Goal: Task Accomplishment & Management: Use online tool/utility

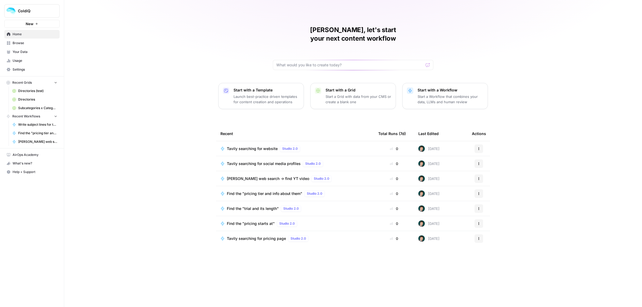
click at [252, 146] on span "Tavily searching for website" at bounding box center [252, 148] width 51 height 5
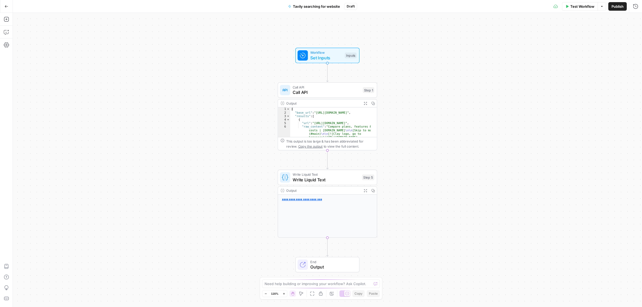
click at [316, 6] on span "Tavily searching for website" at bounding box center [316, 6] width 47 height 5
click at [308, 7] on span "Tavily searching for website" at bounding box center [316, 6] width 47 height 5
click at [298, 5] on span "Tavily searching for website" at bounding box center [316, 6] width 47 height 5
drag, startPoint x: 19, startPoint y: 39, endPoint x: 0, endPoint y: 41, distance: 18.6
click at [10, 39] on body "ColdiQ New Home Browse Your Data Usage Settings Recent Grids Directories (test)…" at bounding box center [321, 153] width 642 height 307
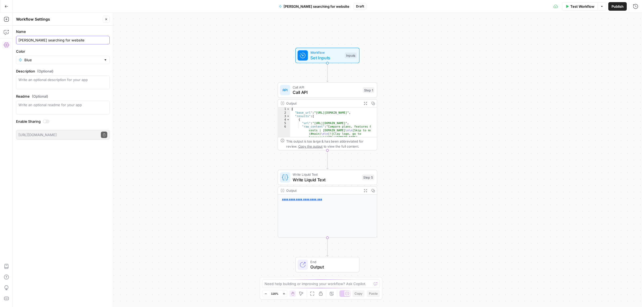
type input "Jina searching for website"
click at [182, 114] on div "Workflow Set Inputs Inputs Call API Call API Step 1 Output Expand Output Copy 1…" at bounding box center [327, 160] width 629 height 294
click at [324, 91] on span "Call API" at bounding box center [325, 92] width 67 height 6
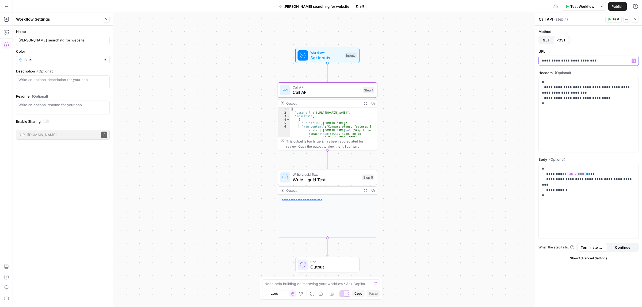
click at [590, 61] on p "**********" at bounding box center [588, 60] width 93 height 5
drag, startPoint x: 592, startPoint y: 60, endPoint x: 573, endPoint y: 60, distance: 18.7
click at [573, 60] on p "**********" at bounding box center [588, 60] width 93 height 5
click at [634, 60] on icon "button" at bounding box center [633, 60] width 3 height 3
click at [384, 81] on button "Select variable URL" at bounding box center [383, 81] width 67 height 9
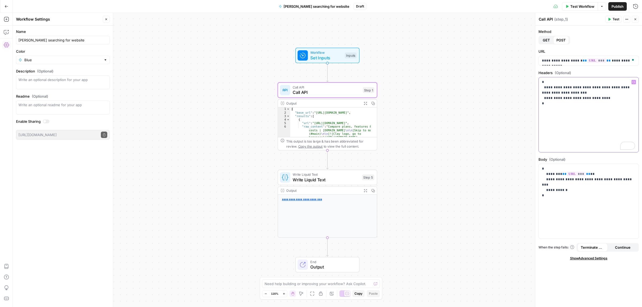
drag, startPoint x: 591, startPoint y: 90, endPoint x: 584, endPoint y: 87, distance: 7.8
click at [584, 87] on p "**********" at bounding box center [588, 92] width 93 height 27
drag, startPoint x: 602, startPoint y: 104, endPoint x: 544, endPoint y: 102, distance: 58.0
click at [544, 102] on p "**********" at bounding box center [588, 95] width 93 height 32
click at [612, 17] on button "Test" at bounding box center [613, 19] width 16 height 7
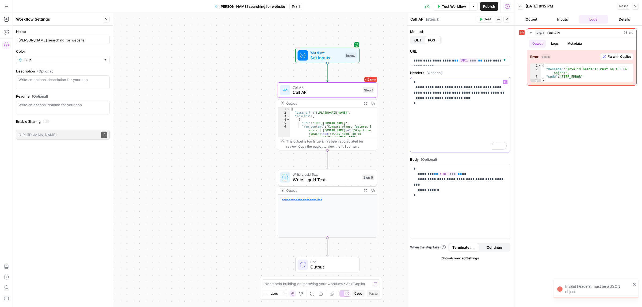
click at [463, 99] on p "**********" at bounding box center [459, 95] width 93 height 32
click at [447, 104] on p "**********" at bounding box center [459, 95] width 93 height 32
click at [487, 21] on span "Test" at bounding box center [487, 19] width 7 height 5
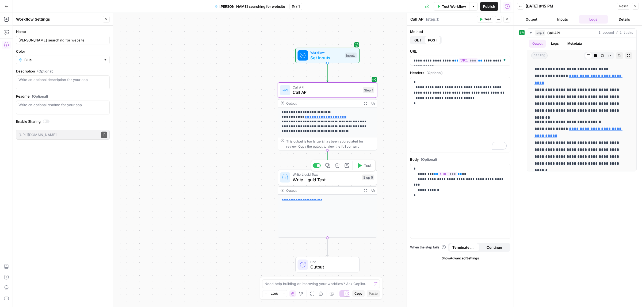
click at [361, 167] on button "Test" at bounding box center [364, 165] width 20 height 8
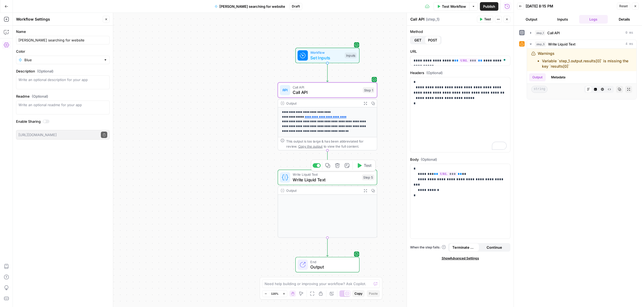
click at [322, 181] on span "Write Liquid Text" at bounding box center [325, 179] width 67 height 6
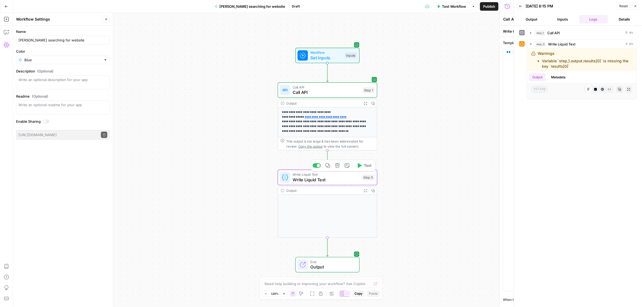
type textarea "Write Liquid Text"
click at [323, 93] on span "Call API" at bounding box center [325, 92] width 67 height 6
type textarea "Call API"
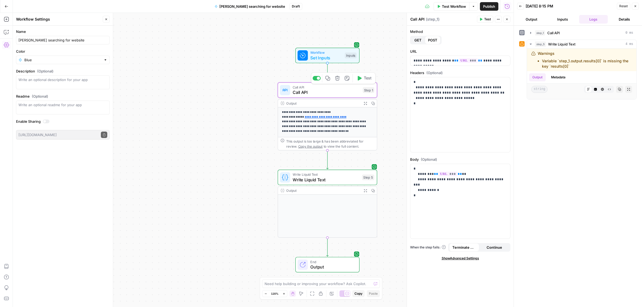
click at [346, 97] on div "Call API Call API Step 1 Copy step Delete step Add Note Test" at bounding box center [327, 90] width 99 height 16
click at [364, 101] on button "Expand Output" at bounding box center [365, 103] width 8 height 8
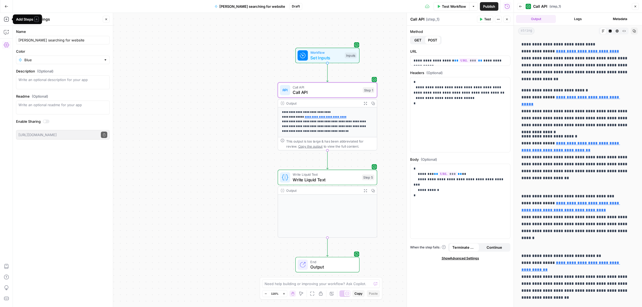
click at [9, 3] on button "Go Back" at bounding box center [7, 7] width 10 height 10
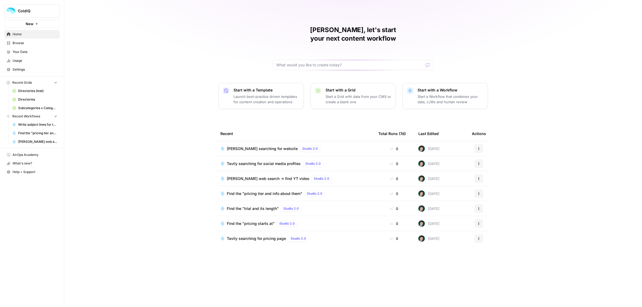
click at [19, 45] on span "Browse" at bounding box center [35, 43] width 45 height 5
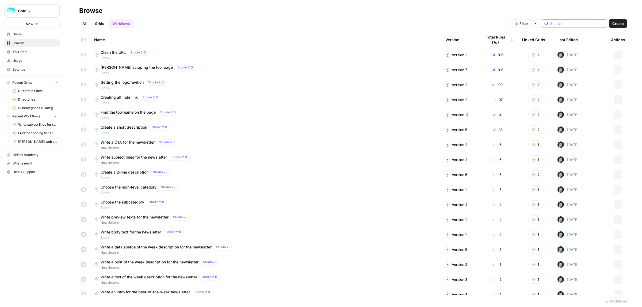
click at [569, 23] on input "search" at bounding box center [577, 23] width 54 height 5
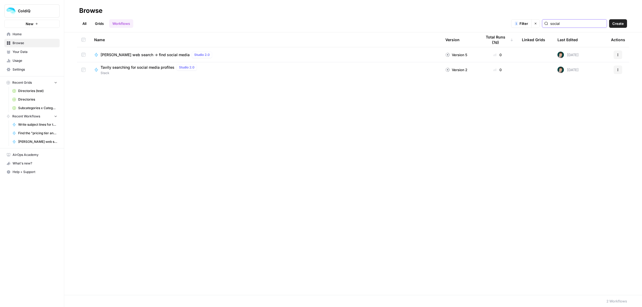
type input "social"
click at [151, 52] on div "Jina web search -> find social media Studio 2.0" at bounding box center [158, 55] width 114 height 6
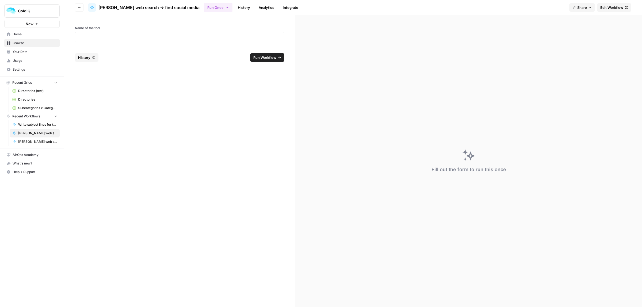
click at [608, 7] on span "Edit Workflow" at bounding box center [611, 7] width 23 height 5
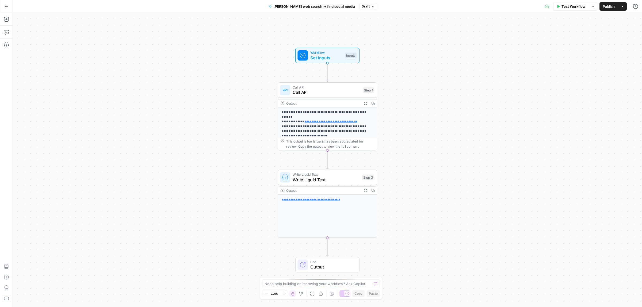
click at [337, 184] on div "Write Liquid Text Write Liquid Text Step 3 Copy step Delete step Add Note Test" at bounding box center [327, 178] width 99 height 16
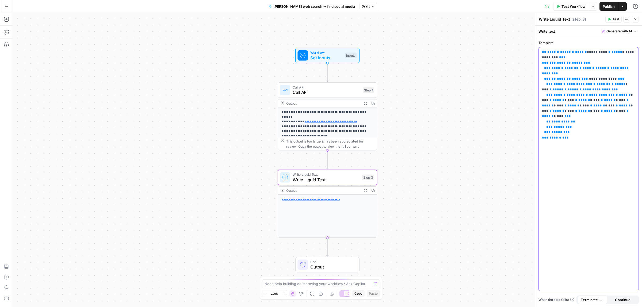
click at [584, 130] on div "**********" at bounding box center [588, 169] width 100 height 244
click at [580, 129] on p "**********" at bounding box center [588, 89] width 93 height 80
click at [590, 126] on p "**********" at bounding box center [588, 89] width 93 height 80
click at [3, 9] on button "Go Back" at bounding box center [7, 7] width 10 height 10
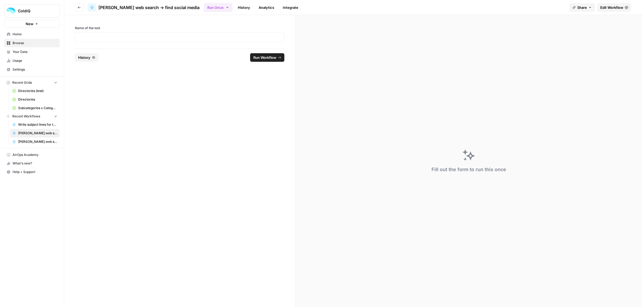
click at [26, 44] on span "Browse" at bounding box center [35, 43] width 45 height 5
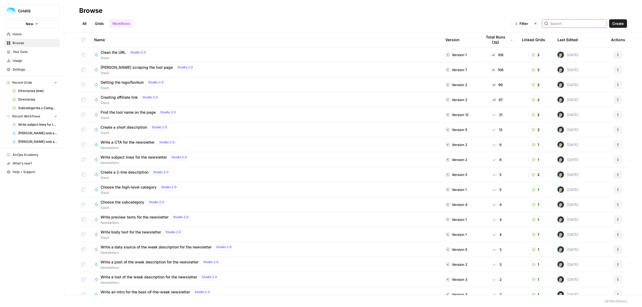
click at [587, 25] on input "search" at bounding box center [577, 23] width 54 height 5
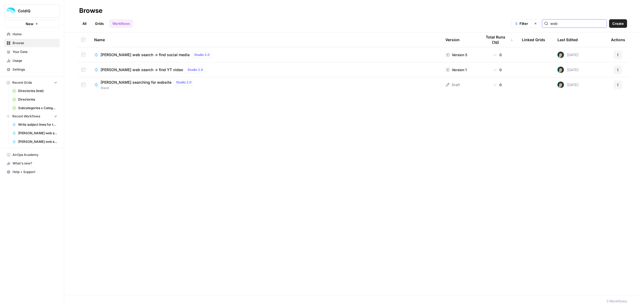
type input "web"
click at [122, 86] on span "Stack" at bounding box center [148, 88] width 95 height 5
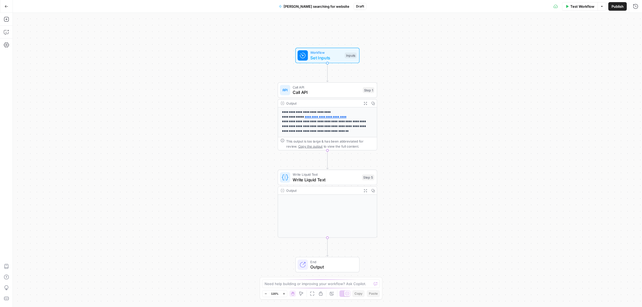
click at [311, 178] on span "Write Liquid Text" at bounding box center [325, 179] width 67 height 6
click at [565, 71] on div "**********" at bounding box center [588, 169] width 100 height 244
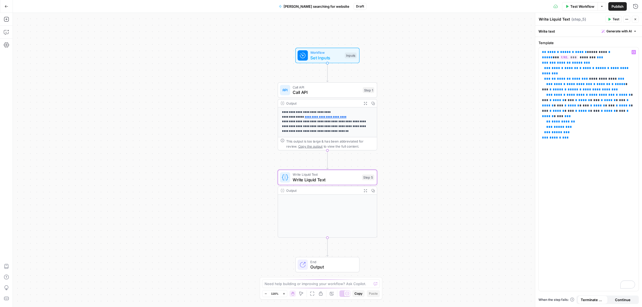
click at [617, 14] on header "Write Liquid Text Write Liquid Text ( step_5 ) Test Actions Close" at bounding box center [588, 19] width 107 height 13
click at [614, 16] on button "Test" at bounding box center [613, 19] width 16 height 7
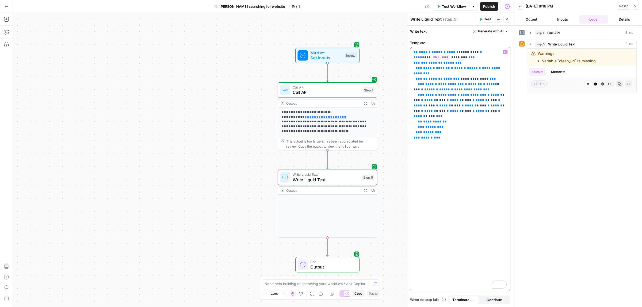
click at [450, 55] on span "***" at bounding box center [440, 57] width 19 height 5
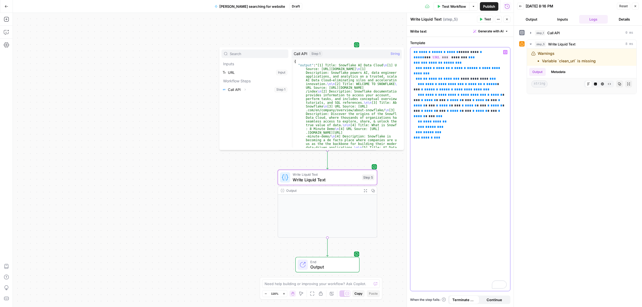
click at [467, 129] on p "**********" at bounding box center [459, 89] width 93 height 80
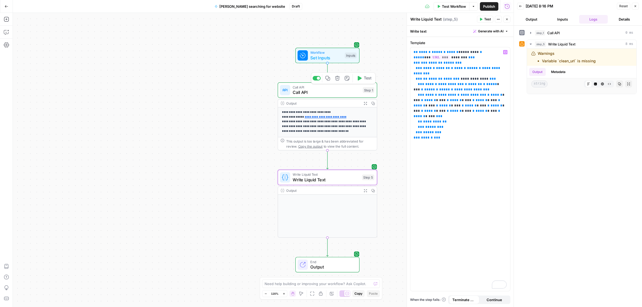
click at [344, 96] on div "Call API Call API Step 1 Copy step Delete step Add Note Test" at bounding box center [327, 90] width 99 height 16
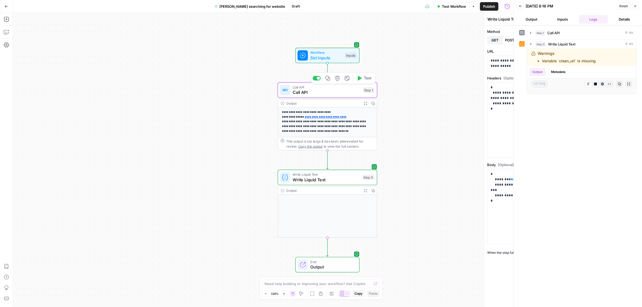
type textarea "Call API"
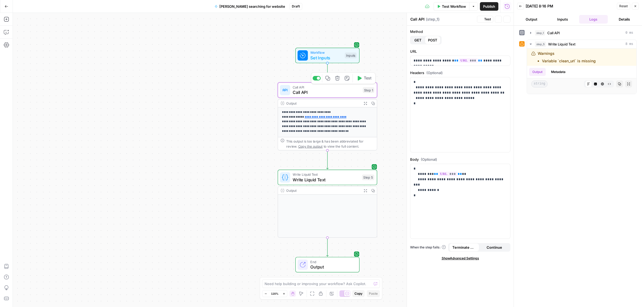
click at [366, 102] on icon "button" at bounding box center [365, 103] width 3 height 3
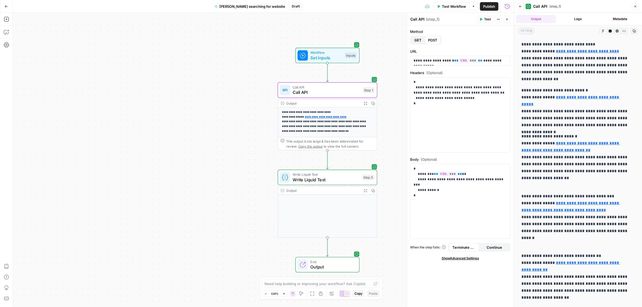
click at [583, 119] on p "**********" at bounding box center [575, 108] width 108 height 42
click at [632, 30] on icon "button" at bounding box center [633, 30] width 3 height 3
click at [314, 92] on span "Call API" at bounding box center [325, 92] width 67 height 6
click at [473, 104] on p "**********" at bounding box center [459, 95] width 93 height 32
paste div "To enrich screen reader interactions, please activate Accessibility in Grammarl…"
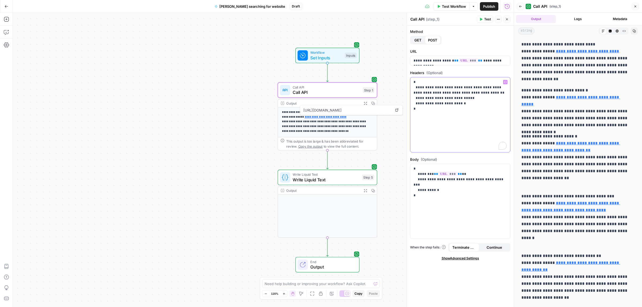
click at [430, 109] on p "**********" at bounding box center [459, 97] width 93 height 37
click at [483, 22] on button "Test" at bounding box center [485, 19] width 16 height 7
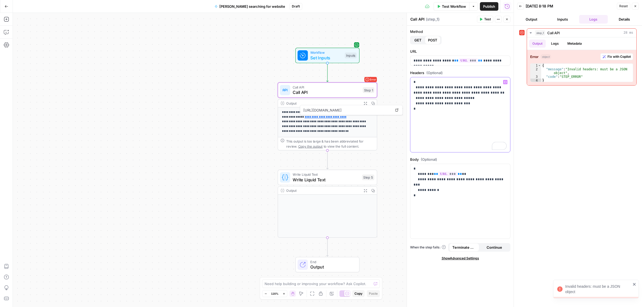
click at [472, 102] on p "**********" at bounding box center [459, 97] width 93 height 37
click at [482, 15] on header "Call API Call API ( step_1 ) Test Actions Close" at bounding box center [460, 19] width 107 height 13
click at [483, 26] on div "**********" at bounding box center [460, 167] width 107 height 282
click at [484, 20] on span "Test" at bounding box center [487, 19] width 7 height 5
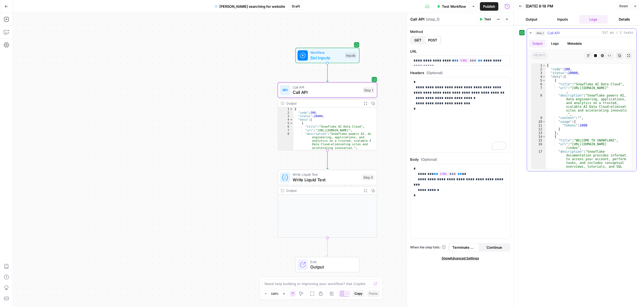
click at [618, 56] on icon "button" at bounding box center [619, 55] width 3 height 3
drag, startPoint x: 584, startPoint y: 126, endPoint x: 591, endPoint y: 126, distance: 6.7
click at [591, 126] on div "{ "code" : 200 , "status" : 20000 , "data" : [ { "title" : "Snowflake AI Data C…" at bounding box center [585, 129] width 81 height 131
click at [601, 141] on div "{ "code" : 200 , "status" : 20000 , "data" : [ { "title" : "Snowflake AI Data C…" at bounding box center [585, 129] width 81 height 131
drag, startPoint x: 603, startPoint y: 87, endPoint x: 619, endPoint y: 88, distance: 15.8
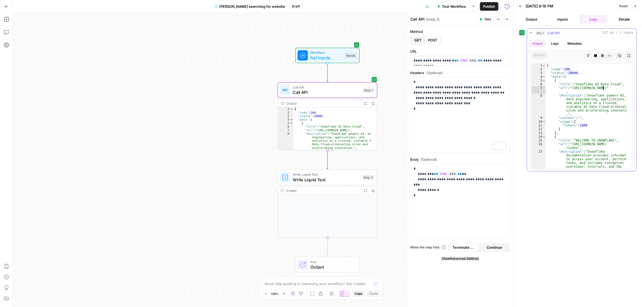
click at [614, 87] on div "{ "code" : 200 , "status" : 20000 , "data" : [ { "title" : "Snowflake AI Data C…" at bounding box center [585, 129] width 81 height 131
type textarea "**********"
drag, startPoint x: 619, startPoint y: 88, endPoint x: 582, endPoint y: 88, distance: 36.6
click at [592, 88] on div "{ "code" : 200 , "status" : 20000 , "data" : [ { "title" : "Snowflake AI Data C…" at bounding box center [585, 129] width 81 height 131
click at [580, 88] on div "{ "code" : 200 , "status" : 20000 , "data" : [ { "title" : "Snowflake AI Data C…" at bounding box center [585, 129] width 81 height 131
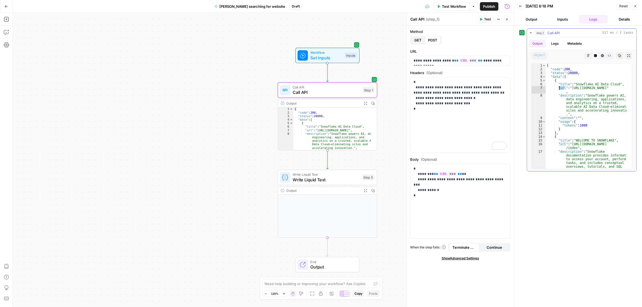
drag, startPoint x: 565, startPoint y: 88, endPoint x: 559, endPoint y: 89, distance: 5.6
click at [559, 89] on div "{ "code" : 200 , "status" : 20000 , "data" : [ { "title" : "Snowflake AI Data C…" at bounding box center [585, 129] width 81 height 131
click at [5, 7] on icon "button" at bounding box center [7, 7] width 4 height 4
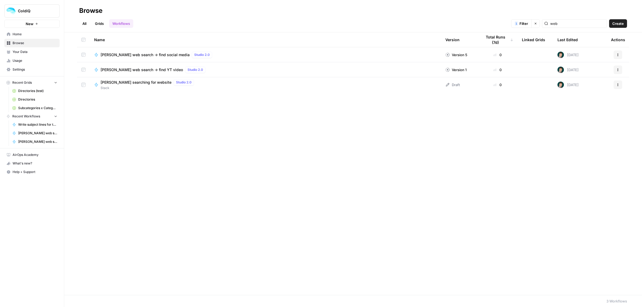
click at [141, 55] on span "[PERSON_NAME] web search -> find social media" at bounding box center [145, 54] width 89 height 5
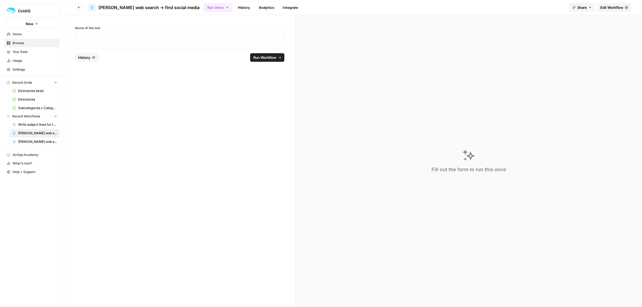
click at [604, 11] on link "Edit Workflow" at bounding box center [614, 7] width 34 height 9
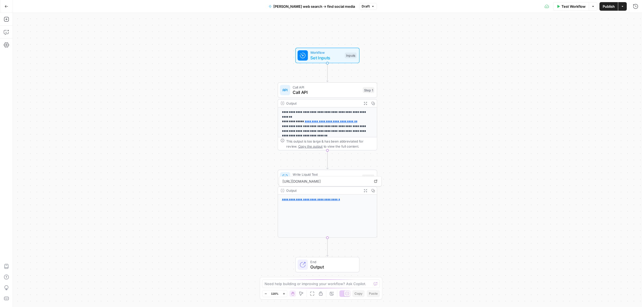
click at [317, 91] on span "Call API" at bounding box center [325, 92] width 67 height 6
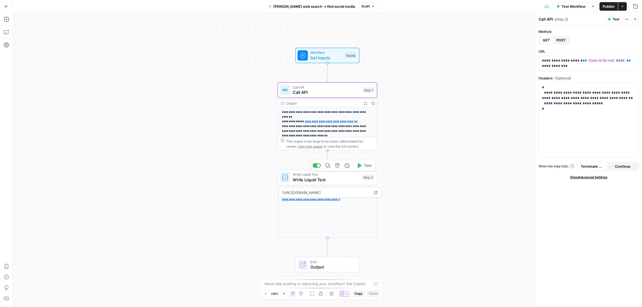
click at [321, 184] on div "Write Liquid Text Write Liquid Text Step 3 Copy step Delete step Add Note Test" at bounding box center [327, 178] width 99 height 16
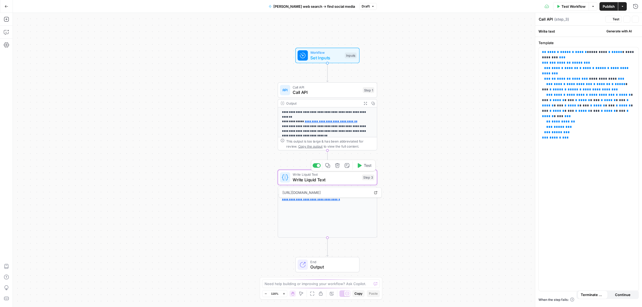
type textarea "Write Liquid Text"
click at [5, 6] on icon "button" at bounding box center [7, 7] width 4 height 4
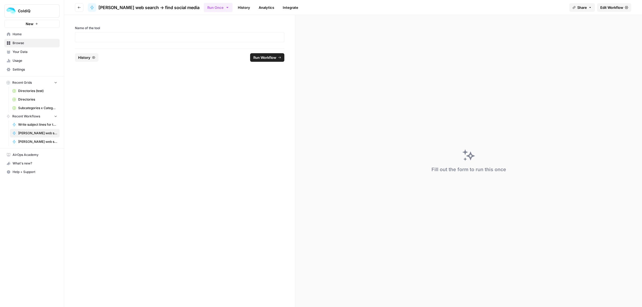
click at [19, 44] on span "Browse" at bounding box center [35, 43] width 45 height 5
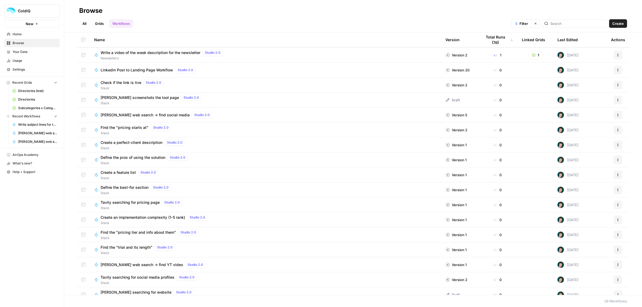
scroll to position [336, 0]
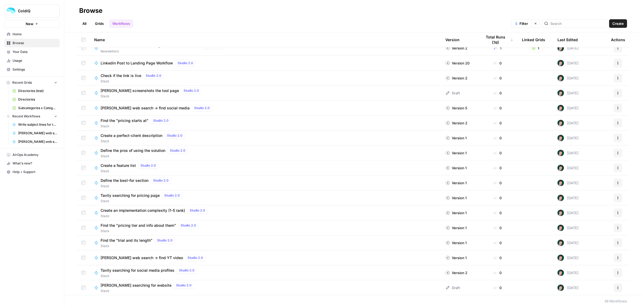
click at [127, 197] on span "Tavily searching for pricing page" at bounding box center [130, 195] width 59 height 5
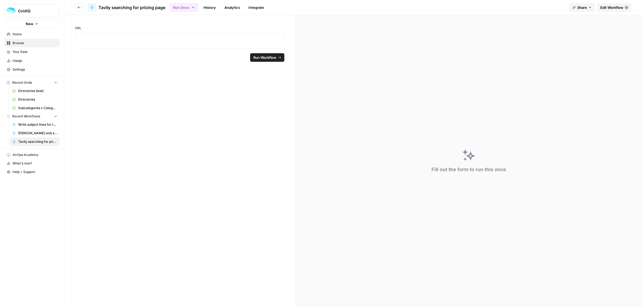
click at [612, 7] on span "Edit Workflow" at bounding box center [611, 7] width 23 height 5
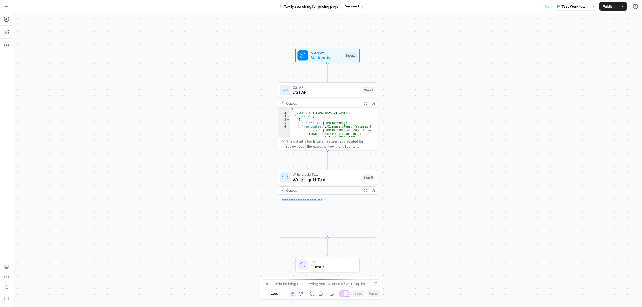
click at [315, 178] on span "Write Liquid Text" at bounding box center [325, 179] width 67 height 6
click at [610, 57] on div "**********" at bounding box center [588, 169] width 100 height 244
drag, startPoint x: 609, startPoint y: 53, endPoint x: 535, endPoint y: 49, distance: 74.2
click at [535, 49] on div "**********" at bounding box center [588, 160] width 107 height 294
copy p "**********"
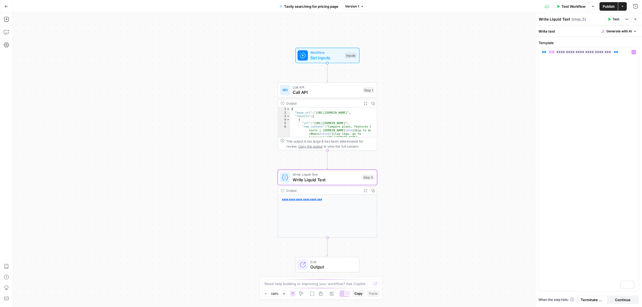
click at [6, 7] on icon "button" at bounding box center [7, 7] width 4 height 4
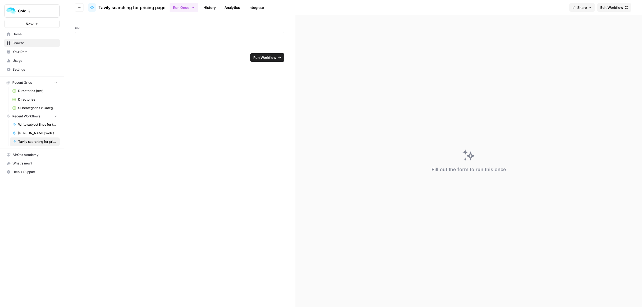
click at [21, 41] on span "Browse" at bounding box center [35, 43] width 45 height 5
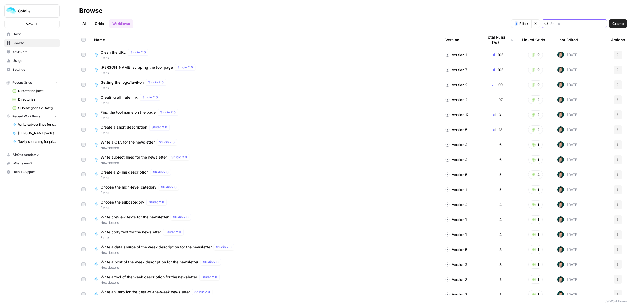
click at [568, 21] on input "search" at bounding box center [577, 23] width 54 height 5
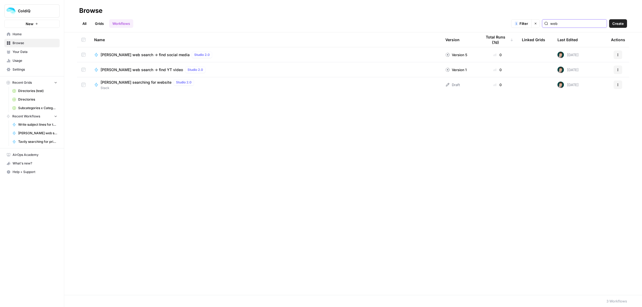
type input "web"
click at [133, 85] on span "Jina searching for website" at bounding box center [136, 82] width 71 height 5
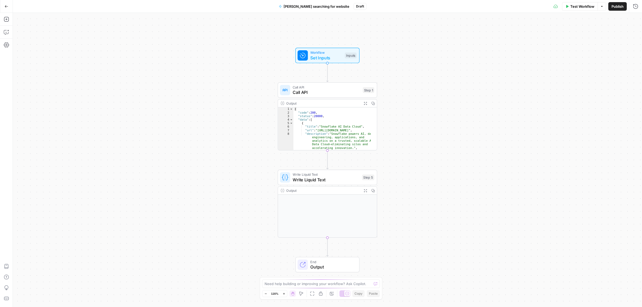
click at [326, 180] on span "Write Liquid Text" at bounding box center [325, 179] width 67 height 6
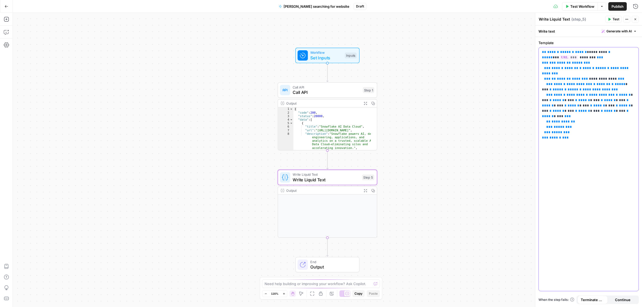
click at [576, 149] on div "**********" at bounding box center [588, 169] width 100 height 244
click at [334, 178] on span "Write Liquid Text" at bounding box center [325, 179] width 67 height 6
click at [615, 104] on span "*" at bounding box center [616, 105] width 2 height 3
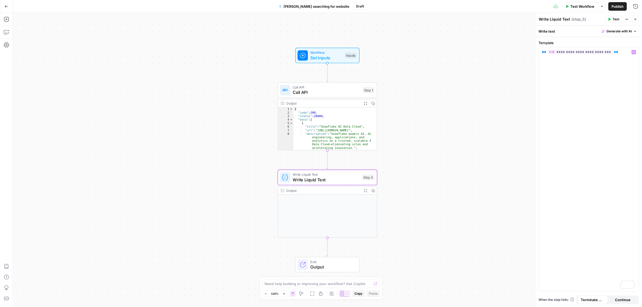
click at [612, 18] on span "Test" at bounding box center [615, 19] width 7 height 5
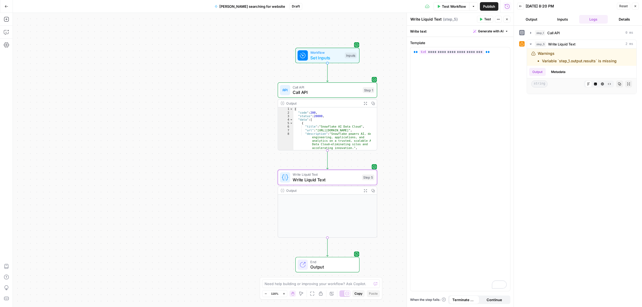
click at [362, 102] on button "Expand Output" at bounding box center [365, 103] width 8 height 8
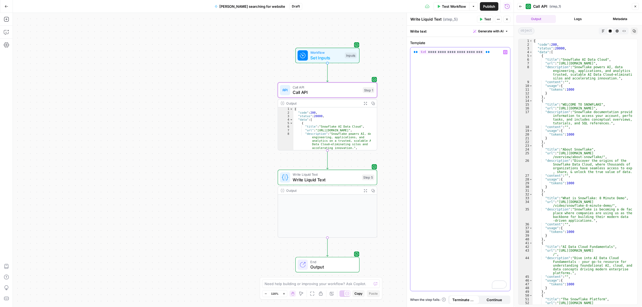
click at [458, 52] on span "**********" at bounding box center [451, 52] width 65 height 5
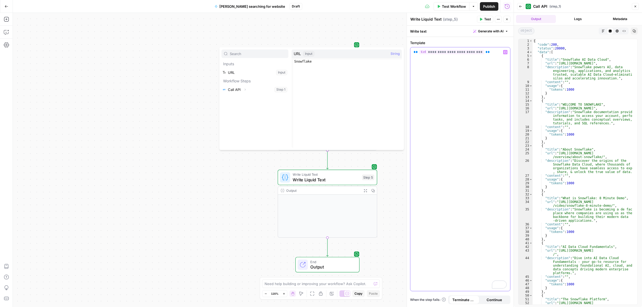
click at [449, 52] on span "**********" at bounding box center [451, 52] width 65 height 5
click at [490, 20] on span "Test" at bounding box center [487, 19] width 7 height 5
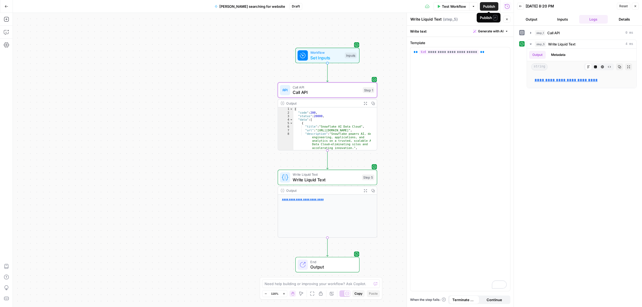
click at [489, 7] on span "Publish" at bounding box center [489, 6] width 12 height 5
drag, startPoint x: 215, startPoint y: 65, endPoint x: 42, endPoint y: 30, distance: 176.5
click at [215, 65] on div "**********" at bounding box center [263, 160] width 500 height 294
click at [7, 7] on icon "button" at bounding box center [7, 7] width 4 height 4
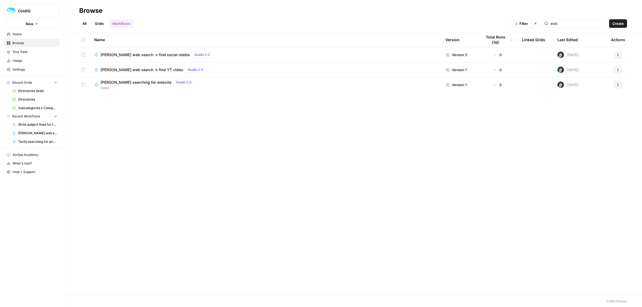
click at [25, 96] on link "Directories" at bounding box center [35, 99] width 50 height 9
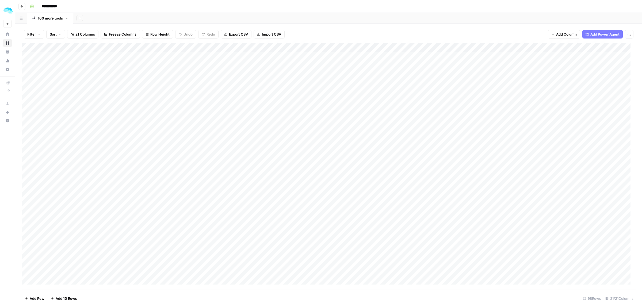
drag, startPoint x: 90, startPoint y: 144, endPoint x: 90, endPoint y: 149, distance: 4.3
click at [90, 145] on div "Add Column" at bounding box center [329, 166] width 614 height 247
click at [56, 280] on div "Add Column" at bounding box center [329, 166] width 614 height 247
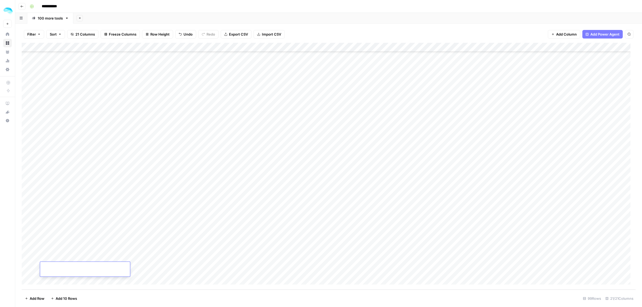
click at [200, 202] on div "Add Column" at bounding box center [329, 166] width 614 height 247
click at [181, 269] on div "Add Column" at bounding box center [329, 166] width 614 height 247
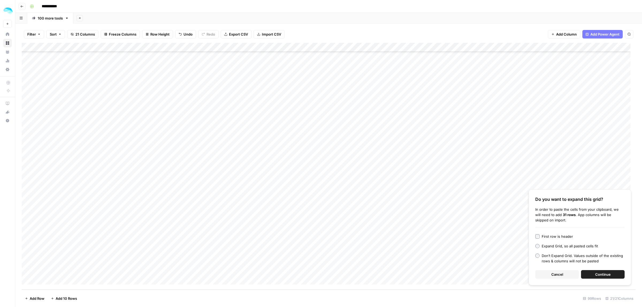
click at [591, 275] on button "Continue" at bounding box center [603, 274] width 44 height 9
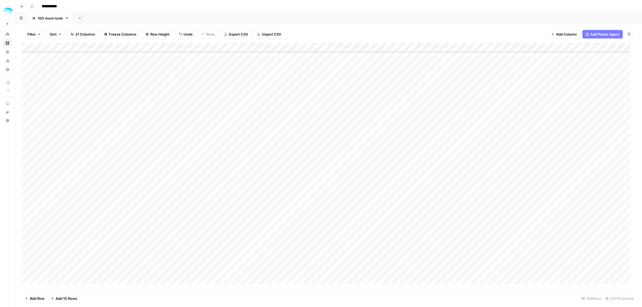
scroll to position [201, 0]
click at [78, 19] on icon "button" at bounding box center [79, 18] width 3 height 3
click at [89, 36] on span "Blank" at bounding box center [106, 36] width 39 height 5
click at [103, 46] on div "Add Column" at bounding box center [329, 74] width 614 height 63
drag, startPoint x: 70, startPoint y: 58, endPoint x: 27, endPoint y: 59, distance: 42.8
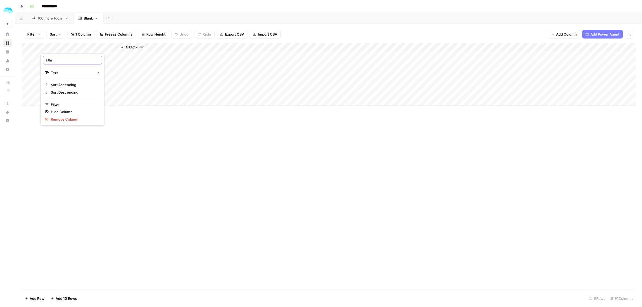
click at [30, 59] on body "**********" at bounding box center [321, 153] width 642 height 307
type input "Titl"
type input "Name of the tool"
click at [133, 48] on span "Add Column" at bounding box center [134, 47] width 19 height 5
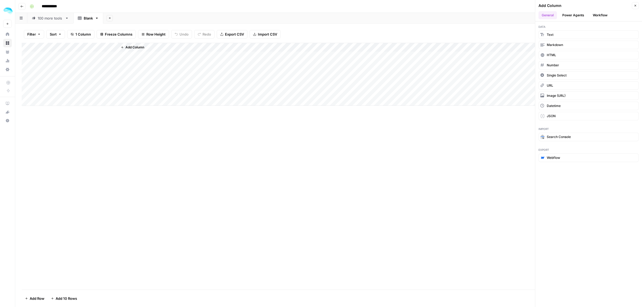
drag, startPoint x: 479, startPoint y: 199, endPoint x: 551, endPoint y: 81, distance: 138.8
click at [482, 192] on div "Add Column" at bounding box center [329, 166] width 614 height 247
click at [596, 20] on header "Add Column Close General Power Agents Workflow" at bounding box center [588, 10] width 107 height 21
click at [598, 13] on button "Workflow" at bounding box center [599, 15] width 21 height 8
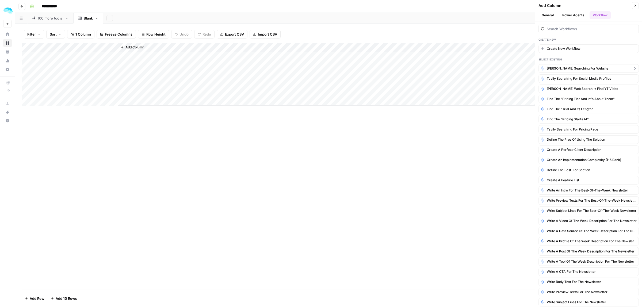
click at [577, 67] on span "Jina searching for website" at bounding box center [576, 68] width 61 height 5
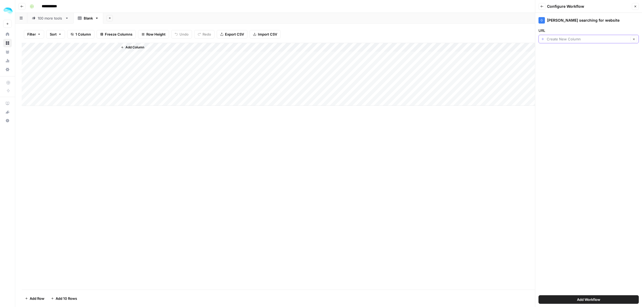
click at [589, 40] on input "URL" at bounding box center [587, 38] width 82 height 5
click at [563, 69] on span "Name of the tool" at bounding box center [587, 68] width 89 height 5
type input "Name of the tool"
click at [432, 162] on div "Add Column" at bounding box center [329, 166] width 614 height 247
click at [596, 303] on button "Add Workflow" at bounding box center [588, 299] width 100 height 9
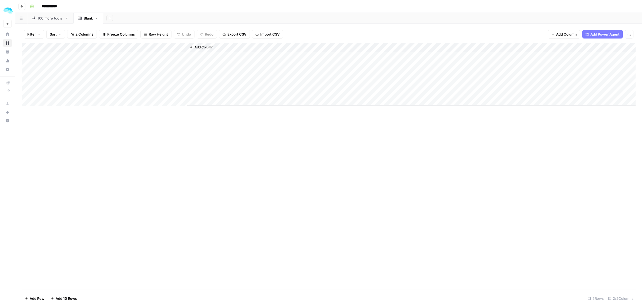
click at [83, 56] on div "Add Column" at bounding box center [329, 74] width 614 height 63
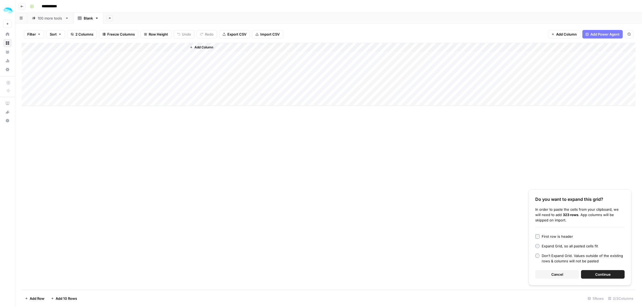
click at [606, 276] on span "Continue" at bounding box center [603, 274] width 16 height 5
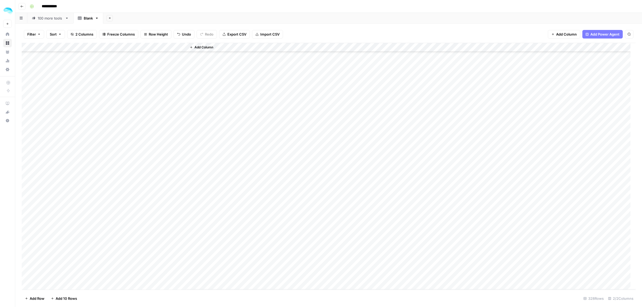
scroll to position [1103, 0]
click at [78, 100] on div "Add Column" at bounding box center [329, 166] width 614 height 247
click at [76, 96] on div "Add Column" at bounding box center [329, 166] width 614 height 247
click at [76, 96] on textarea "**********" at bounding box center [93, 101] width 107 height 13
click at [29, 98] on div "Add Column" at bounding box center [329, 166] width 614 height 247
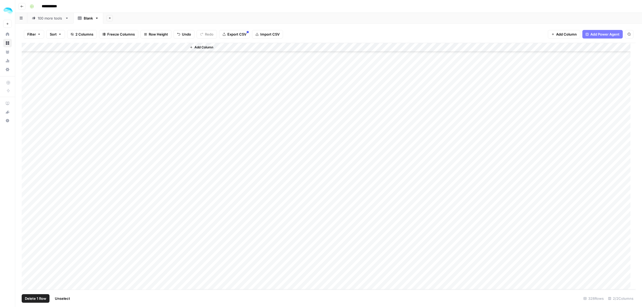
click at [35, 98] on div "Add Column" at bounding box center [329, 166] width 614 height 247
click at [34, 97] on div "Add Column" at bounding box center [329, 166] width 614 height 247
click at [39, 298] on span "Delete 1 Row" at bounding box center [35, 298] width 21 height 5
click at [303, 60] on span "Delete" at bounding box center [301, 61] width 11 height 5
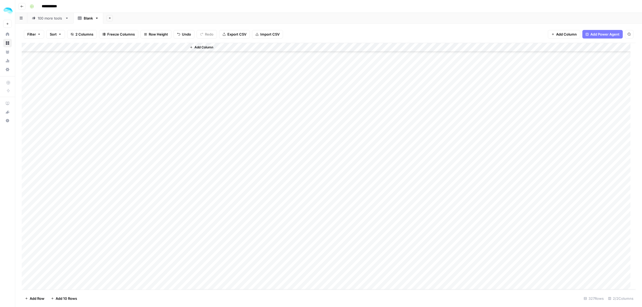
scroll to position [1507, 0]
click at [27, 177] on div "Add Column" at bounding box center [329, 166] width 614 height 247
click at [27, 195] on div "Add Column" at bounding box center [329, 166] width 614 height 247
click at [23, 182] on div "Add Column" at bounding box center [329, 166] width 614 height 247
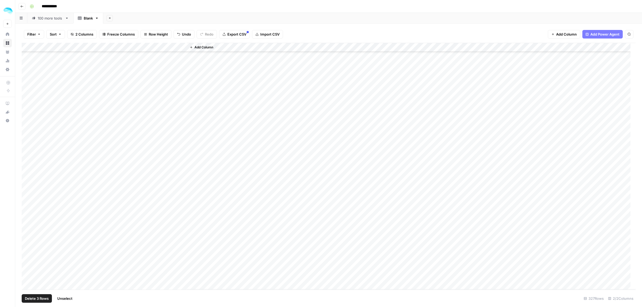
click at [27, 186] on div "Add Column" at bounding box center [329, 166] width 614 height 247
click at [27, 179] on div "Add Column" at bounding box center [329, 166] width 614 height 247
click at [28, 169] on div "Add Column" at bounding box center [329, 166] width 614 height 247
click at [28, 158] on div "Add Column" at bounding box center [329, 166] width 614 height 247
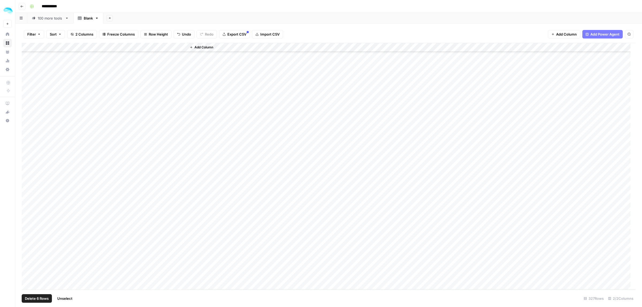
click at [27, 234] on div "Add Column" at bounding box center [329, 166] width 614 height 247
click at [33, 299] on span "Delete 7 Rows" at bounding box center [37, 298] width 24 height 5
click at [300, 61] on span "Delete" at bounding box center [301, 61] width 11 height 5
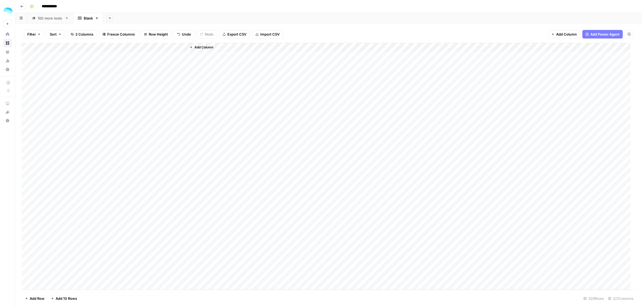
click at [71, 83] on div "Add Column" at bounding box center [326, 166] width 608 height 247
click at [70, 84] on div "Add Column" at bounding box center [326, 166] width 608 height 247
click at [66, 96] on div "Add Column" at bounding box center [326, 166] width 608 height 247
click at [69, 85] on div "Add Column" at bounding box center [329, 166] width 614 height 247
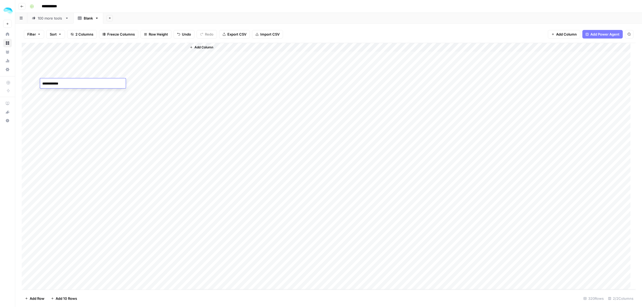
click at [28, 82] on div "Add Column" at bounding box center [329, 166] width 614 height 247
click at [36, 295] on button "Delete 1 Row" at bounding box center [36, 298] width 28 height 9
click at [310, 61] on button "Delete" at bounding box center [302, 62] width 18 height 10
click at [174, 48] on div "Add Column" at bounding box center [329, 166] width 614 height 247
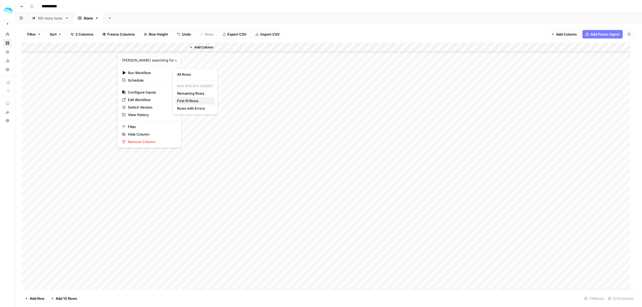
click at [197, 102] on span "First 10 Rows" at bounding box center [194, 100] width 34 height 5
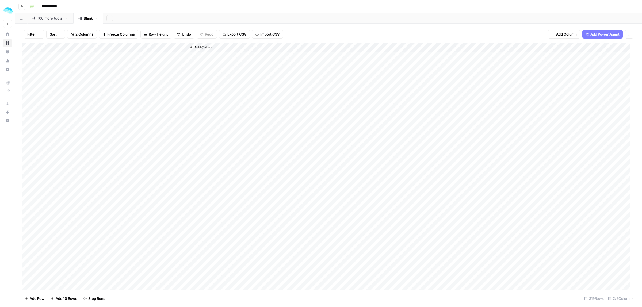
scroll to position [0, 0]
drag, startPoint x: 234, startPoint y: 47, endPoint x: 301, endPoint y: 44, distance: 66.9
click at [301, 44] on div "Add Column" at bounding box center [329, 166] width 614 height 247
click at [26, 137] on div "Add Column" at bounding box center [329, 166] width 614 height 247
click at [37, 299] on span "Delete 1 Row" at bounding box center [35, 298] width 21 height 5
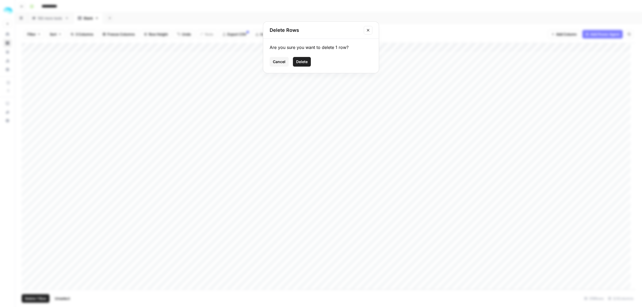
click at [304, 64] on span "Delete" at bounding box center [301, 61] width 11 height 5
click at [26, 74] on div "Add Column" at bounding box center [329, 166] width 614 height 247
click at [39, 295] on button "Delete 1 Row" at bounding box center [36, 298] width 28 height 9
click at [301, 62] on span "Delete" at bounding box center [301, 61] width 11 height 5
click at [175, 47] on div "Add Column" at bounding box center [329, 166] width 614 height 247
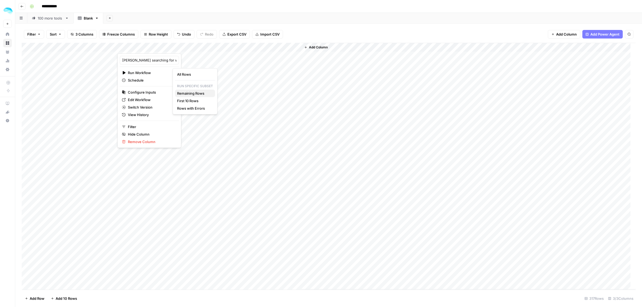
click at [202, 91] on span "Remaining Rows" at bounding box center [194, 93] width 34 height 5
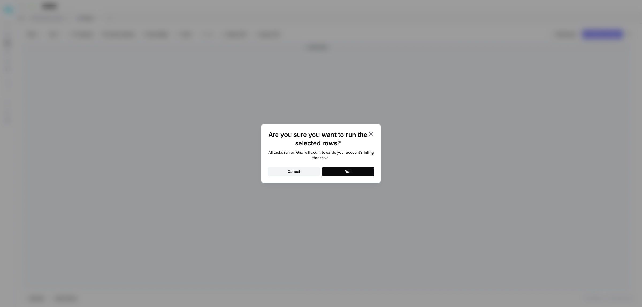
click at [345, 169] on div "Run" at bounding box center [347, 171] width 7 height 5
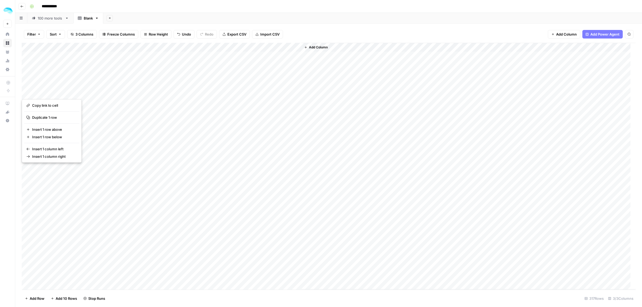
click at [28, 91] on button "button" at bounding box center [31, 92] width 19 height 9
click at [66, 93] on div "Add Column" at bounding box center [329, 166] width 614 height 247
click at [27, 93] on div "Add Column" at bounding box center [329, 166] width 614 height 247
click at [30, 300] on span "Delete 1 Row" at bounding box center [35, 298] width 21 height 5
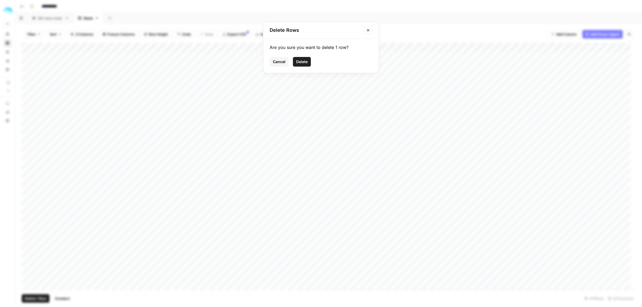
click at [301, 59] on span "Delete" at bounding box center [301, 61] width 11 height 5
click at [27, 247] on div "Add Column" at bounding box center [329, 166] width 614 height 247
click at [37, 298] on span "Delete 1 Row" at bounding box center [35, 298] width 21 height 5
click at [303, 60] on span "Delete" at bounding box center [301, 61] width 11 height 5
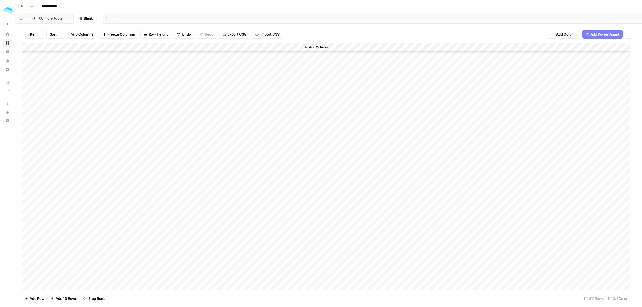
click at [27, 147] on div "Add Column" at bounding box center [329, 166] width 614 height 247
click at [43, 298] on span "Delete 1 Row" at bounding box center [35, 298] width 21 height 5
click at [300, 64] on span "Delete" at bounding box center [301, 61] width 11 height 5
click at [27, 117] on div "Add Column" at bounding box center [329, 166] width 614 height 247
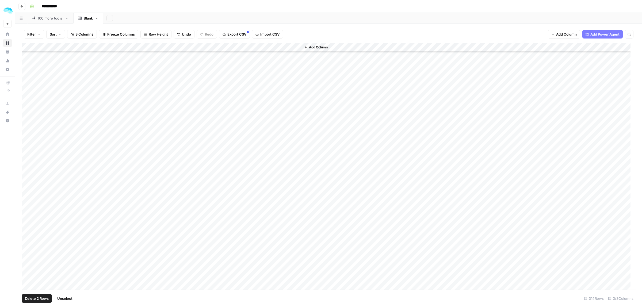
click at [26, 143] on div "Add Column" at bounding box center [329, 166] width 614 height 247
click at [26, 160] on div "Add Column" at bounding box center [329, 166] width 614 height 247
click at [28, 226] on div "Add Column" at bounding box center [329, 166] width 614 height 247
click at [28, 188] on div "Add Column" at bounding box center [329, 166] width 614 height 247
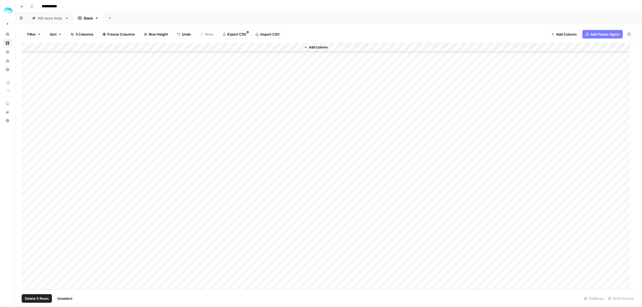
click at [26, 180] on div "Add Column" at bounding box center [329, 166] width 614 height 247
click at [28, 195] on div "Add Column" at bounding box center [329, 166] width 614 height 247
click at [26, 157] on div "Add Column" at bounding box center [329, 166] width 614 height 247
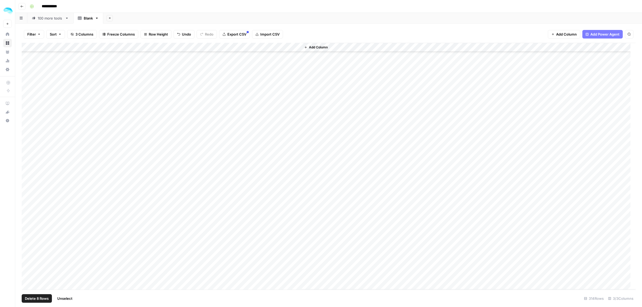
click at [27, 187] on div "Add Column" at bounding box center [329, 166] width 614 height 247
click at [27, 140] on div "Add Column" at bounding box center [329, 166] width 614 height 247
click at [28, 158] on div "Add Column" at bounding box center [329, 166] width 614 height 247
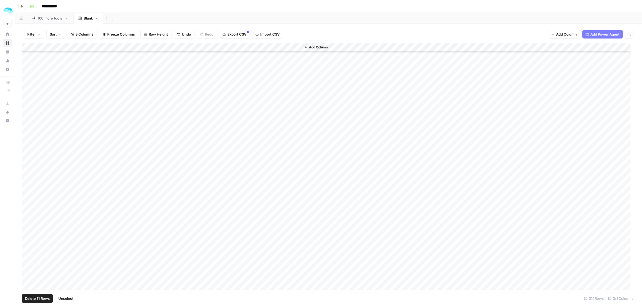
click at [27, 148] on div "Add Column" at bounding box center [329, 166] width 614 height 247
click at [27, 139] on div "Add Column" at bounding box center [329, 166] width 614 height 247
click at [296, 78] on div "Add Column" at bounding box center [329, 166] width 614 height 247
click at [28, 87] on div "Add Column" at bounding box center [329, 166] width 614 height 247
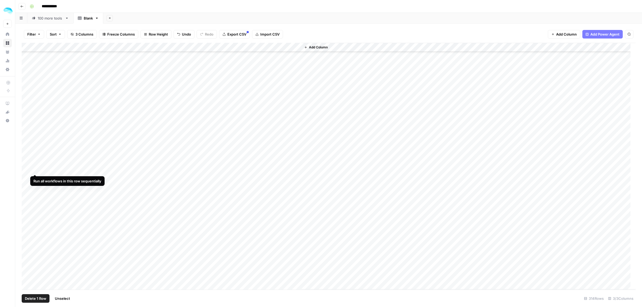
click at [25, 169] on div "Add Column" at bounding box center [329, 166] width 614 height 247
click at [27, 99] on div "Add Column" at bounding box center [329, 166] width 614 height 247
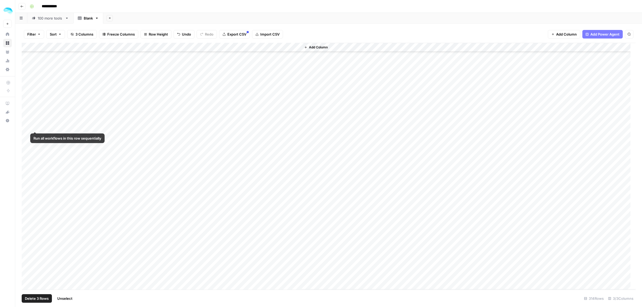
click at [27, 126] on div "Add Column" at bounding box center [329, 166] width 614 height 247
click at [28, 145] on div "Add Column" at bounding box center [329, 166] width 614 height 247
click at [294, 144] on div "Add Column" at bounding box center [329, 166] width 614 height 247
click at [28, 217] on div "Add Column" at bounding box center [329, 166] width 614 height 247
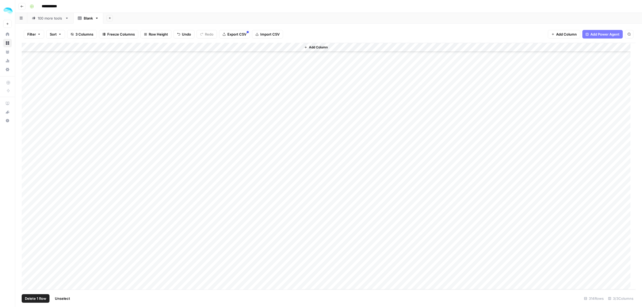
click at [26, 154] on div "Add Column" at bounding box center [329, 166] width 614 height 247
click at [27, 80] on div "Add Column" at bounding box center [329, 166] width 614 height 247
click at [181, 188] on div "Add Column" at bounding box center [329, 166] width 614 height 247
click at [175, 189] on div "Add Column" at bounding box center [329, 166] width 614 height 247
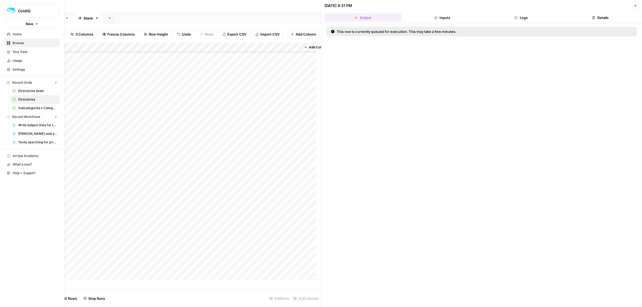
click at [7, 192] on div "ColdiQ New Home Browse Your Data Usage Settings Recent Grids Directories (test)…" at bounding box center [32, 153] width 64 height 307
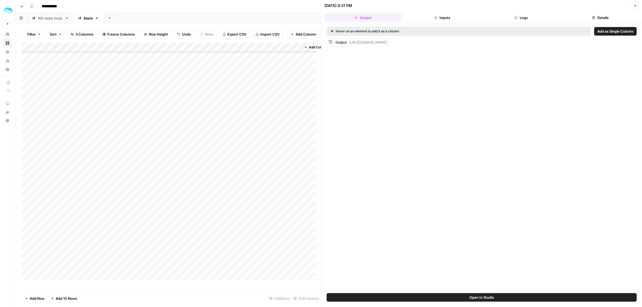
scroll to position [2368, 0]
click at [296, 185] on div "Add Column" at bounding box center [171, 164] width 299 height 242
click at [631, 8] on button "Close" at bounding box center [634, 5] width 7 height 7
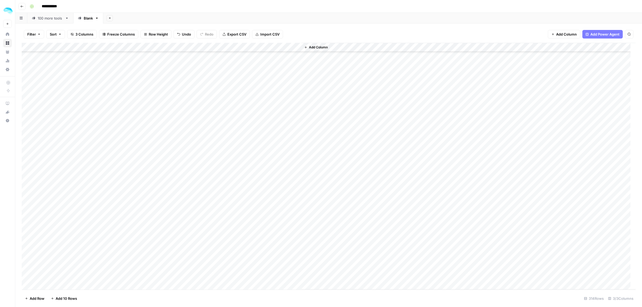
click at [269, 143] on div "Add Column" at bounding box center [329, 166] width 614 height 247
click at [226, 145] on input "**********" at bounding box center [231, 147] width 86 height 6
drag, startPoint x: 195, startPoint y: 149, endPoint x: 299, endPoint y: 147, distance: 103.2
click at [299, 147] on div "**********" at bounding box center [243, 146] width 115 height 9
drag, startPoint x: 278, startPoint y: 146, endPoint x: 241, endPoint y: 147, distance: 37.2
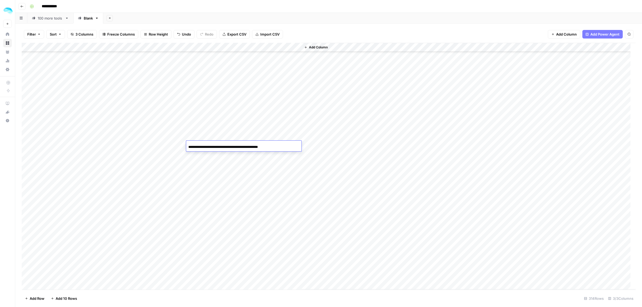
click at [241, 147] on div "**********" at bounding box center [243, 146] width 115 height 9
drag, startPoint x: 236, startPoint y: 147, endPoint x: 313, endPoint y: 139, distance: 77.4
click at [313, 139] on body "**********" at bounding box center [321, 153] width 642 height 307
type input "**********"
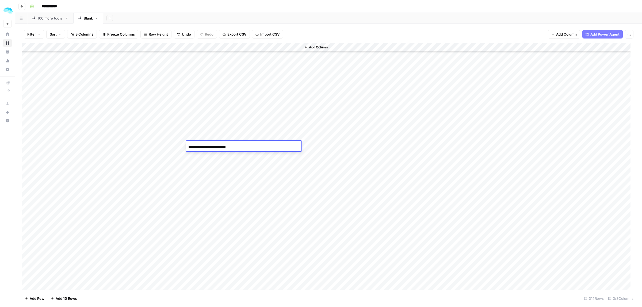
scroll to position [0, 0]
click at [28, 201] on div "Add Column" at bounding box center [329, 166] width 614 height 247
click at [28, 116] on div "Add Column" at bounding box center [329, 166] width 614 height 247
click at [27, 143] on div "Add Column" at bounding box center [329, 166] width 614 height 247
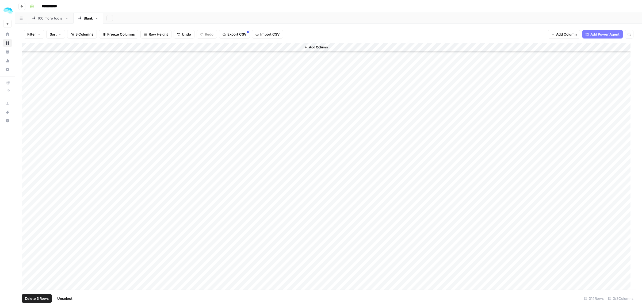
click at [27, 226] on div "Add Column" at bounding box center [329, 166] width 614 height 247
click at [26, 162] on div "Add Column" at bounding box center [329, 166] width 614 height 247
click at [27, 122] on div "Add Column" at bounding box center [329, 166] width 614 height 247
click at [27, 194] on div "Add Column" at bounding box center [329, 166] width 614 height 247
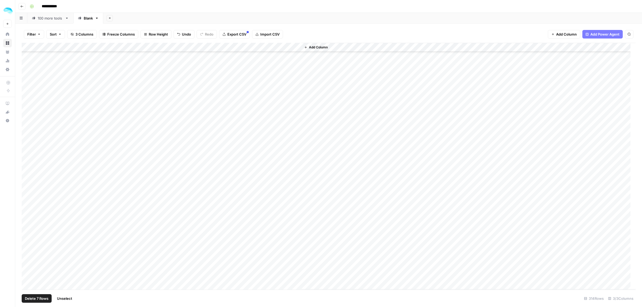
scroll to position [434, 0]
click at [252, 157] on div "Add Column" at bounding box center [329, 166] width 614 height 247
drag, startPoint x: 277, startPoint y: 157, endPoint x: 207, endPoint y: 161, distance: 69.3
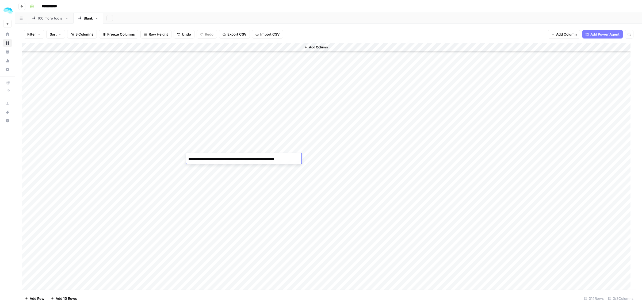
click at [206, 159] on div "**********" at bounding box center [243, 159] width 115 height 9
drag, startPoint x: 240, startPoint y: 160, endPoint x: 305, endPoint y: 162, distance: 65.3
click at [305, 162] on body "**********" at bounding box center [321, 153] width 642 height 307
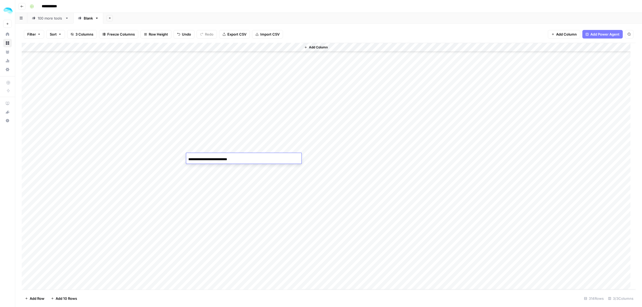
type input "**********"
click at [27, 184] on div "Add Column" at bounding box center [329, 166] width 614 height 247
click at [29, 193] on div "Add Column" at bounding box center [329, 166] width 614 height 247
click at [26, 122] on div "Add Column" at bounding box center [329, 166] width 614 height 247
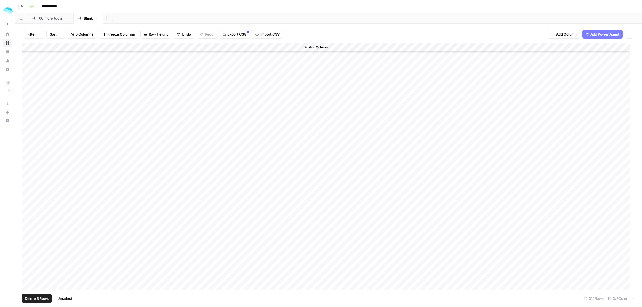
scroll to position [234, 0]
click at [27, 158] on div "Add Column" at bounding box center [329, 166] width 614 height 247
click at [27, 143] on div "Add Column" at bounding box center [329, 166] width 614 height 247
click at [28, 115] on div "Add Column" at bounding box center [329, 166] width 614 height 247
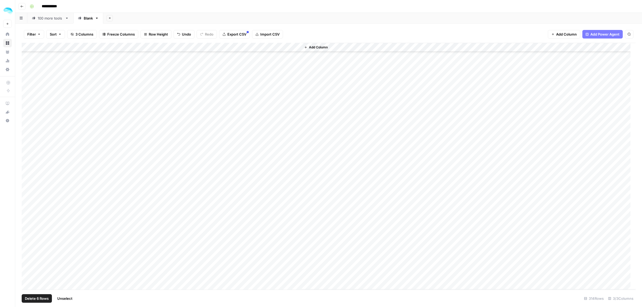
click at [28, 163] on div "Add Column" at bounding box center [329, 166] width 614 height 247
click at [40, 301] on span "Delete 7 Rows" at bounding box center [37, 298] width 24 height 5
click at [295, 57] on button "Delete" at bounding box center [302, 62] width 18 height 10
click at [253, 143] on div "Add Column" at bounding box center [329, 166] width 614 height 247
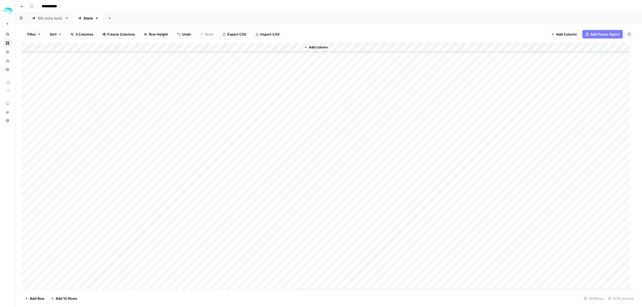
click at [253, 143] on div "Add Column" at bounding box center [329, 166] width 614 height 247
drag, startPoint x: 214, startPoint y: 143, endPoint x: 298, endPoint y: 142, distance: 84.0
click at [298, 142] on div "**********" at bounding box center [243, 143] width 115 height 9
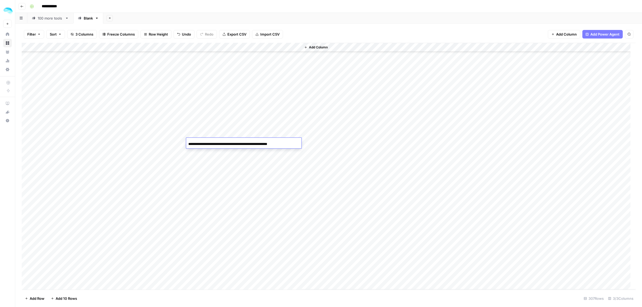
drag, startPoint x: 280, startPoint y: 144, endPoint x: 232, endPoint y: 144, distance: 48.4
click at [245, 144] on div "**********" at bounding box center [243, 143] width 115 height 9
drag, startPoint x: 226, startPoint y: 144, endPoint x: 304, endPoint y: 144, distance: 77.5
click at [304, 144] on body "**********" at bounding box center [321, 153] width 642 height 307
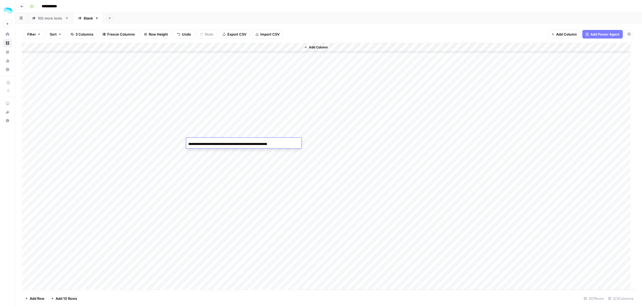
type input "**********"
click at [295, 160] on div "Add Column" at bounding box center [329, 166] width 614 height 247
click at [26, 161] on div "Add Column" at bounding box center [329, 166] width 614 height 247
click at [27, 252] on div "Add Column" at bounding box center [329, 166] width 614 height 247
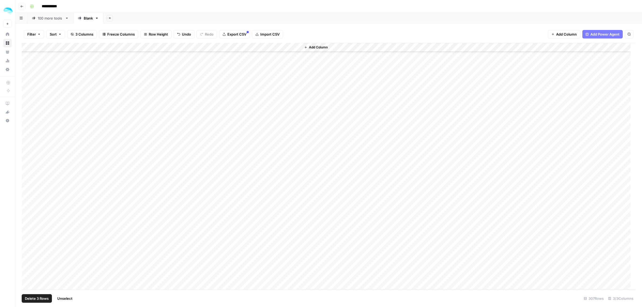
click at [28, 244] on div "Add Column" at bounding box center [329, 166] width 614 height 247
click at [28, 192] on div "Add Column" at bounding box center [329, 166] width 614 height 247
click at [26, 202] on div "Add Column" at bounding box center [329, 166] width 614 height 247
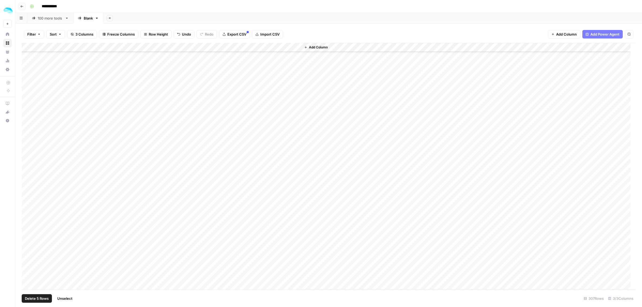
click at [28, 140] on div "Add Column" at bounding box center [329, 166] width 614 height 247
click at [26, 187] on div "Add Column" at bounding box center [329, 166] width 614 height 247
click at [26, 196] on div "Add Column" at bounding box center [329, 166] width 614 height 247
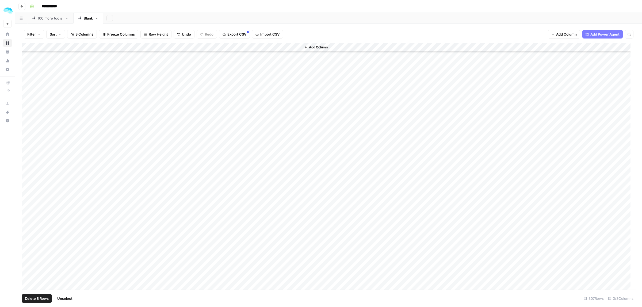
click at [27, 195] on div "Add Column" at bounding box center [329, 166] width 614 height 247
click at [27, 199] on div "Add Column" at bounding box center [329, 166] width 614 height 247
click at [27, 183] on div "Add Column" at bounding box center [329, 166] width 614 height 247
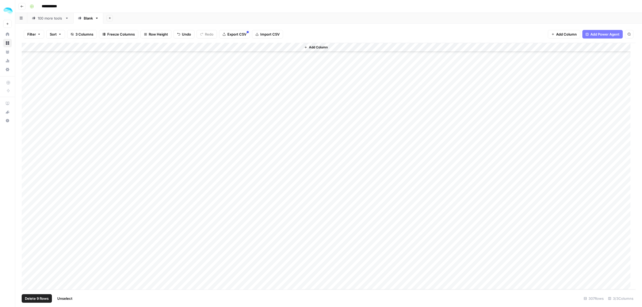
click at [28, 154] on div "Add Column" at bounding box center [329, 166] width 614 height 247
click at [28, 137] on div "Add Column" at bounding box center [329, 166] width 614 height 247
click at [28, 92] on div "Add Column" at bounding box center [329, 166] width 614 height 247
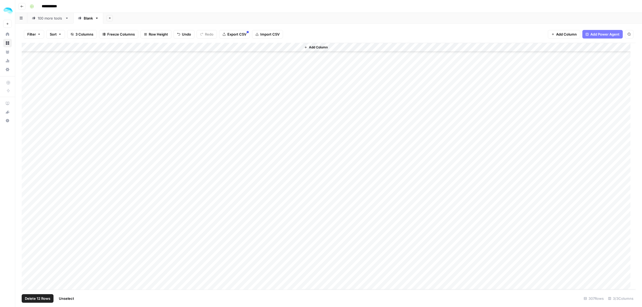
click at [27, 112] on div "Add Column" at bounding box center [329, 166] width 614 height 247
click at [26, 149] on div "Add Column" at bounding box center [329, 166] width 614 height 247
click at [27, 185] on div "Add Column" at bounding box center [329, 166] width 614 height 247
click at [26, 195] on div "Add Column" at bounding box center [329, 166] width 614 height 247
click at [28, 219] on div "Add Column" at bounding box center [329, 166] width 614 height 247
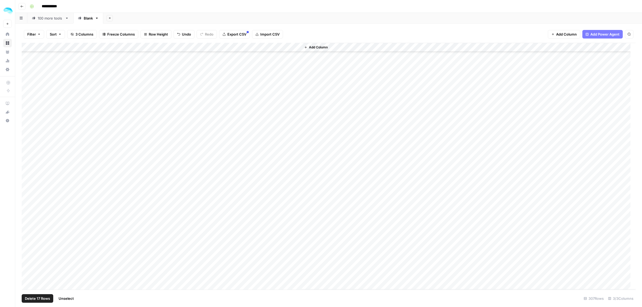
click at [28, 212] on div "Add Column" at bounding box center [329, 166] width 614 height 247
click at [28, 204] on div "Add Column" at bounding box center [329, 166] width 614 height 247
click at [26, 83] on div "Add Column" at bounding box center [329, 166] width 614 height 247
click at [27, 218] on div "Add Column" at bounding box center [329, 166] width 614 height 247
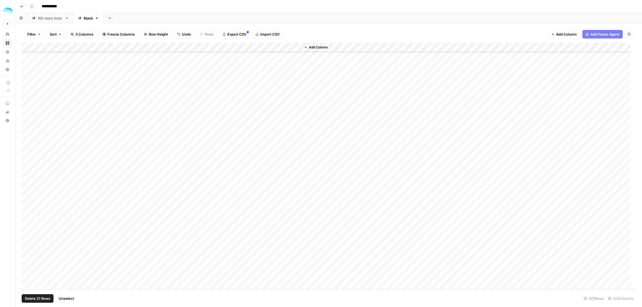
scroll to position [1805, 0]
click at [28, 133] on div "Add Column" at bounding box center [329, 166] width 614 height 247
click at [28, 197] on div "Add Column" at bounding box center [329, 166] width 614 height 247
click at [31, 137] on div "Add Column" at bounding box center [329, 166] width 614 height 247
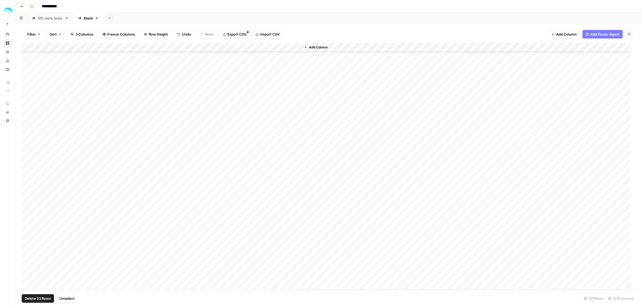
click at [26, 137] on div "Add Column" at bounding box center [329, 166] width 614 height 247
click at [28, 151] on div "Add Column" at bounding box center [329, 166] width 614 height 247
click at [28, 131] on div "Add Column" at bounding box center [329, 166] width 614 height 247
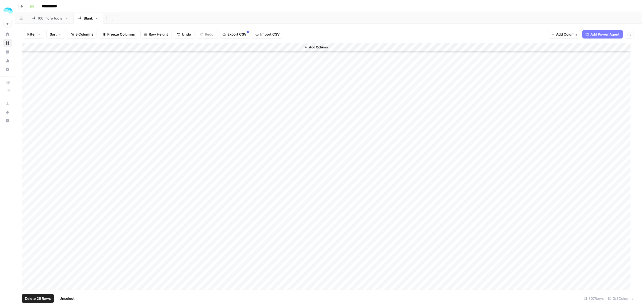
scroll to position [2562, 0]
click at [27, 203] on div "Add Column" at bounding box center [329, 166] width 614 height 247
click at [28, 274] on div "Add Column" at bounding box center [329, 166] width 614 height 247
click at [38, 298] on span "Delete 28 Rows" at bounding box center [38, 298] width 26 height 5
click at [302, 60] on span "Delete" at bounding box center [301, 61] width 11 height 5
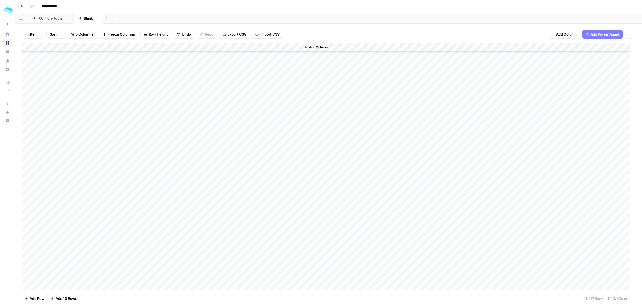
scroll to position [1472, 0]
click at [27, 166] on div "Add Column" at bounding box center [329, 166] width 614 height 247
click at [34, 298] on span "Delete 1 Row" at bounding box center [35, 298] width 21 height 5
click at [304, 62] on span "Delete" at bounding box center [301, 61] width 11 height 5
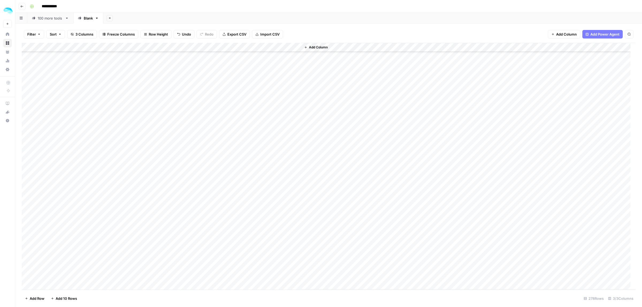
click at [264, 186] on div "Add Column" at bounding box center [329, 166] width 614 height 247
drag, startPoint x: 265, startPoint y: 184, endPoint x: 216, endPoint y: 185, distance: 48.9
click at [216, 185] on input "**********" at bounding box center [231, 186] width 86 height 6
type input "**********"
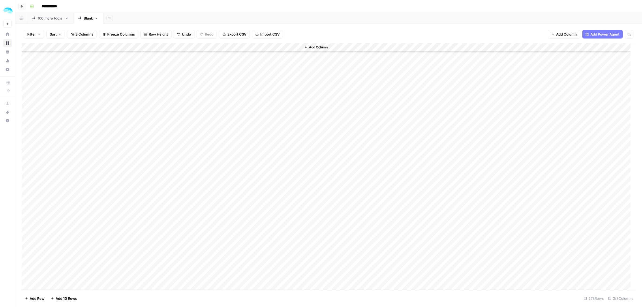
scroll to position [904, 0]
click at [270, 197] on div "Add Column" at bounding box center [329, 166] width 614 height 247
click at [280, 198] on div "Add Column" at bounding box center [329, 166] width 614 height 247
drag, startPoint x: 279, startPoint y: 199, endPoint x: 241, endPoint y: 199, distance: 38.5
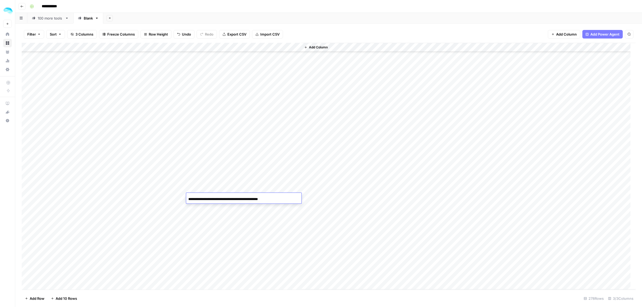
click at [241, 199] on div "**********" at bounding box center [243, 198] width 115 height 9
drag, startPoint x: 242, startPoint y: 199, endPoint x: 311, endPoint y: 199, distance: 68.7
click at [311, 199] on body "**********" at bounding box center [321, 153] width 642 height 307
type input "**********"
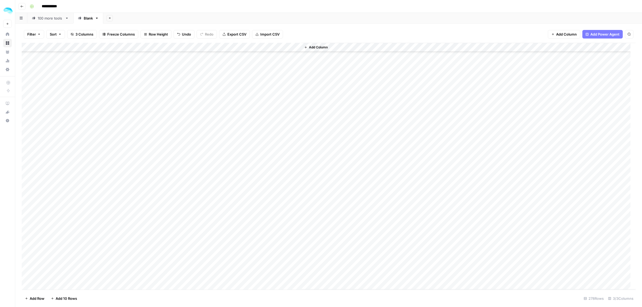
scroll to position [803, 0]
click at [248, 124] on div "Add Column" at bounding box center [329, 166] width 614 height 247
click at [241, 125] on div "Add Column" at bounding box center [329, 166] width 614 height 247
drag, startPoint x: 280, startPoint y: 127, endPoint x: 269, endPoint y: 127, distance: 10.7
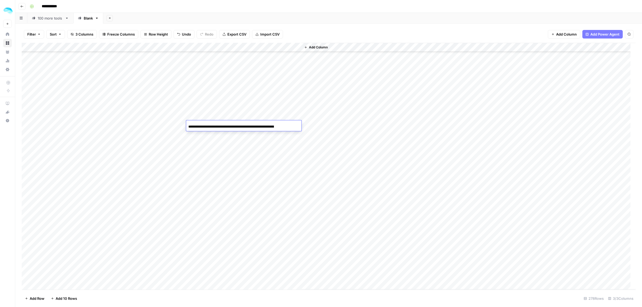
click at [269, 127] on div "**********" at bounding box center [243, 126] width 115 height 9
drag, startPoint x: 272, startPoint y: 126, endPoint x: 224, endPoint y: 126, distance: 48.1
click at [224, 126] on input "**********" at bounding box center [231, 127] width 86 height 6
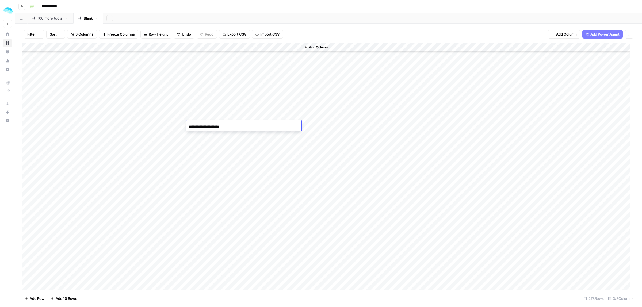
type input "**********"
click at [260, 191] on div "Add Column" at bounding box center [329, 166] width 614 height 247
drag, startPoint x: 257, startPoint y: 193, endPoint x: 237, endPoint y: 193, distance: 20.1
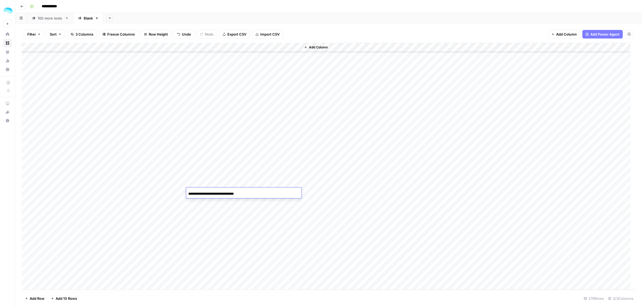
click at [237, 193] on input "**********" at bounding box center [231, 194] width 86 height 6
type input "**********"
click at [248, 93] on div "Add Column" at bounding box center [329, 166] width 614 height 247
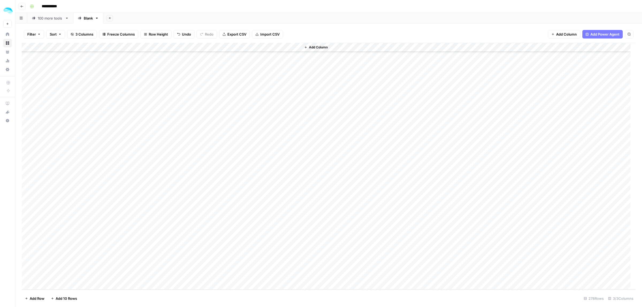
click at [46, 21] on link "100 more tools" at bounding box center [50, 18] width 46 height 11
click at [78, 158] on div "Add Column" at bounding box center [329, 166] width 614 height 247
click at [39, 297] on span "Add Row" at bounding box center [37, 298] width 15 height 5
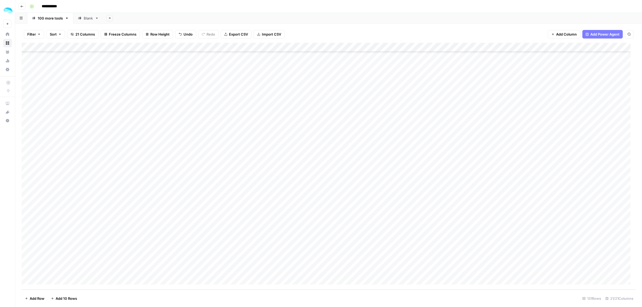
click at [82, 267] on div "Add Column" at bounding box center [329, 166] width 614 height 247
type input "**********"
click at [107, 250] on div "Add Column" at bounding box center [329, 166] width 614 height 247
click at [93, 268] on div "Add Column" at bounding box center [329, 166] width 614 height 247
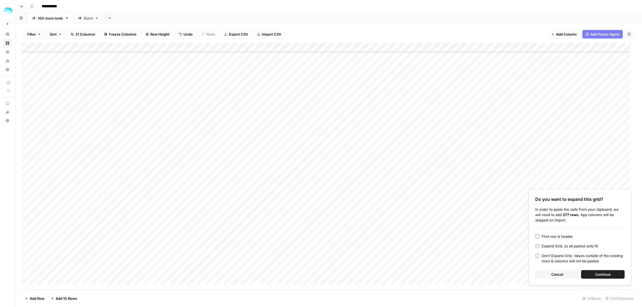
click at [603, 273] on span "Continue" at bounding box center [603, 274] width 16 height 5
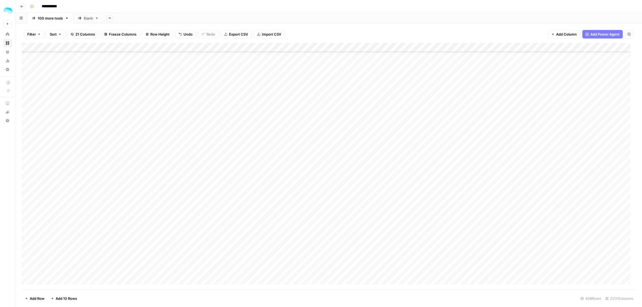
scroll to position [1972, 0]
drag, startPoint x: 157, startPoint y: 116, endPoint x: 148, endPoint y: 256, distance: 139.8
click at [149, 260] on div "Add Column" at bounding box center [329, 166] width 614 height 247
click at [155, 46] on div "Add Column" at bounding box center [329, 166] width 614 height 247
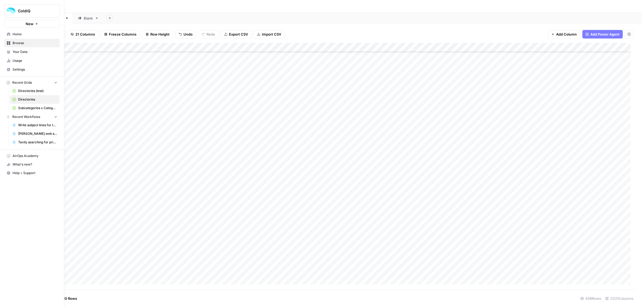
click at [7, 164] on div "ColdiQ New Home Browse Your Data Usage Settings Recent Grids Directories (test)…" at bounding box center [32, 153] width 64 height 307
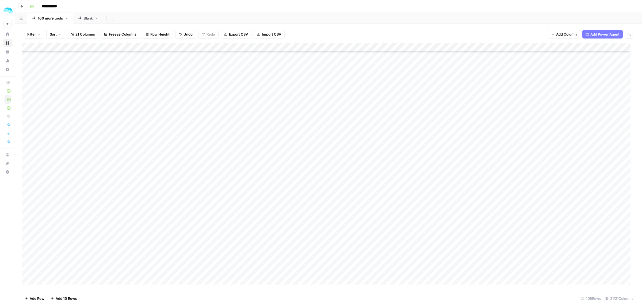
click at [138, 115] on div "Add Column" at bounding box center [329, 166] width 614 height 247
click at [138, 129] on div "Add Column" at bounding box center [329, 166] width 614 height 247
click at [138, 147] on div "Add Column" at bounding box center [329, 166] width 614 height 247
click at [138, 160] on div "Add Column" at bounding box center [329, 166] width 614 height 247
click at [138, 175] on div "Add Column" at bounding box center [329, 166] width 614 height 247
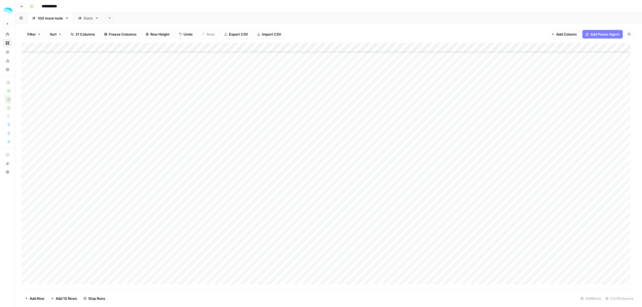
click at [138, 187] on div "Add Column" at bounding box center [329, 166] width 614 height 247
click at [138, 198] on div "Add Column" at bounding box center [329, 166] width 614 height 247
click at [138, 218] on div "Add Column" at bounding box center [329, 166] width 614 height 247
click at [138, 228] on div "Add Column" at bounding box center [329, 166] width 614 height 247
click at [139, 240] on div "Add Column" at bounding box center [329, 166] width 614 height 247
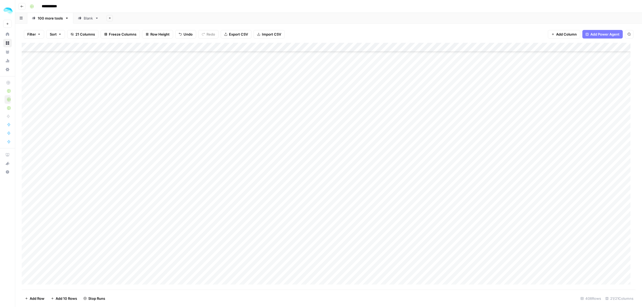
click at [140, 257] on div "Add Column" at bounding box center [329, 166] width 614 height 247
click at [142, 270] on div "Add Column" at bounding box center [329, 166] width 614 height 247
click at [140, 150] on div "Add Column" at bounding box center [329, 166] width 614 height 247
click at [142, 161] on div "Add Column" at bounding box center [329, 166] width 614 height 247
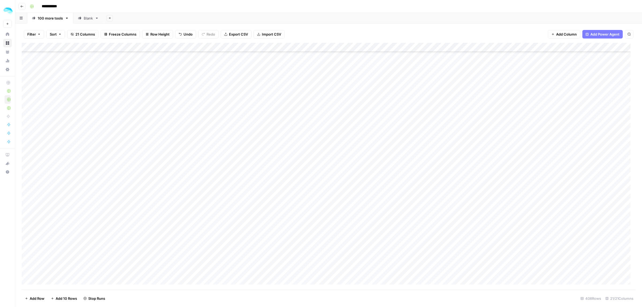
click at [140, 173] on div "Add Column" at bounding box center [329, 166] width 614 height 247
click at [137, 192] on div "Add Column" at bounding box center [329, 166] width 614 height 247
click at [138, 204] on div "Add Column" at bounding box center [329, 166] width 614 height 247
click at [139, 219] on div "Add Column" at bounding box center [329, 166] width 614 height 247
click at [139, 229] on div "Add Column" at bounding box center [329, 166] width 614 height 247
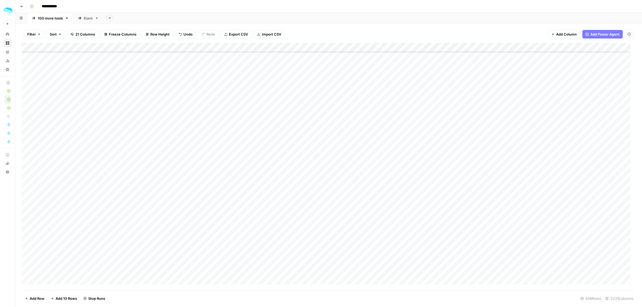
click at [139, 245] on div "Add Column" at bounding box center [329, 166] width 614 height 247
click at [137, 157] on div "Add Column" at bounding box center [329, 166] width 614 height 247
click at [140, 177] on div "Add Column" at bounding box center [329, 166] width 614 height 247
click at [142, 192] on div "Add Column" at bounding box center [329, 166] width 614 height 247
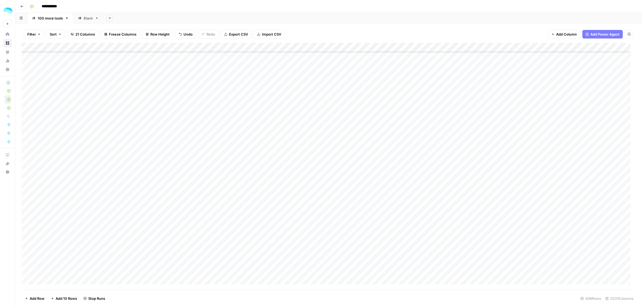
click at [142, 203] on div "Add Column" at bounding box center [329, 166] width 614 height 247
click at [141, 217] on div "Add Column" at bounding box center [329, 166] width 614 height 247
click at [142, 230] on div "Add Column" at bounding box center [329, 166] width 614 height 247
click at [142, 244] on div "Add Column" at bounding box center [329, 166] width 614 height 247
click at [143, 257] on div "Add Column" at bounding box center [329, 166] width 614 height 247
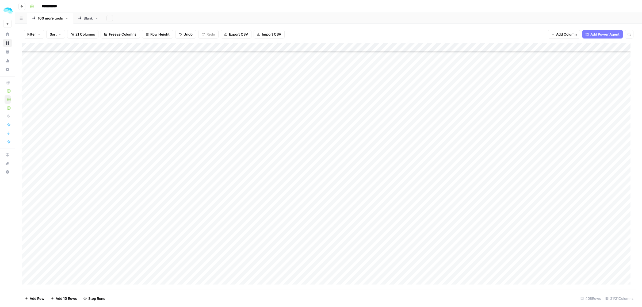
click at [141, 269] on div "Add Column" at bounding box center [329, 166] width 614 height 247
click at [136, 90] on div "Add Column" at bounding box center [329, 166] width 614 height 247
click at [139, 118] on div "Add Column" at bounding box center [329, 166] width 614 height 247
click at [140, 128] on div "Add Column" at bounding box center [329, 166] width 614 height 247
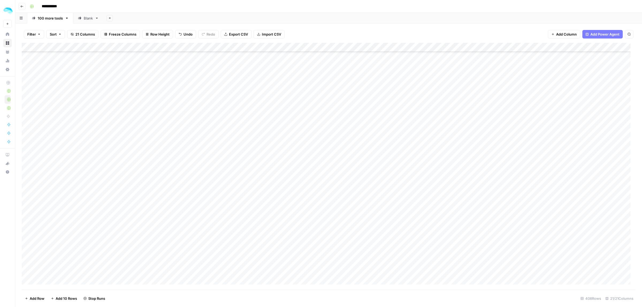
click at [137, 147] on div "Add Column" at bounding box center [329, 166] width 614 height 247
click at [135, 159] on div "Add Column" at bounding box center [329, 166] width 614 height 247
click at [131, 179] on div "Add Column" at bounding box center [329, 166] width 614 height 247
click at [131, 189] on div "Add Column" at bounding box center [329, 166] width 614 height 247
click at [132, 201] on div "Add Column" at bounding box center [329, 166] width 614 height 247
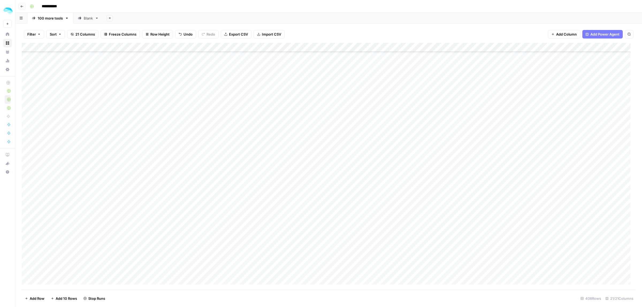
click at [133, 217] on div "Add Column" at bounding box center [329, 166] width 614 height 247
click at [134, 229] on div "Add Column" at bounding box center [329, 166] width 614 height 247
click at [134, 241] on div "Add Column" at bounding box center [329, 166] width 614 height 247
click at [136, 184] on div "Add Column" at bounding box center [329, 166] width 614 height 247
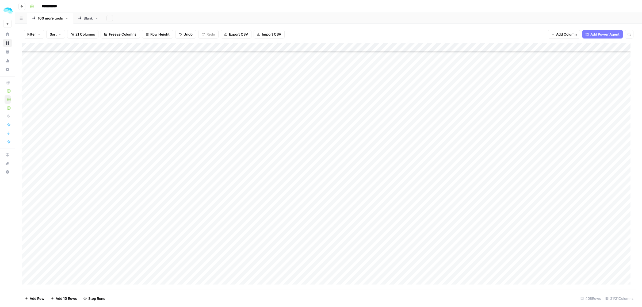
click at [140, 88] on div "Add Column" at bounding box center [329, 166] width 614 height 247
click at [142, 104] on div "Add Column" at bounding box center [329, 166] width 614 height 247
click at [142, 114] on div "Add Column" at bounding box center [329, 166] width 614 height 247
click at [141, 131] on div "Add Column" at bounding box center [329, 166] width 614 height 247
click at [138, 147] on div "Add Column" at bounding box center [329, 166] width 614 height 247
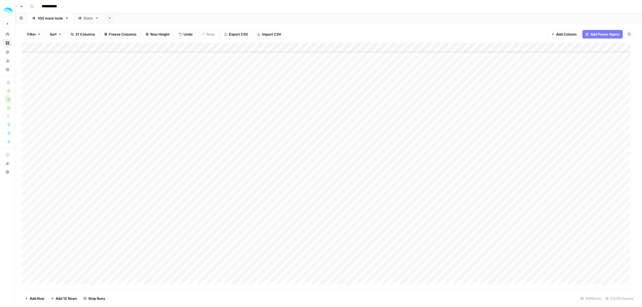
click at [138, 161] on div "Add Column" at bounding box center [329, 166] width 614 height 247
click at [138, 175] on div "Add Column" at bounding box center [329, 166] width 614 height 247
click at [138, 190] on div "Add Column" at bounding box center [329, 166] width 614 height 247
click at [140, 205] on div "Add Column" at bounding box center [329, 166] width 614 height 247
click at [139, 215] on div "Add Column" at bounding box center [329, 166] width 614 height 247
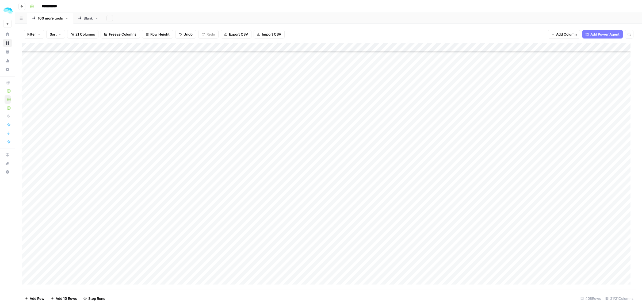
click at [138, 229] on div "Add Column" at bounding box center [329, 166] width 614 height 247
click at [141, 183] on div "Add Column" at bounding box center [329, 166] width 614 height 247
click at [139, 141] on div "Add Column" at bounding box center [329, 166] width 614 height 247
click at [139, 150] on div "Add Column" at bounding box center [329, 166] width 614 height 247
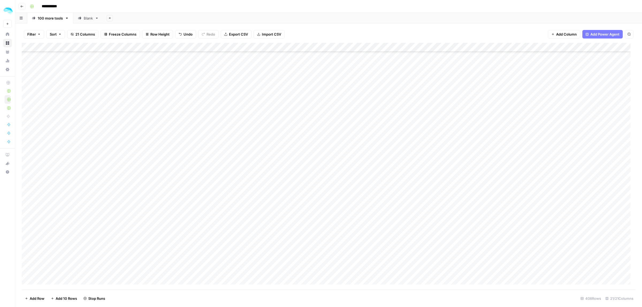
click at [138, 170] on div "Add Column" at bounding box center [329, 166] width 614 height 247
click at [138, 184] on div "Add Column" at bounding box center [329, 166] width 614 height 247
click at [137, 201] on div "Add Column" at bounding box center [329, 166] width 614 height 247
click at [137, 217] on div "Add Column" at bounding box center [329, 166] width 614 height 247
click at [138, 228] on div "Add Column" at bounding box center [329, 166] width 614 height 247
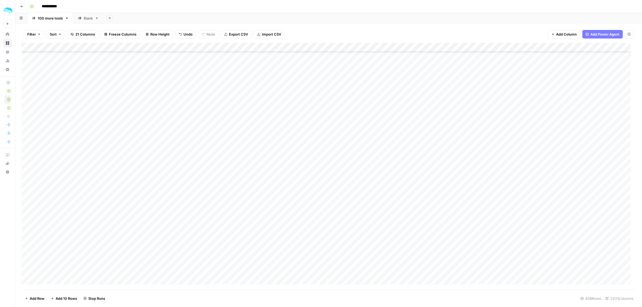
click at [138, 237] on div "Add Column" at bounding box center [329, 166] width 614 height 247
click at [138, 252] on div "Add Column" at bounding box center [329, 166] width 614 height 247
click at [139, 265] on div "Add Column" at bounding box center [329, 166] width 614 height 247
click at [135, 116] on div "Add Column" at bounding box center [329, 166] width 614 height 247
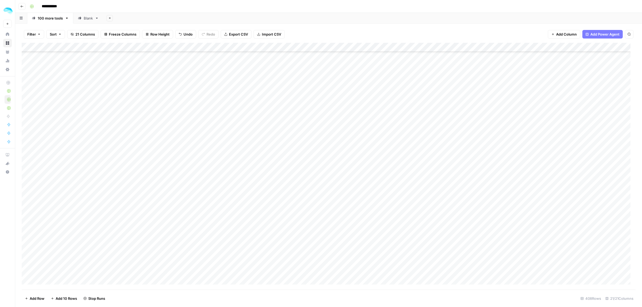
click at [141, 128] on div "Add Column" at bounding box center [329, 166] width 614 height 247
click at [141, 138] on div "Add Column" at bounding box center [329, 166] width 614 height 247
click at [139, 115] on div "Add Column" at bounding box center [329, 166] width 614 height 247
click at [140, 129] on div "Add Column" at bounding box center [329, 166] width 614 height 247
click at [138, 139] on div "Add Column" at bounding box center [329, 166] width 614 height 247
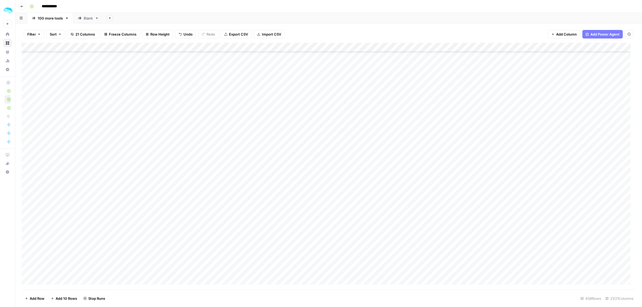
click at [138, 157] on div "Add Column" at bounding box center [329, 166] width 614 height 247
click at [136, 175] on div "Add Column" at bounding box center [329, 166] width 614 height 247
click at [135, 189] on div "Add Column" at bounding box center [329, 166] width 614 height 247
click at [136, 199] on div "Add Column" at bounding box center [329, 166] width 614 height 247
click at [136, 212] on div "Add Column" at bounding box center [329, 166] width 614 height 247
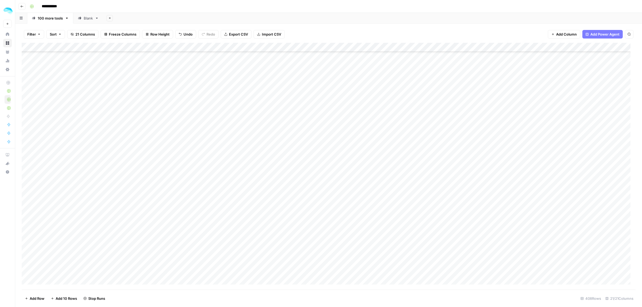
click at [137, 224] on div "Add Column" at bounding box center [329, 166] width 614 height 247
click at [138, 237] on div "Add Column" at bounding box center [329, 166] width 614 height 247
click at [138, 254] on div "Add Column" at bounding box center [329, 166] width 614 height 247
click at [139, 268] on div "Add Column" at bounding box center [329, 166] width 614 height 247
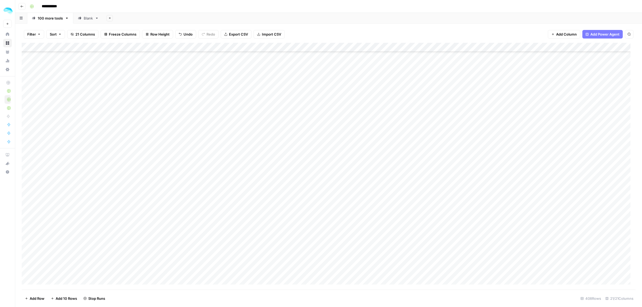
click at [136, 114] on div "Add Column" at bounding box center [329, 166] width 614 height 247
click at [138, 125] on div "Add Column" at bounding box center [329, 166] width 614 height 247
click at [138, 136] on div "Add Column" at bounding box center [329, 166] width 614 height 247
click at [136, 67] on div "Add Column" at bounding box center [329, 166] width 614 height 247
drag, startPoint x: 138, startPoint y: 160, endPoint x: 138, endPoint y: 154, distance: 6.7
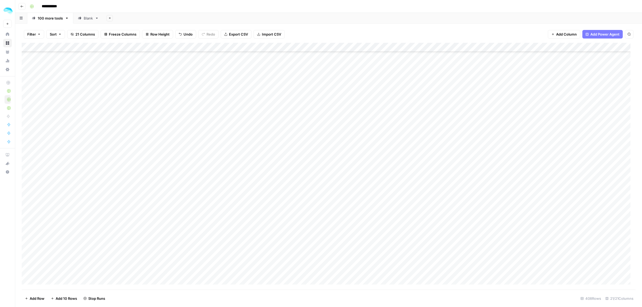
click at [138, 159] on div "Add Column" at bounding box center [329, 166] width 614 height 247
click at [138, 168] on div "Add Column" at bounding box center [329, 166] width 614 height 247
click at [137, 185] on div "Add Column" at bounding box center [329, 166] width 614 height 247
click at [137, 201] on div "Add Column" at bounding box center [329, 166] width 614 height 247
click at [138, 215] on div "Add Column" at bounding box center [329, 166] width 614 height 247
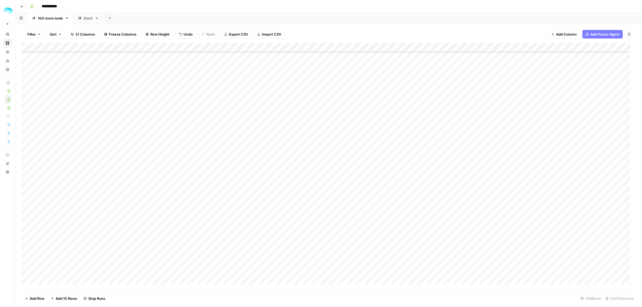
click at [140, 229] on div "Add Column" at bounding box center [329, 166] width 614 height 247
click at [140, 237] on div "Add Column" at bounding box center [329, 166] width 614 height 247
click at [138, 251] on div "Add Column" at bounding box center [329, 166] width 614 height 247
click at [138, 72] on div "Add Column" at bounding box center [329, 166] width 614 height 247
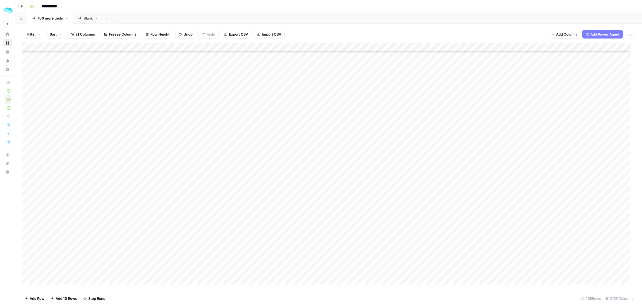
click at [140, 94] on div "Add Column" at bounding box center [329, 166] width 614 height 247
click at [138, 114] on div "Add Column" at bounding box center [329, 166] width 614 height 247
drag, startPoint x: 138, startPoint y: 128, endPoint x: 138, endPoint y: 132, distance: 4.3
click at [138, 128] on div "Add Column" at bounding box center [329, 166] width 614 height 247
click at [138, 149] on div "Add Column" at bounding box center [329, 166] width 614 height 247
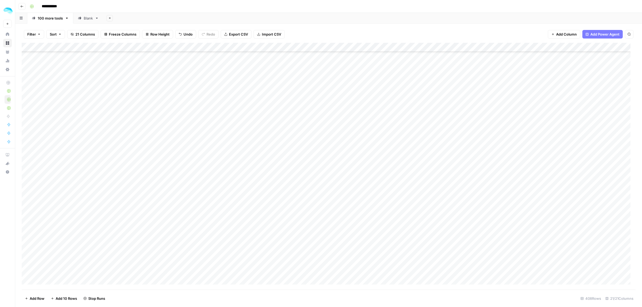
click at [136, 139] on div "Add Column" at bounding box center [329, 166] width 614 height 247
click at [134, 168] on div "Add Column" at bounding box center [329, 166] width 614 height 247
click at [134, 183] on div "Add Column" at bounding box center [329, 166] width 614 height 247
click at [136, 197] on div "Add Column" at bounding box center [329, 166] width 614 height 247
click at [138, 214] on div "Add Column" at bounding box center [329, 166] width 614 height 247
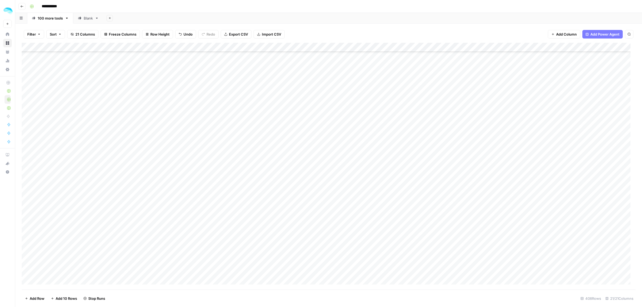
click at [139, 229] on div "Add Column" at bounding box center [329, 166] width 614 height 247
click at [138, 240] on div "Add Column" at bounding box center [329, 166] width 614 height 247
click at [138, 253] on div "Add Column" at bounding box center [329, 166] width 614 height 247
click at [138, 103] on div "Add Column" at bounding box center [329, 166] width 614 height 247
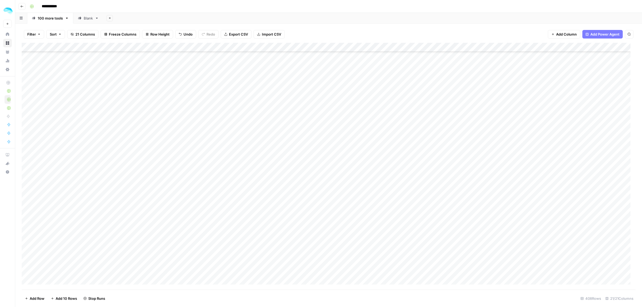
click at [141, 132] on div "Add Column" at bounding box center [329, 166] width 614 height 247
click at [141, 148] on div "Add Column" at bounding box center [329, 166] width 614 height 247
click at [139, 161] on div "Add Column" at bounding box center [329, 166] width 614 height 247
click at [137, 175] on div "Add Column" at bounding box center [329, 166] width 614 height 247
click at [135, 191] on div "Add Column" at bounding box center [329, 166] width 614 height 247
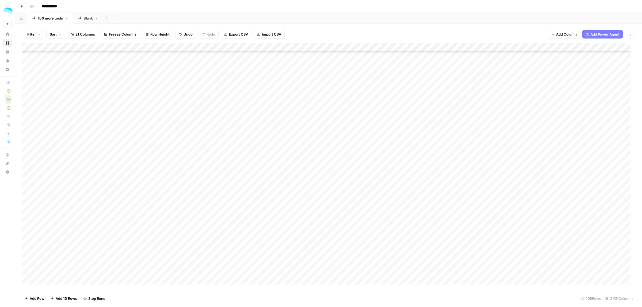
click at [135, 204] on div "Add Column" at bounding box center [329, 166] width 614 height 247
click at [135, 214] on div "Add Column" at bounding box center [329, 166] width 614 height 247
click at [133, 234] on div "Add Column" at bounding box center [329, 166] width 614 height 247
click at [133, 248] on div "Add Column" at bounding box center [329, 166] width 614 height 247
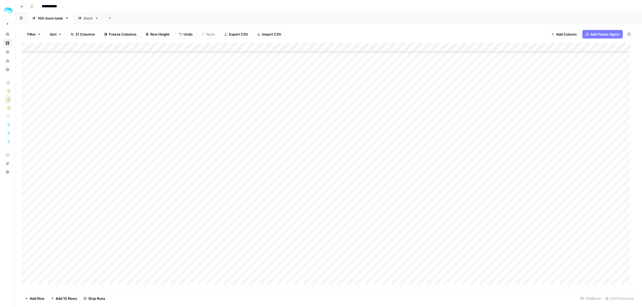
click at [138, 115] on div "Add Column" at bounding box center [329, 166] width 614 height 247
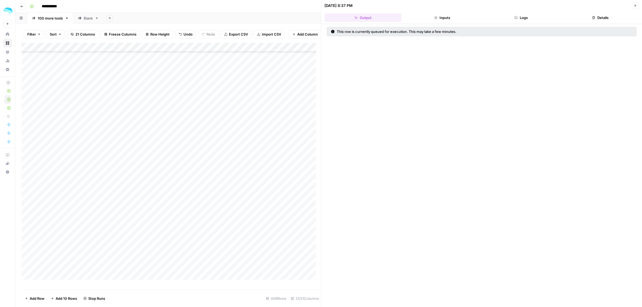
click at [634, 7] on button "Close" at bounding box center [634, 5] width 7 height 7
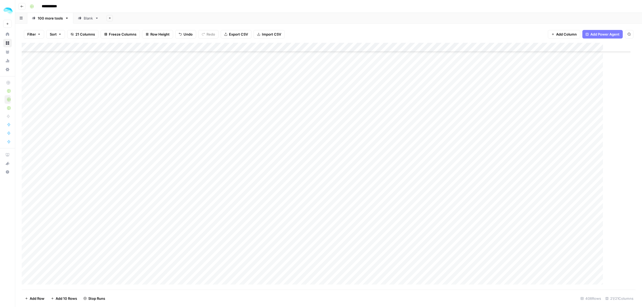
click at [134, 122] on div "Add Column" at bounding box center [329, 166] width 614 height 247
click at [139, 136] on div "Add Column" at bounding box center [329, 166] width 614 height 247
click at [138, 155] on div "Add Column" at bounding box center [329, 166] width 614 height 247
click at [138, 170] on div "Add Column" at bounding box center [329, 166] width 614 height 247
click at [138, 183] on div "Add Column" at bounding box center [329, 166] width 614 height 247
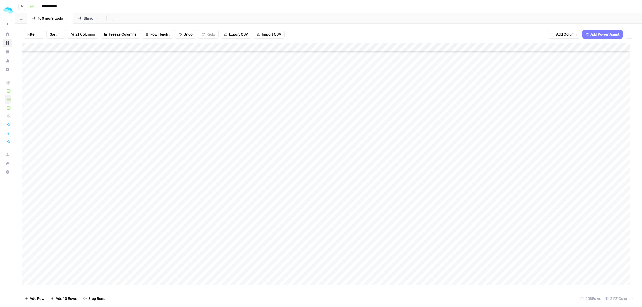
click at [138, 195] on div "Add Column" at bounding box center [329, 166] width 614 height 247
click at [139, 209] on div "Add Column" at bounding box center [329, 166] width 614 height 247
click at [139, 222] on div "Add Column" at bounding box center [329, 166] width 614 height 247
click at [138, 234] on div "Add Column" at bounding box center [329, 166] width 614 height 247
click at [138, 244] on div "Add Column" at bounding box center [329, 166] width 614 height 247
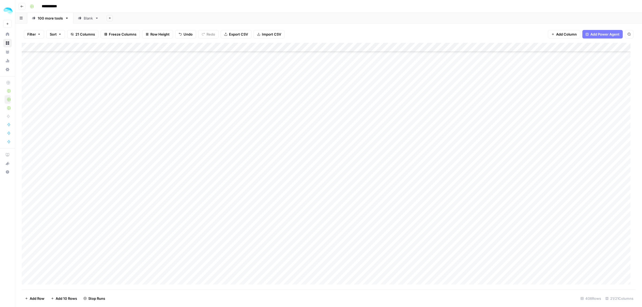
drag, startPoint x: 136, startPoint y: 261, endPoint x: 142, endPoint y: 235, distance: 27.5
click at [136, 261] on div "Add Column" at bounding box center [329, 166] width 614 height 247
click at [140, 218] on div "Add Column" at bounding box center [329, 166] width 614 height 247
click at [138, 75] on div "Add Column" at bounding box center [329, 166] width 614 height 247
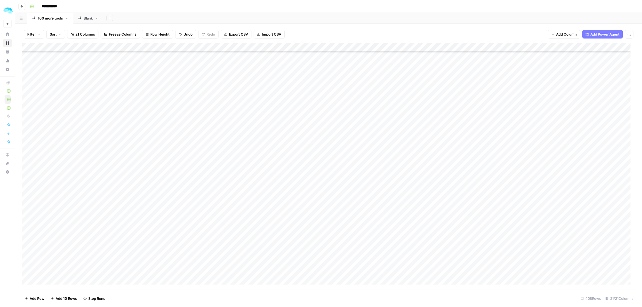
click at [139, 83] on div "Add Column" at bounding box center [329, 166] width 614 height 247
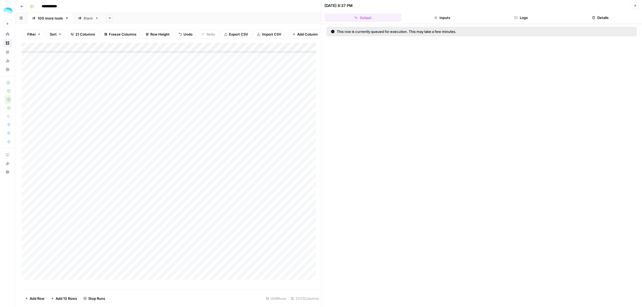
click at [636, 6] on icon "button" at bounding box center [634, 5] width 3 height 3
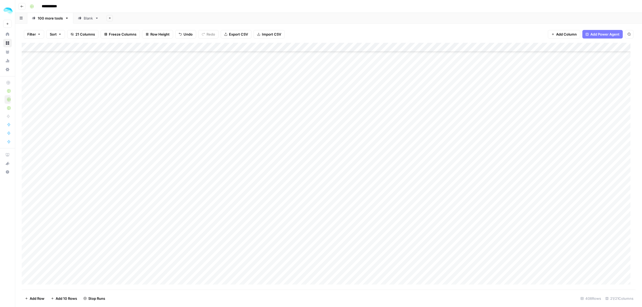
click at [134, 89] on div "Add Column" at bounding box center [329, 166] width 614 height 247
click at [137, 101] on div "Add Column" at bounding box center [329, 166] width 614 height 247
click at [137, 121] on div "Add Column" at bounding box center [329, 166] width 614 height 247
click at [136, 130] on div "Add Column" at bounding box center [329, 166] width 614 height 247
click at [130, 149] on div "Add Column" at bounding box center [329, 166] width 614 height 247
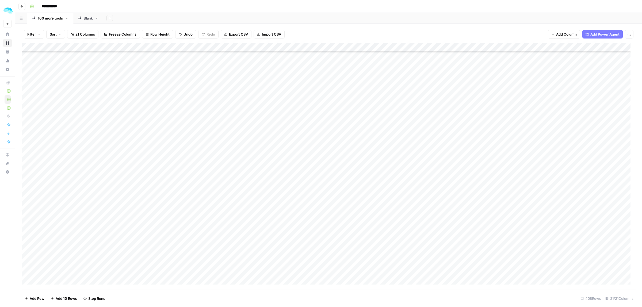
click at [130, 160] on div "Add Column" at bounding box center [329, 166] width 614 height 247
click at [130, 173] on div "Add Column" at bounding box center [329, 166] width 614 height 247
click at [131, 191] on div "Add Column" at bounding box center [329, 166] width 614 height 247
click at [133, 202] on div "Add Column" at bounding box center [329, 166] width 614 height 247
click at [134, 218] on div "Add Column" at bounding box center [329, 166] width 614 height 247
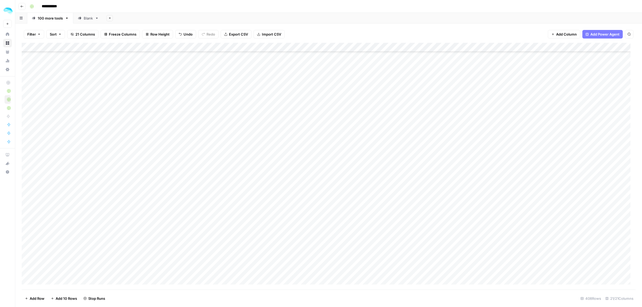
click at [135, 230] on div "Add Column" at bounding box center [329, 166] width 614 height 247
click at [135, 245] on div "Add Column" at bounding box center [329, 166] width 614 height 247
click at [136, 259] on div "Add Column" at bounding box center [329, 166] width 614 height 247
click at [139, 76] on div "Add Column" at bounding box center [329, 166] width 614 height 247
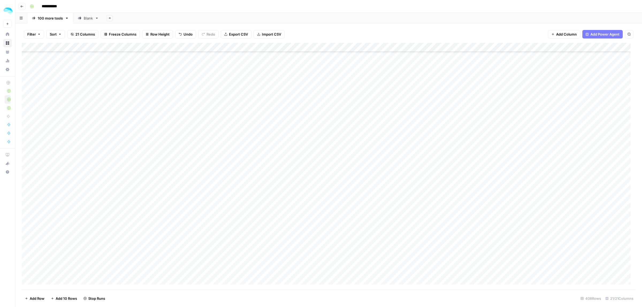
click at [138, 102] on div "Add Column" at bounding box center [329, 166] width 614 height 247
click at [138, 118] on div "Add Column" at bounding box center [329, 166] width 614 height 247
click at [134, 133] on div "Add Column" at bounding box center [329, 166] width 614 height 247
click at [134, 145] on div "Add Column" at bounding box center [329, 166] width 614 height 247
click at [131, 163] on div "Add Column" at bounding box center [329, 166] width 614 height 247
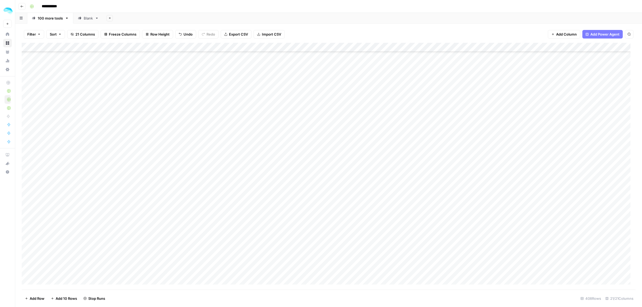
click at [126, 185] on div "Add Column" at bounding box center [329, 166] width 614 height 247
click at [137, 74] on div "Add Column" at bounding box center [329, 166] width 614 height 247
click at [137, 171] on div "Add Column" at bounding box center [329, 166] width 614 height 247
click at [138, 106] on div "Add Column" at bounding box center [329, 166] width 614 height 247
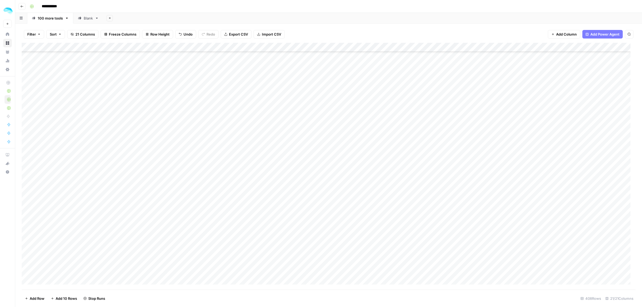
click at [137, 114] on div "Add Column" at bounding box center [329, 166] width 614 height 247
click at [136, 123] on div "Add Column" at bounding box center [329, 166] width 614 height 247
click at [134, 102] on div "Add Column" at bounding box center [329, 166] width 614 height 247
click at [137, 142] on div "Add Column" at bounding box center [329, 166] width 614 height 247
click at [134, 159] on div "Add Column" at bounding box center [329, 166] width 614 height 247
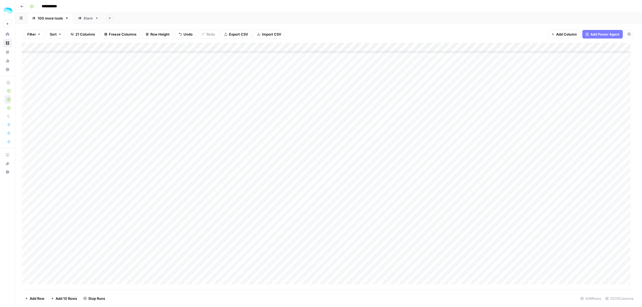
click at [134, 171] on div "Add Column" at bounding box center [329, 166] width 614 height 247
click at [134, 184] on div "Add Column" at bounding box center [329, 166] width 614 height 247
click at [134, 199] on div "Add Column" at bounding box center [329, 166] width 614 height 247
click at [134, 214] on div "Add Column" at bounding box center [329, 166] width 614 height 247
click at [134, 228] on div "Add Column" at bounding box center [329, 166] width 614 height 247
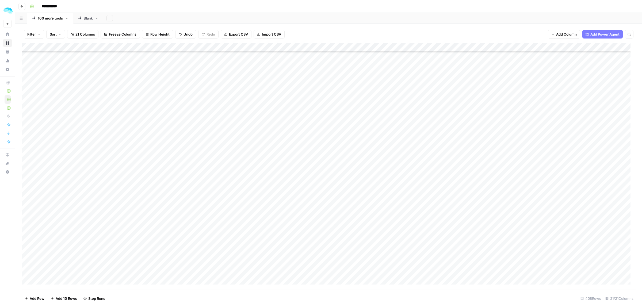
click at [134, 241] on div "Add Column" at bounding box center [329, 166] width 614 height 247
click at [137, 256] on div "Add Column" at bounding box center [329, 166] width 614 height 247
click at [138, 267] on div "Add Column" at bounding box center [329, 166] width 614 height 247
click at [133, 111] on div "Add Column" at bounding box center [329, 166] width 614 height 247
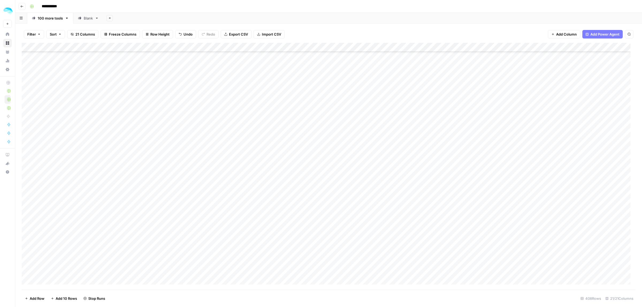
click at [136, 124] on div "Add Column" at bounding box center [329, 166] width 614 height 247
click at [137, 144] on div "Add Column" at bounding box center [329, 166] width 614 height 247
click at [137, 159] on div "Add Column" at bounding box center [329, 166] width 614 height 247
click at [136, 175] on div "Add Column" at bounding box center [329, 166] width 614 height 247
click at [135, 185] on div "Add Column" at bounding box center [329, 166] width 614 height 247
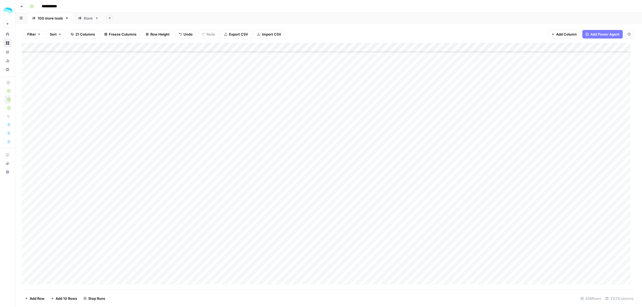
click at [135, 199] on div "Add Column" at bounding box center [329, 166] width 614 height 247
click at [135, 218] on div "Add Column" at bounding box center [329, 166] width 614 height 247
click at [136, 230] on div "Add Column" at bounding box center [329, 166] width 614 height 247
click at [135, 238] on div "Add Column" at bounding box center [329, 166] width 614 height 247
click at [134, 253] on div "Add Column" at bounding box center [329, 166] width 614 height 247
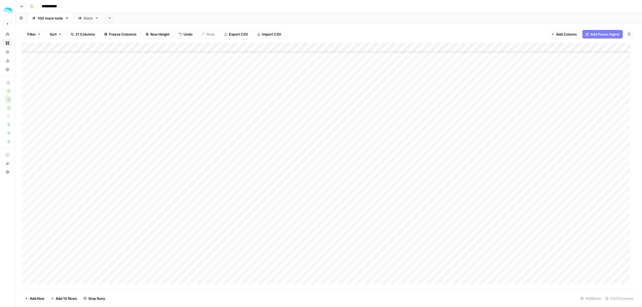
scroll to position [4211, 0]
click at [134, 101] on div "Add Column" at bounding box center [329, 166] width 614 height 247
click at [136, 113] on div "Add Column" at bounding box center [329, 166] width 614 height 247
click at [137, 125] on div "Add Column" at bounding box center [329, 166] width 614 height 247
click at [137, 146] on div "Add Column" at bounding box center [329, 166] width 614 height 247
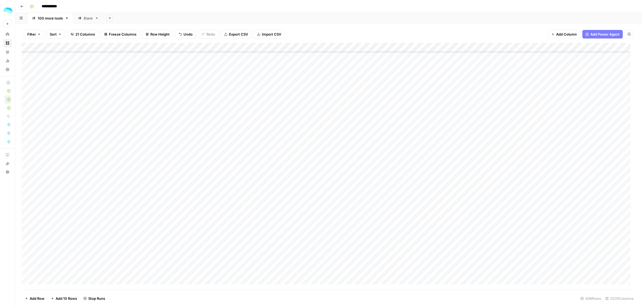
click at [136, 158] on div "Add Column" at bounding box center [329, 166] width 614 height 247
click at [132, 172] on div "Add Column" at bounding box center [329, 166] width 614 height 247
click at [129, 188] on div "Add Column" at bounding box center [329, 166] width 614 height 247
click at [129, 203] on div "Add Column" at bounding box center [329, 166] width 614 height 247
click at [130, 215] on div "Add Column" at bounding box center [329, 166] width 614 height 247
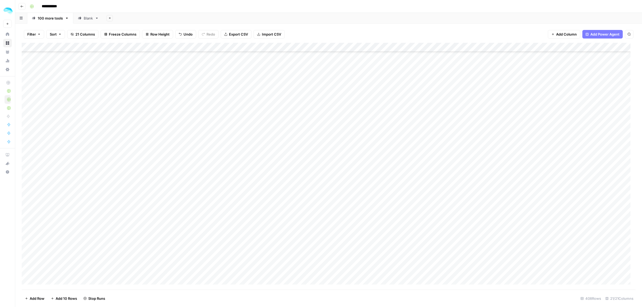
click at [130, 230] on div "Add Column" at bounding box center [329, 166] width 614 height 247
click at [131, 241] on div "Add Column" at bounding box center [329, 166] width 614 height 247
click at [132, 257] on div "Add Column" at bounding box center [329, 166] width 614 height 247
click at [132, 265] on div "Add Column" at bounding box center [329, 166] width 614 height 247
click at [130, 275] on div "Add Column" at bounding box center [329, 166] width 614 height 247
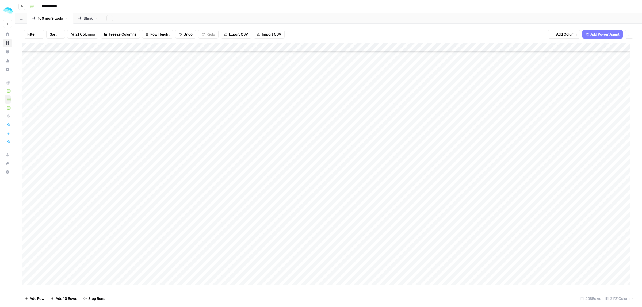
click at [137, 184] on div "Add Column" at bounding box center [329, 166] width 614 height 247
click at [138, 94] on div "Add Column" at bounding box center [329, 166] width 614 height 247
click at [140, 105] on div "Add Column" at bounding box center [329, 166] width 614 height 247
click at [134, 122] on div "Add Column" at bounding box center [329, 166] width 614 height 247
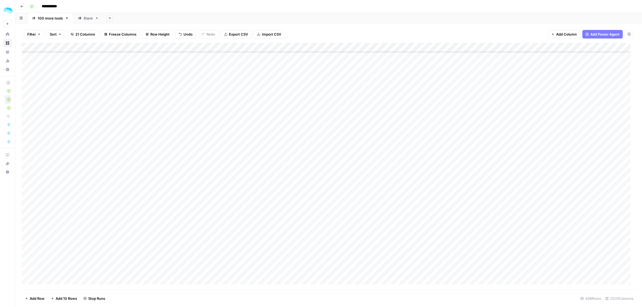
click at [134, 143] on div "Add Column" at bounding box center [329, 166] width 614 height 247
click at [135, 150] on div "Add Column" at bounding box center [329, 166] width 614 height 247
click at [135, 169] on div "Add Column" at bounding box center [329, 166] width 614 height 247
click at [135, 184] on div "Add Column" at bounding box center [329, 166] width 614 height 247
click at [131, 151] on div "Add Column" at bounding box center [329, 166] width 614 height 247
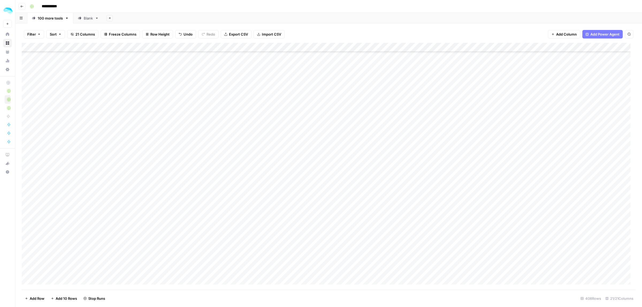
click at [135, 191] on div "Add Column" at bounding box center [329, 166] width 614 height 247
click at [136, 203] on div "Add Column" at bounding box center [329, 166] width 614 height 247
click at [137, 220] on div "Add Column" at bounding box center [329, 166] width 614 height 247
click at [134, 234] on div "Add Column" at bounding box center [329, 166] width 614 height 247
click at [136, 248] on div "Add Column" at bounding box center [329, 166] width 614 height 247
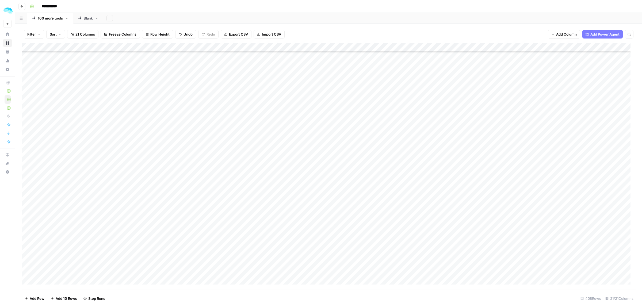
click at [136, 259] on div "Add Column" at bounding box center [329, 166] width 614 height 247
click at [134, 272] on div "Add Column" at bounding box center [329, 166] width 614 height 247
click at [144, 121] on div "Add Column" at bounding box center [329, 166] width 614 height 247
click at [143, 133] on div "Add Column" at bounding box center [329, 166] width 614 height 247
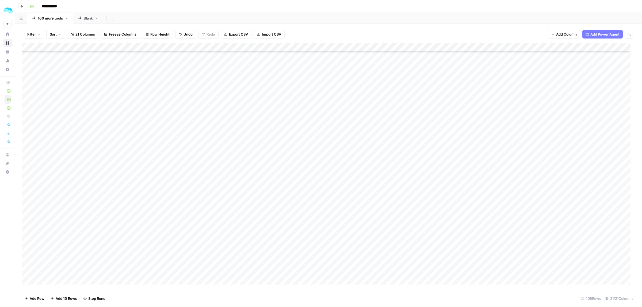
click at [141, 147] on div "Add Column" at bounding box center [329, 166] width 614 height 247
click at [134, 167] on div "Add Column" at bounding box center [329, 166] width 614 height 247
click at [136, 176] on div "Add Column" at bounding box center [329, 166] width 614 height 247
click at [134, 189] on div "Add Column" at bounding box center [329, 166] width 614 height 247
click at [135, 206] on div "Add Column" at bounding box center [329, 166] width 614 height 247
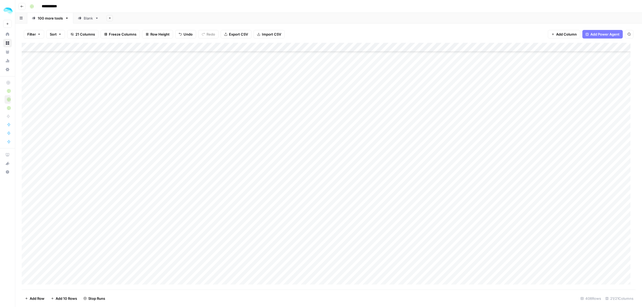
click at [139, 179] on div "Add Column" at bounding box center [329, 166] width 614 height 247
click at [141, 220] on div "Add Column" at bounding box center [329, 166] width 614 height 247
click at [139, 236] on div "Add Column" at bounding box center [329, 166] width 614 height 247
click at [138, 248] on div "Add Column" at bounding box center [329, 166] width 614 height 247
click at [137, 261] on div "Add Column" at bounding box center [329, 166] width 614 height 247
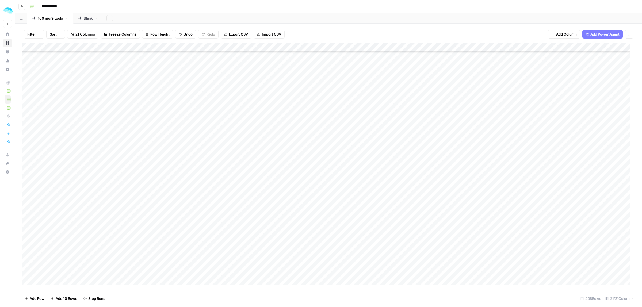
click at [137, 274] on div "Add Column" at bounding box center [329, 166] width 614 height 247
click at [143, 120] on div "Add Column" at bounding box center [329, 166] width 614 height 247
click at [137, 141] on div "Add Column" at bounding box center [329, 166] width 614 height 247
click at [135, 147] on div "Add Column" at bounding box center [329, 166] width 614 height 247
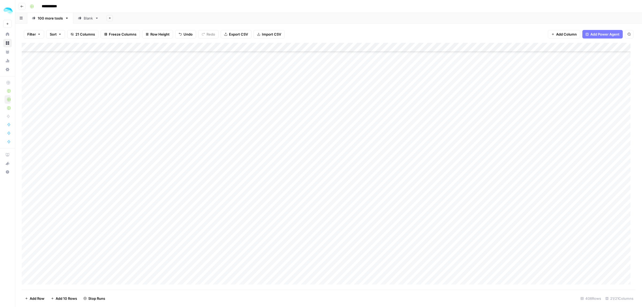
click at [137, 159] on div "Add Column" at bounding box center [329, 166] width 614 height 247
click at [134, 187] on div "Add Column" at bounding box center [329, 166] width 614 height 247
click at [137, 174] on div "Add Column" at bounding box center [329, 166] width 614 height 247
click at [138, 201] on div "Add Column" at bounding box center [329, 166] width 614 height 247
click at [136, 223] on div "Add Column" at bounding box center [329, 166] width 614 height 247
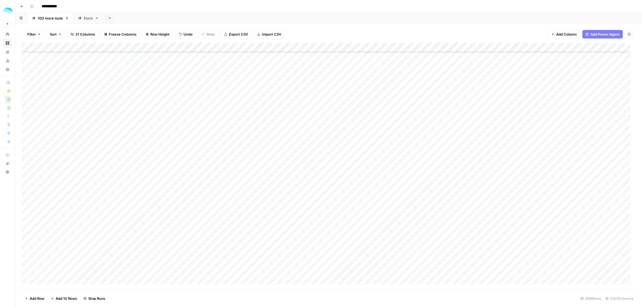
click at [136, 231] on div "Add Column" at bounding box center [329, 166] width 614 height 247
click at [136, 247] on div "Add Column" at bounding box center [329, 166] width 614 height 247
click at [137, 262] on div "Add Column" at bounding box center [329, 166] width 614 height 247
click at [136, 274] on div "Add Column" at bounding box center [329, 166] width 614 height 247
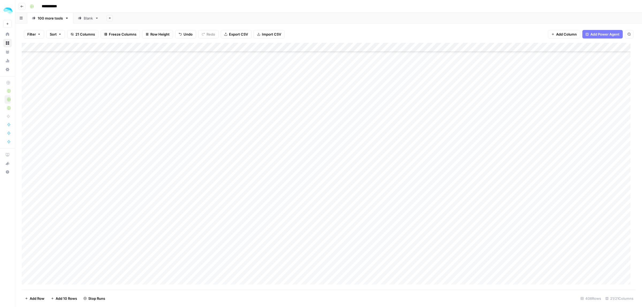
click at [136, 118] on div "Add Column" at bounding box center [329, 166] width 614 height 247
click at [137, 133] on div "Add Column" at bounding box center [329, 166] width 614 height 247
click at [138, 148] on div "Add Column" at bounding box center [329, 166] width 614 height 247
click at [138, 162] on div "Add Column" at bounding box center [329, 166] width 614 height 247
click at [136, 176] on div "Add Column" at bounding box center [329, 166] width 614 height 247
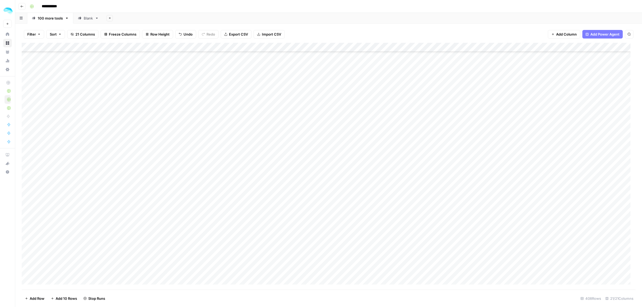
click at [134, 197] on div "Add Column" at bounding box center [329, 166] width 614 height 247
click at [134, 211] on div "Add Column" at bounding box center [329, 166] width 614 height 247
click at [134, 222] on div "Add Column" at bounding box center [329, 166] width 614 height 247
click at [134, 237] on div "Add Column" at bounding box center [329, 166] width 614 height 247
click at [134, 246] on div "Add Column" at bounding box center [329, 166] width 614 height 247
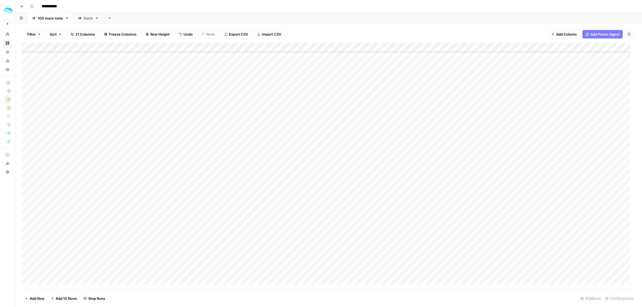
click at [133, 259] on div "Add Column" at bounding box center [329, 166] width 614 height 247
click at [132, 272] on div "Add Column" at bounding box center [329, 166] width 614 height 247
click at [134, 245] on div "Add Column" at bounding box center [329, 166] width 614 height 247
click at [139, 187] on div "Add Column" at bounding box center [329, 166] width 614 height 247
click at [139, 159] on div "Add Column" at bounding box center [329, 166] width 614 height 247
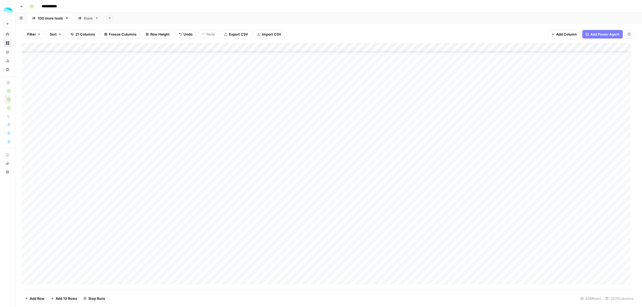
scroll to position [5114, 0]
click at [133, 89] on div "Add Column" at bounding box center [329, 166] width 614 height 247
click at [138, 99] on div "Add Column" at bounding box center [329, 166] width 614 height 247
click at [138, 110] on div "Add Column" at bounding box center [329, 166] width 614 height 247
click at [140, 125] on div "Add Column" at bounding box center [329, 166] width 614 height 247
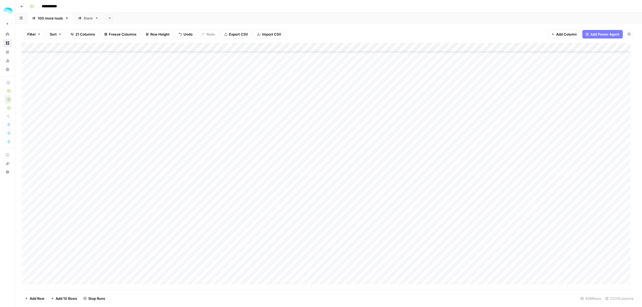
click at [140, 143] on div "Add Column" at bounding box center [329, 166] width 614 height 247
click at [138, 157] on div "Add Column" at bounding box center [329, 166] width 614 height 247
click at [134, 171] on div "Add Column" at bounding box center [329, 166] width 614 height 247
click at [133, 184] on div "Add Column" at bounding box center [329, 166] width 614 height 247
click at [131, 198] on div "Add Column" at bounding box center [329, 166] width 614 height 247
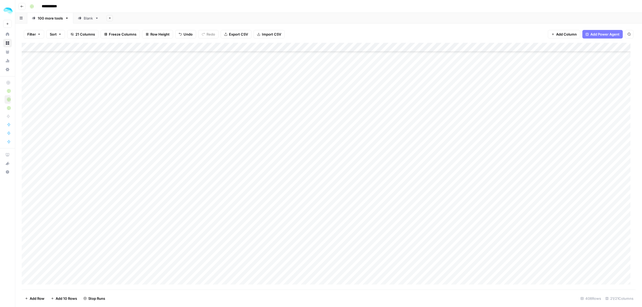
click at [131, 213] on div "Add Column" at bounding box center [329, 166] width 614 height 247
click at [130, 228] on div "Add Column" at bounding box center [329, 166] width 614 height 247
click at [130, 240] on div "Add Column" at bounding box center [329, 166] width 614 height 247
click at [130, 253] on div "Add Column" at bounding box center [329, 166] width 614 height 247
click at [129, 266] on div "Add Column" at bounding box center [329, 166] width 614 height 247
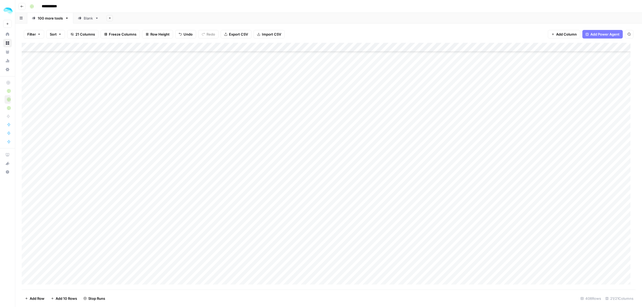
click at [129, 280] on div "Add Column" at bounding box center [329, 166] width 614 height 247
click at [135, 226] on div "Add Column" at bounding box center [329, 166] width 614 height 247
click at [135, 63] on div "Add Column" at bounding box center [329, 166] width 614 height 247
click at [136, 72] on div "Add Column" at bounding box center [329, 166] width 614 height 247
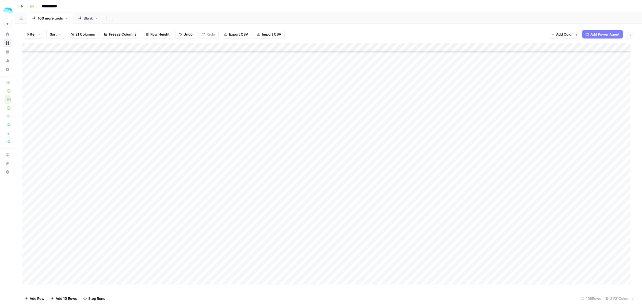
click at [136, 85] on div "Add Column" at bounding box center [329, 166] width 614 height 247
click at [138, 106] on div "Add Column" at bounding box center [329, 166] width 614 height 247
click at [138, 115] on div "Add Column" at bounding box center [329, 166] width 614 height 247
click at [138, 130] on div "Add Column" at bounding box center [329, 166] width 614 height 247
click at [136, 149] on div "Add Column" at bounding box center [329, 166] width 614 height 247
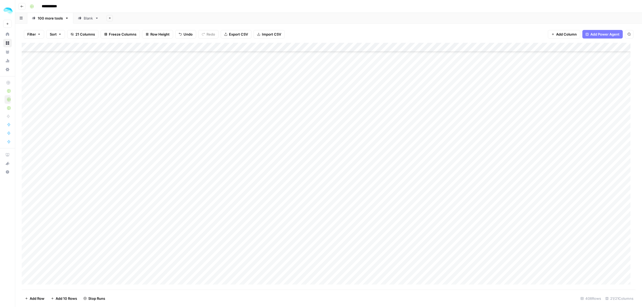
click at [135, 163] on div "Add Column" at bounding box center [329, 166] width 614 height 247
click at [134, 181] on div "Add Column" at bounding box center [329, 166] width 614 height 247
click at [134, 191] on div "Add Column" at bounding box center [329, 166] width 614 height 247
click at [136, 204] on div "Add Column" at bounding box center [329, 166] width 614 height 247
click at [143, 219] on div "Add Column" at bounding box center [329, 166] width 614 height 247
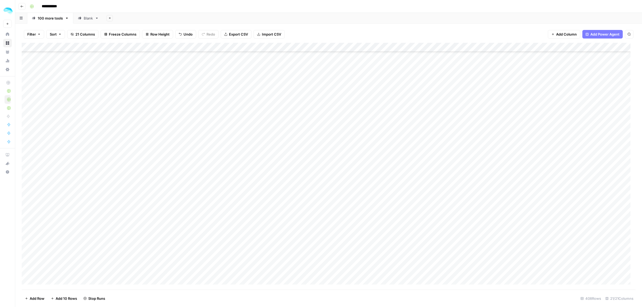
click at [141, 229] on div "Add Column" at bounding box center [329, 166] width 614 height 247
click at [139, 242] on div "Add Column" at bounding box center [329, 166] width 614 height 247
click at [139, 260] on div "Add Column" at bounding box center [329, 166] width 614 height 247
click at [139, 273] on div "Add Column" at bounding box center [329, 166] width 614 height 247
click at [139, 282] on div "Add Column" at bounding box center [329, 166] width 614 height 247
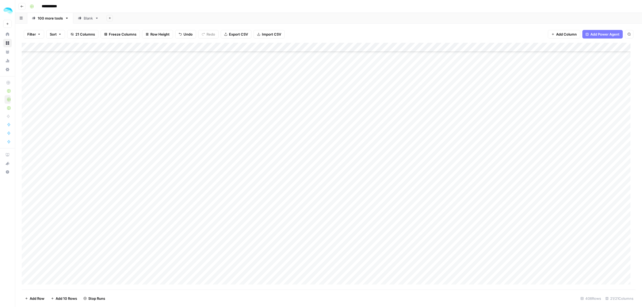
scroll to position [5448, 0]
click at [141, 201] on div "Add Column" at bounding box center [329, 166] width 614 height 247
click at [140, 214] on div "Add Column" at bounding box center [329, 166] width 614 height 247
click at [138, 231] on div "Add Column" at bounding box center [329, 166] width 614 height 247
click at [138, 244] on div "Add Column" at bounding box center [329, 166] width 614 height 247
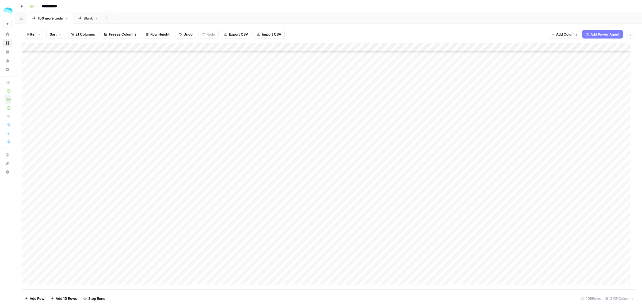
click at [138, 254] on div "Add Column" at bounding box center [329, 166] width 614 height 247
click at [139, 268] on div "Add Column" at bounding box center [329, 166] width 614 height 247
click at [139, 225] on div "Add Column" at bounding box center [329, 166] width 614 height 247
click at [136, 201] on div "Add Column" at bounding box center [329, 166] width 614 height 247
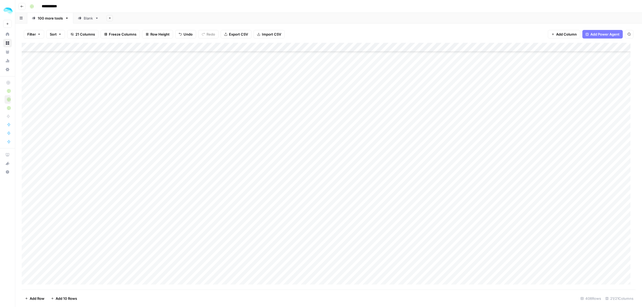
click at [26, 236] on div "Add Column" at bounding box center [329, 166] width 614 height 247
click at [39, 299] on span "Delete 1 Row" at bounding box center [35, 298] width 21 height 5
click at [299, 60] on span "Delete" at bounding box center [301, 61] width 11 height 5
click at [86, 110] on div "Add Column" at bounding box center [329, 166] width 614 height 247
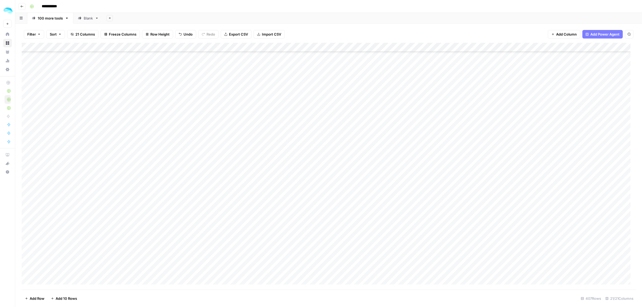
click at [84, 124] on div "Add Column" at bounding box center [329, 166] width 614 height 247
click at [84, 21] on link "Blank" at bounding box center [88, 18] width 30 height 11
click at [47, 20] on div "100 more tools" at bounding box center [50, 18] width 25 height 5
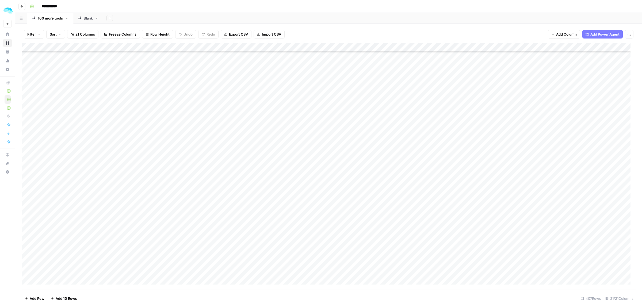
click at [135, 161] on div "Add Column" at bounding box center [329, 166] width 614 height 247
click at [135, 174] on div "Add Column" at bounding box center [329, 166] width 614 height 247
click at [135, 192] on div "Add Column" at bounding box center [329, 166] width 614 height 247
click at [136, 206] on div "Add Column" at bounding box center [329, 166] width 614 height 247
click at [136, 218] on div "Add Column" at bounding box center [329, 166] width 614 height 247
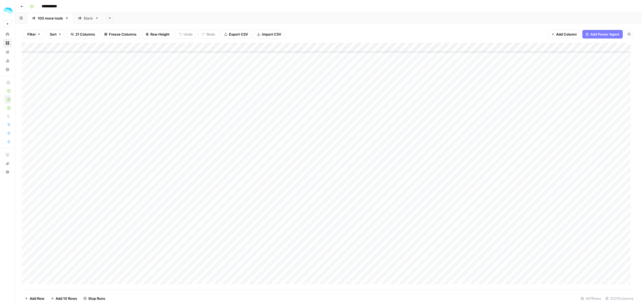
click at [135, 236] on div "Add Column" at bounding box center [329, 166] width 614 height 247
click at [135, 247] on div "Add Column" at bounding box center [329, 166] width 614 height 247
click at [143, 198] on div "Add Column" at bounding box center [329, 166] width 614 height 247
click at [133, 125] on div "Add Column" at bounding box center [329, 166] width 614 height 247
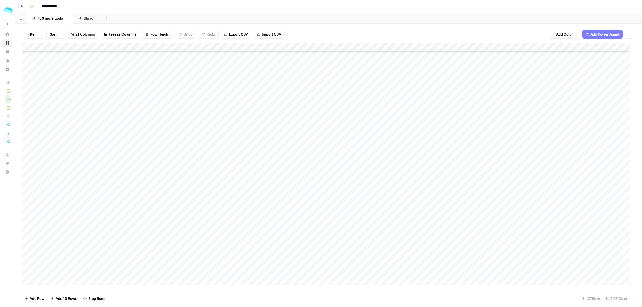
click at [138, 152] on div "Add Column" at bounding box center [329, 166] width 614 height 247
click at [138, 137] on div "Add Column" at bounding box center [329, 166] width 614 height 247
click at [137, 169] on div "Add Column" at bounding box center [329, 166] width 614 height 247
click at [137, 182] on div "Add Column" at bounding box center [329, 166] width 614 height 247
click at [137, 197] on div "Add Column" at bounding box center [329, 166] width 614 height 247
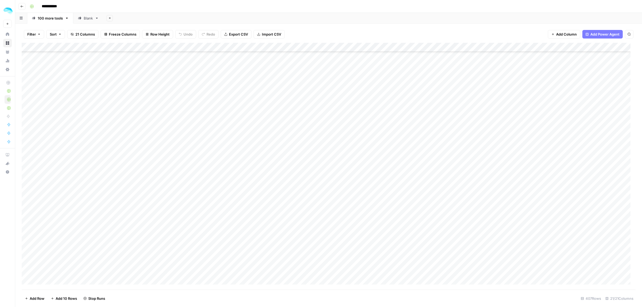
click at [137, 209] on div "Add Column" at bounding box center [329, 166] width 614 height 247
click at [137, 223] on div "Add Column" at bounding box center [329, 166] width 614 height 247
click at [136, 234] on div "Add Column" at bounding box center [329, 166] width 614 height 247
click at [144, 193] on div "Add Column" at bounding box center [329, 166] width 614 height 247
click at [140, 207] on div "Add Column" at bounding box center [329, 166] width 614 height 247
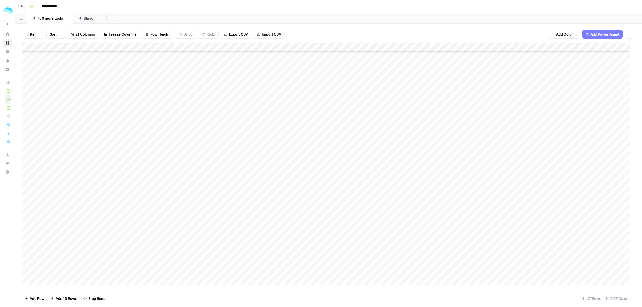
click at [136, 219] on div "Add Column" at bounding box center [329, 166] width 614 height 247
click at [28, 177] on div "Add Column" at bounding box center [329, 166] width 614 height 247
click at [34, 300] on span "Delete 1 Row" at bounding box center [35, 298] width 21 height 5
click at [299, 63] on span "Delete" at bounding box center [301, 61] width 11 height 5
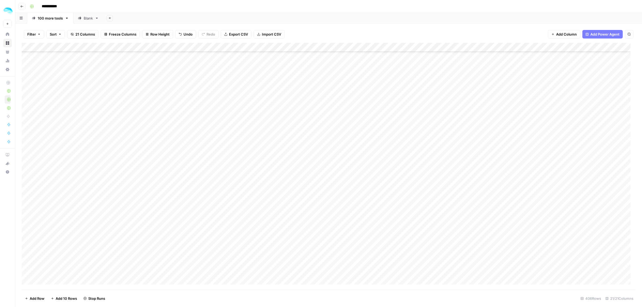
scroll to position [936, 0]
click at [86, 22] on link "Blank" at bounding box center [88, 18] width 30 height 11
click at [97, 19] on icon "button" at bounding box center [97, 18] width 4 height 4
click at [109, 28] on span "Rename Sheet" at bounding box center [118, 28] width 26 height 5
type input "*"
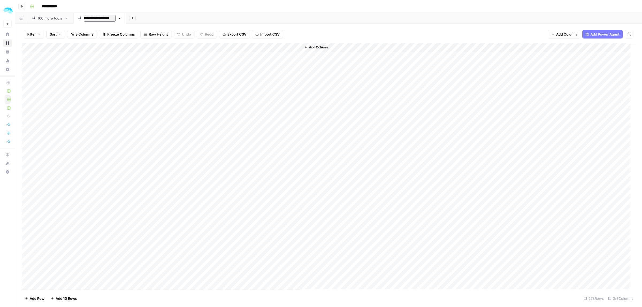
type input "**********"
click at [55, 20] on div "100 more tools" at bounding box center [50, 18] width 25 height 5
click at [65, 19] on icon "button" at bounding box center [67, 18] width 4 height 4
click at [74, 28] on div "Rename Sheet" at bounding box center [86, 28] width 34 height 5
type input "**********"
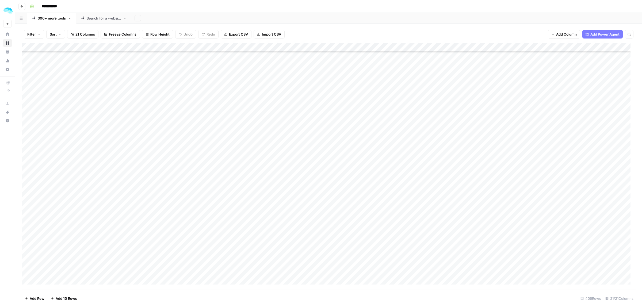
scroll to position [3977, 0]
click at [28, 84] on div "Add Column" at bounding box center [329, 166] width 614 height 247
click at [38, 298] on span "Delete 1 Row" at bounding box center [35, 298] width 21 height 5
click at [313, 63] on div "Cancel Delete" at bounding box center [320, 62] width 103 height 10
click at [307, 63] on span "Delete" at bounding box center [301, 61] width 11 height 5
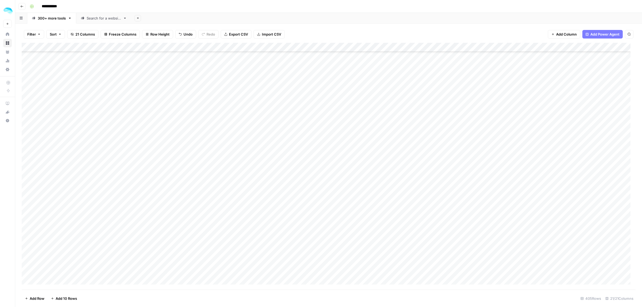
scroll to position [2833, 0]
click at [28, 242] on div "Add Column" at bounding box center [329, 166] width 614 height 247
click at [36, 298] on span "Delete 1 Row" at bounding box center [35, 298] width 21 height 5
click at [300, 62] on span "Delete" at bounding box center [301, 61] width 11 height 5
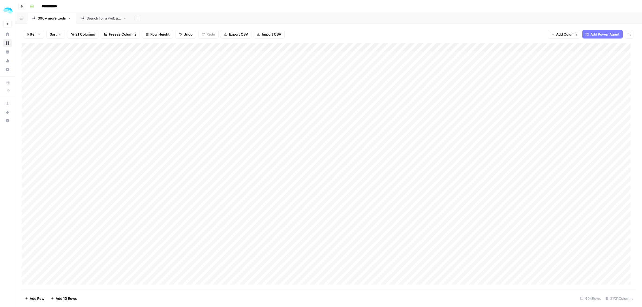
click at [274, 47] on div "Add Column" at bounding box center [329, 166] width 614 height 247
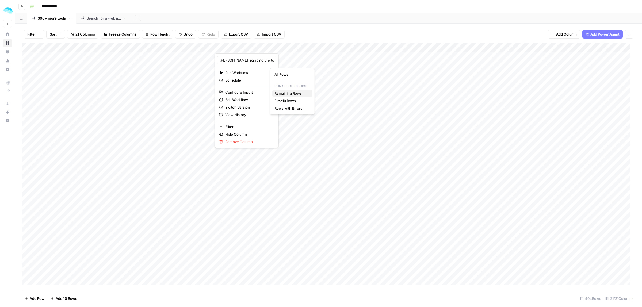
click at [299, 94] on span "Remaining Rows" at bounding box center [291, 93] width 34 height 5
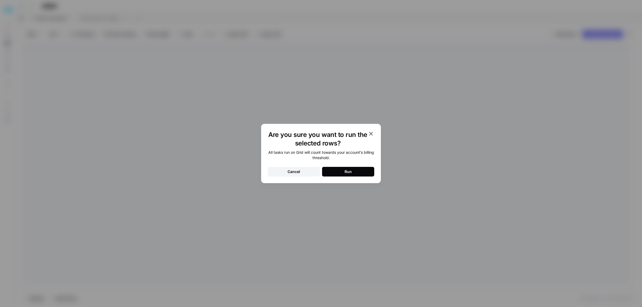
drag, startPoint x: 339, startPoint y: 175, endPoint x: 340, endPoint y: 182, distance: 7.8
click at [340, 176] on button "Run" at bounding box center [348, 172] width 52 height 10
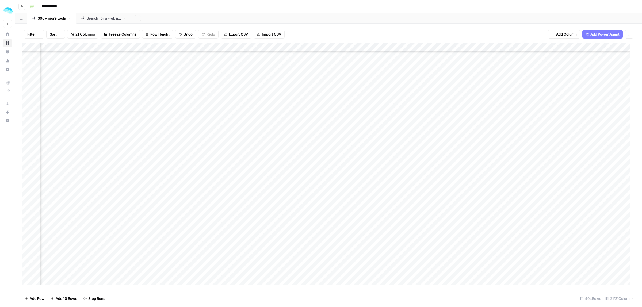
scroll to position [1303, 91]
click at [217, 157] on div "Add Column" at bounding box center [329, 166] width 614 height 247
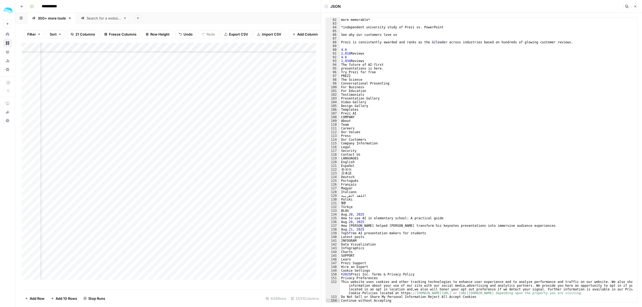
scroll to position [302, 0]
click at [632, 7] on button "Close" at bounding box center [634, 6] width 7 height 7
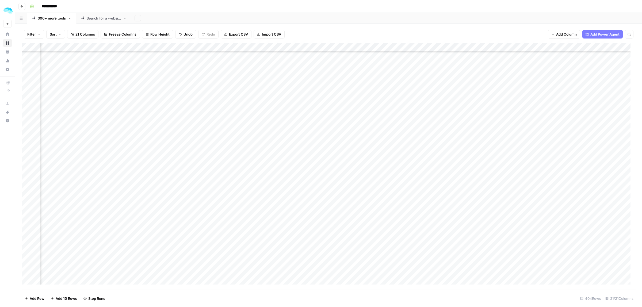
scroll to position [1537, 91]
click at [237, 131] on div "Add Column" at bounding box center [329, 166] width 614 height 247
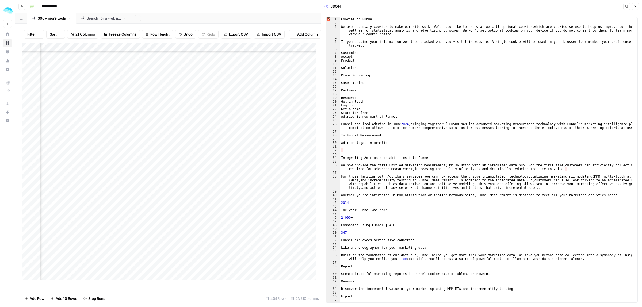
click at [635, 7] on icon "button" at bounding box center [634, 6] width 3 height 3
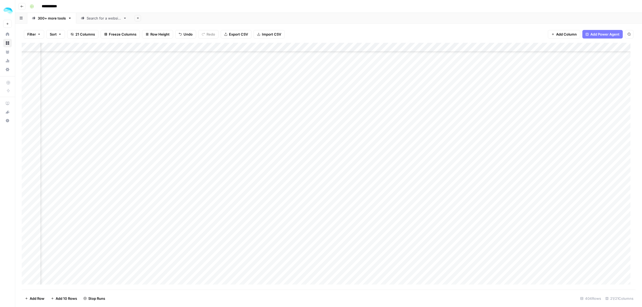
click at [26, 133] on div "Add Column" at bounding box center [329, 166] width 614 height 247
click at [36, 300] on span "Delete 1 Row" at bounding box center [35, 298] width 21 height 5
click at [299, 62] on span "Delete" at bounding box center [301, 61] width 11 height 5
click at [307, 48] on div "Add Column" at bounding box center [329, 166] width 614 height 247
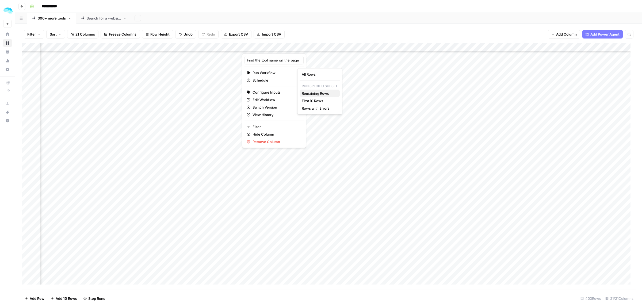
click at [320, 93] on span "Remaining Rows" at bounding box center [319, 93] width 34 height 5
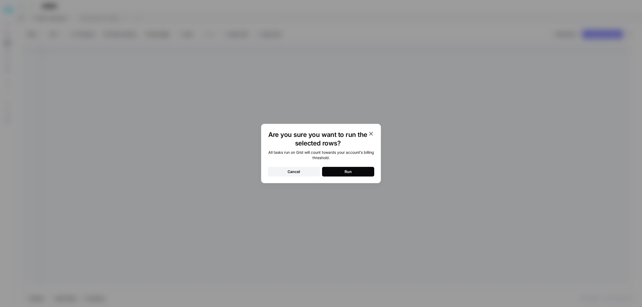
click at [336, 170] on button "Run" at bounding box center [348, 172] width 52 height 10
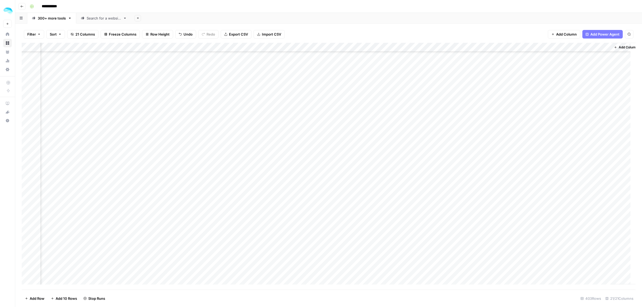
scroll to position [1738, 760]
click at [316, 48] on div "Add Column" at bounding box center [329, 166] width 614 height 247
type input "The image link"
click at [309, 32] on div "Filter Sort 21 Columns Freeze Columns Row Height Undo Redo Export CSV Import CS…" at bounding box center [329, 34] width 614 height 17
click at [261, 47] on div "Add Column" at bounding box center [329, 166] width 614 height 247
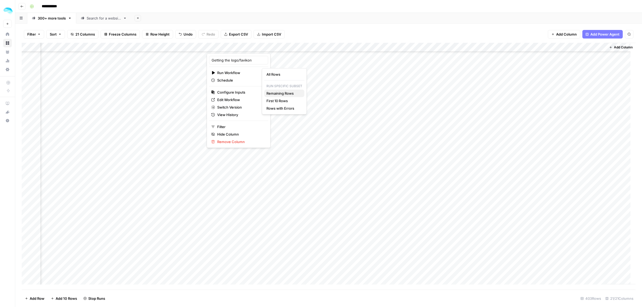
click at [280, 93] on span "Remaining Rows" at bounding box center [283, 93] width 34 height 5
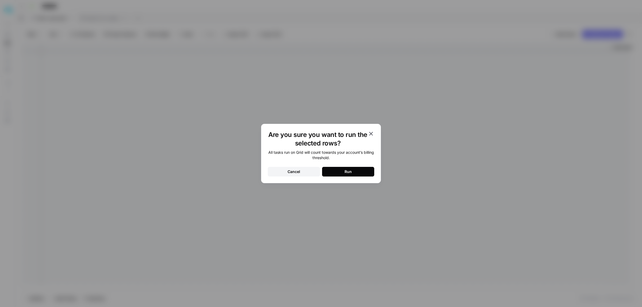
click at [339, 171] on button "Run" at bounding box center [348, 172] width 52 height 10
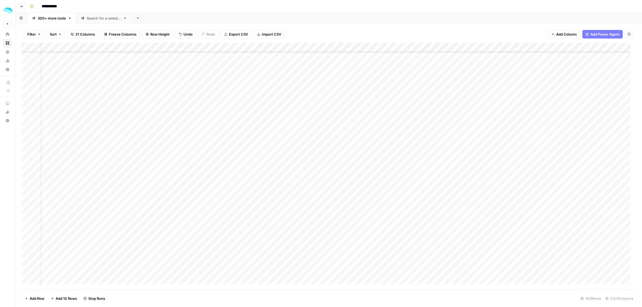
scroll to position [2239, 13]
click at [259, 47] on div "Add Column" at bounding box center [329, 166] width 614 height 247
click at [225, 98] on span "Edit Workflow" at bounding box center [235, 99] width 47 height 5
click at [320, 30] on div "Filter Sort 21 Columns Freeze Columns Row Height Undo Redo Export CSV Import CS…" at bounding box center [329, 34] width 614 height 17
click at [164, 111] on div "Add Column" at bounding box center [329, 166] width 614 height 247
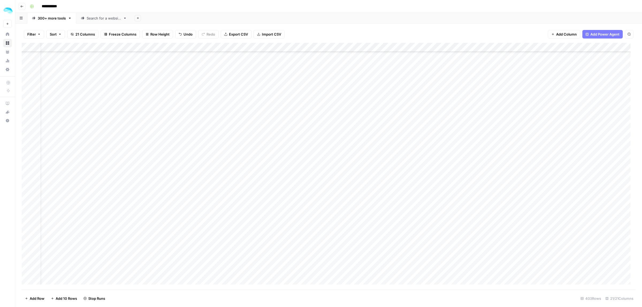
click at [99, 110] on div "Add Column" at bounding box center [329, 166] width 614 height 247
click at [28, 112] on div "Add Column" at bounding box center [329, 166] width 614 height 247
click at [38, 296] on span "Delete 1 Row" at bounding box center [35, 298] width 21 height 5
click at [311, 62] on div "Cancel Delete" at bounding box center [320, 62] width 103 height 10
click at [309, 62] on button "Delete" at bounding box center [302, 62] width 18 height 10
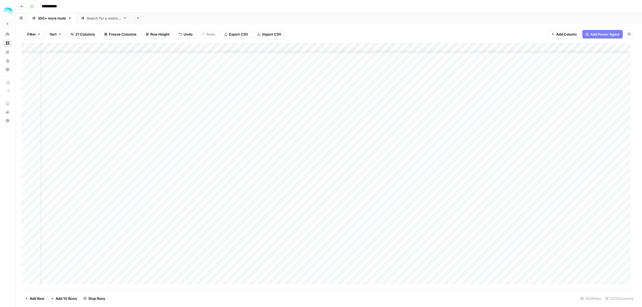
scroll to position [2406, 13]
click at [98, 138] on div "Add Column" at bounding box center [329, 166] width 614 height 247
click at [29, 141] on div "Add Column" at bounding box center [329, 166] width 614 height 247
click at [36, 298] on span "Delete 1 Row" at bounding box center [35, 298] width 21 height 5
click at [303, 58] on button "Delete" at bounding box center [302, 62] width 18 height 10
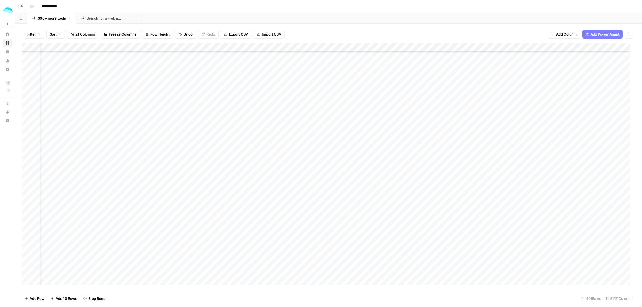
scroll to position [3008, 13]
click at [27, 96] on div "Add Column" at bounding box center [329, 166] width 614 height 247
click at [35, 297] on span "Delete 1 Row" at bounding box center [35, 298] width 21 height 5
click at [304, 61] on span "Delete" at bounding box center [301, 61] width 11 height 5
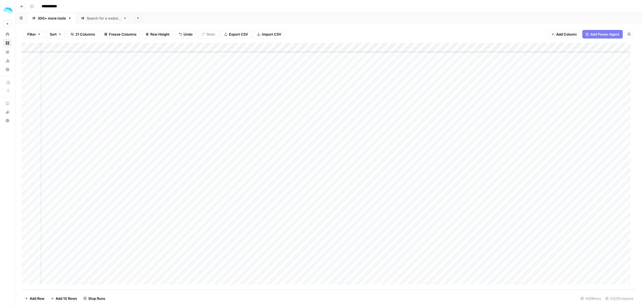
click at [267, 47] on div "Add Column" at bounding box center [329, 166] width 614 height 247
click at [392, 47] on div "Add Column" at bounding box center [329, 166] width 614 height 247
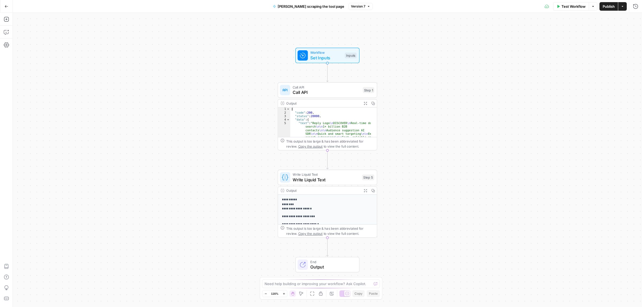
click at [333, 93] on span "Call API" at bounding box center [325, 92] width 67 height 6
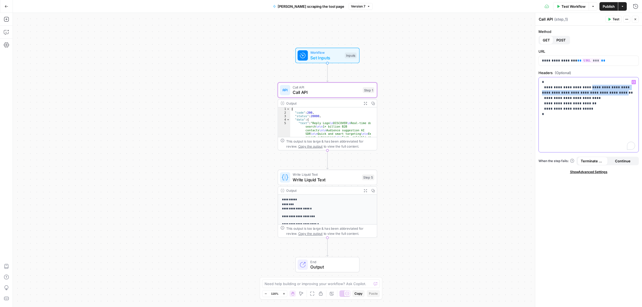
drag, startPoint x: 581, startPoint y: 97, endPoint x: 541, endPoint y: 94, distance: 39.4
click at [541, 94] on div "**********" at bounding box center [588, 114] width 100 height 75
click at [604, 7] on span "Publish" at bounding box center [608, 6] width 12 height 5
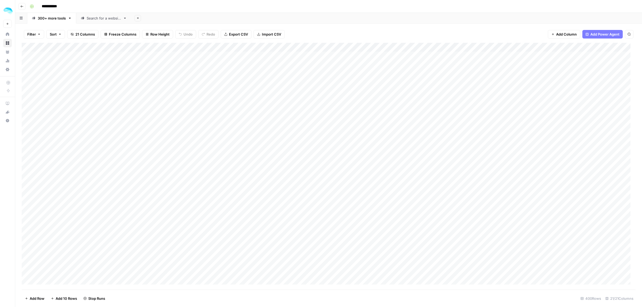
click at [273, 48] on div "Add Column" at bounding box center [329, 166] width 614 height 247
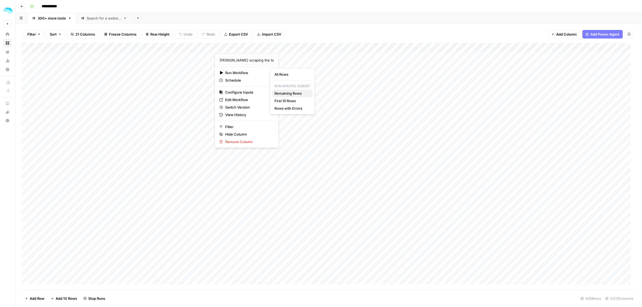
click at [298, 93] on span "Remaining Rows" at bounding box center [291, 93] width 34 height 5
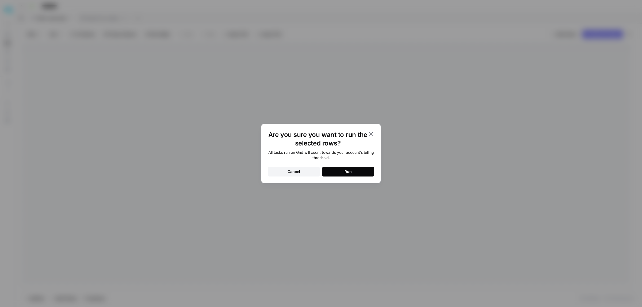
click at [347, 173] on div "Run" at bounding box center [347, 171] width 7 height 5
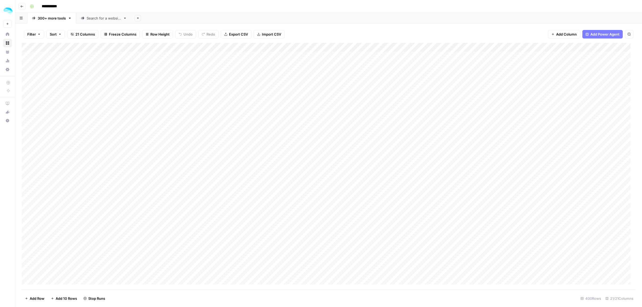
click at [398, 47] on div "Add Column" at bounding box center [329, 166] width 614 height 247
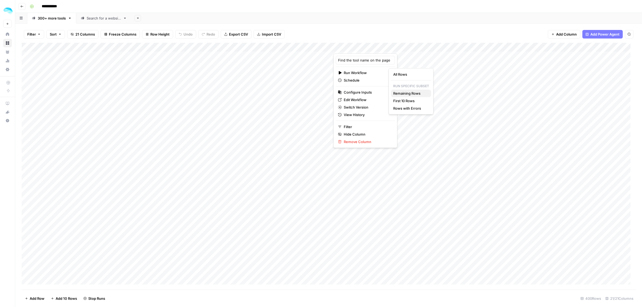
click at [406, 94] on span "Remaining Rows" at bounding box center [410, 93] width 34 height 5
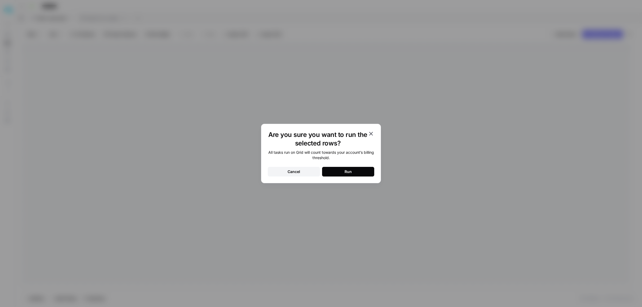
click at [357, 172] on button "Run" at bounding box center [348, 172] width 52 height 10
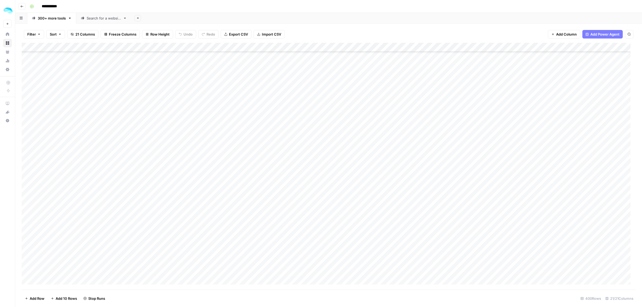
scroll to position [1470, 0]
click at [273, 47] on div "Add Column" at bounding box center [329, 166] width 614 height 247
click at [269, 194] on div "Add Column" at bounding box center [329, 166] width 614 height 247
click at [273, 117] on div "Add Column" at bounding box center [329, 166] width 614 height 247
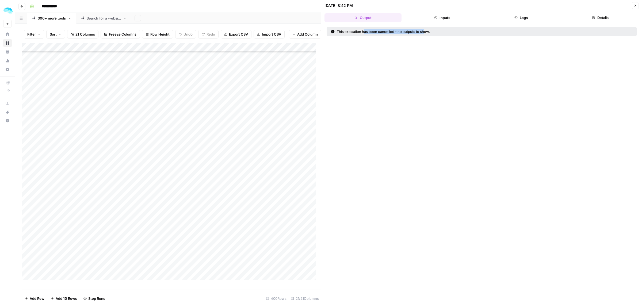
drag, startPoint x: 392, startPoint y: 32, endPoint x: 425, endPoint y: 32, distance: 33.4
click at [425, 32] on div "This execution has been cancelled - no outputs to show." at bounding box center [431, 31] width 200 height 5
click at [426, 32] on div "This execution has been cancelled - no outputs to show." at bounding box center [431, 31] width 200 height 5
click at [634, 5] on icon "button" at bounding box center [634, 5] width 3 height 3
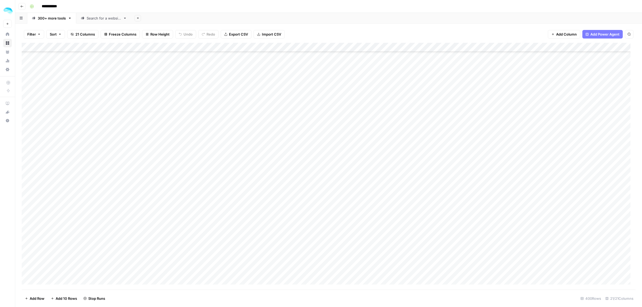
click at [281, 116] on div "Add Column" at bounding box center [329, 166] width 614 height 247
click at [279, 74] on div "Add Column" at bounding box center [329, 166] width 614 height 247
click at [273, 47] on div "Add Column" at bounding box center [329, 166] width 614 height 247
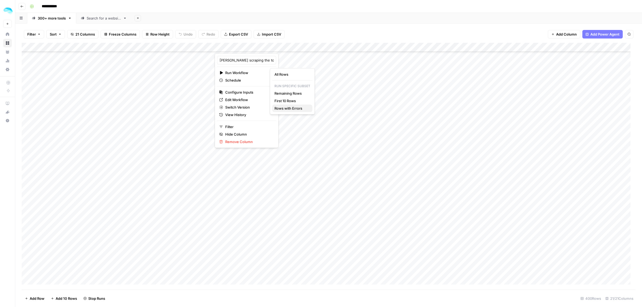
click at [289, 107] on span "Rows with Errors" at bounding box center [291, 108] width 34 height 5
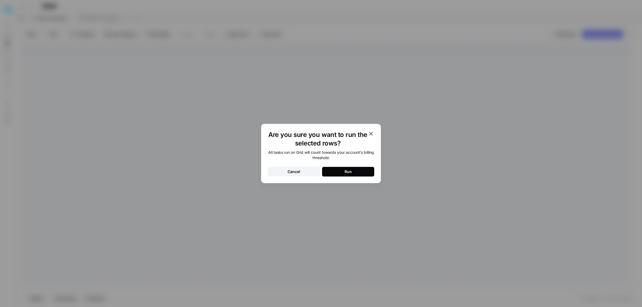
click at [333, 171] on button "Run" at bounding box center [348, 172] width 52 height 10
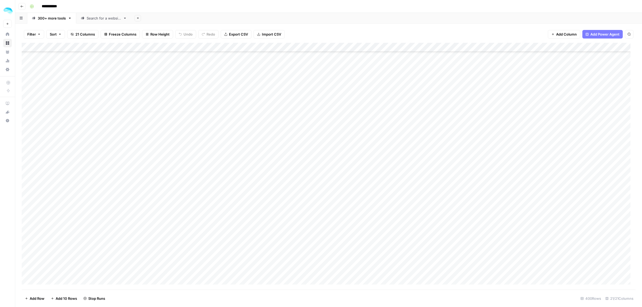
scroll to position [3108, 0]
click at [398, 47] on div "Add Column" at bounding box center [329, 166] width 614 height 247
click at [331, 38] on div "Filter Sort 21 Columns Freeze Columns Row Height Undo Redo Export CSV Import CS…" at bounding box center [329, 34] width 614 height 17
click at [281, 145] on div "Add Column" at bounding box center [329, 166] width 614 height 247
click at [280, 160] on div "Add Column" at bounding box center [329, 166] width 614 height 247
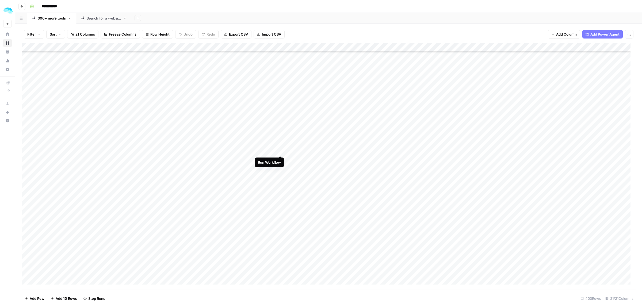
click at [281, 146] on div "Add Column" at bounding box center [329, 166] width 614 height 247
click at [280, 174] on div "Add Column" at bounding box center [329, 166] width 614 height 247
click at [280, 187] on div "Add Column" at bounding box center [329, 166] width 614 height 247
click at [280, 201] on div "Add Column" at bounding box center [329, 166] width 614 height 247
click at [280, 214] on div "Add Column" at bounding box center [329, 166] width 614 height 247
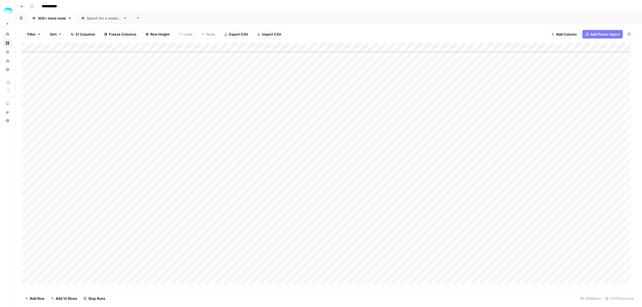
scroll to position [3242, 0]
click at [280, 95] on div "Add Column" at bounding box center [329, 166] width 614 height 247
click at [279, 108] on div "Add Column" at bounding box center [329, 166] width 614 height 247
click at [279, 124] on div "Add Column" at bounding box center [329, 166] width 614 height 247
click at [280, 137] on div "Add Column" at bounding box center [329, 166] width 614 height 247
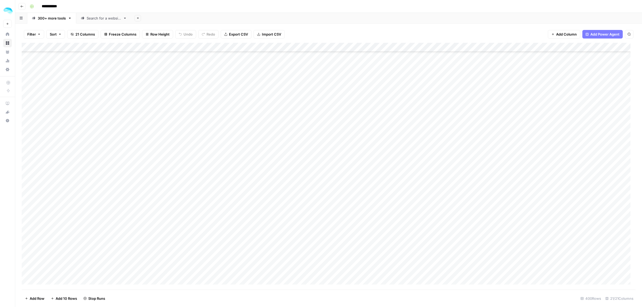
click at [279, 151] on div "Add Column" at bounding box center [329, 166] width 614 height 247
click at [279, 165] on div "Add Column" at bounding box center [329, 166] width 614 height 247
click at [279, 179] on div "Add Column" at bounding box center [329, 166] width 614 height 247
click at [280, 193] on div "Add Column" at bounding box center [329, 166] width 614 height 247
click at [280, 205] on div "Add Column" at bounding box center [329, 166] width 614 height 247
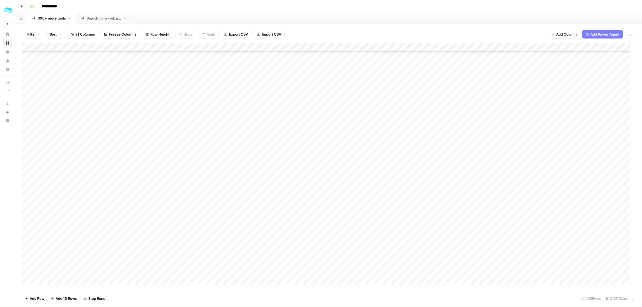
scroll to position [3375, 0]
click at [279, 86] on div "Add Column" at bounding box center [329, 166] width 614 height 247
click at [279, 101] on div "Add Column" at bounding box center [329, 166] width 614 height 247
click at [280, 113] on div "Add Column" at bounding box center [329, 166] width 614 height 247
click at [279, 126] on div "Add Column" at bounding box center [329, 166] width 614 height 247
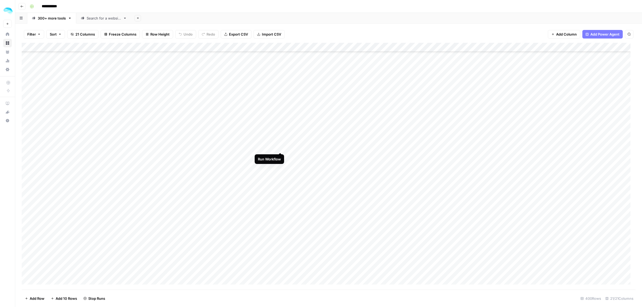
click at [279, 143] on div "Add Column" at bounding box center [329, 166] width 614 height 247
click at [279, 156] on div "Add Column" at bounding box center [329, 166] width 614 height 247
click at [280, 170] on div "Add Column" at bounding box center [329, 166] width 614 height 247
click at [280, 118] on div "Add Column" at bounding box center [329, 166] width 614 height 247
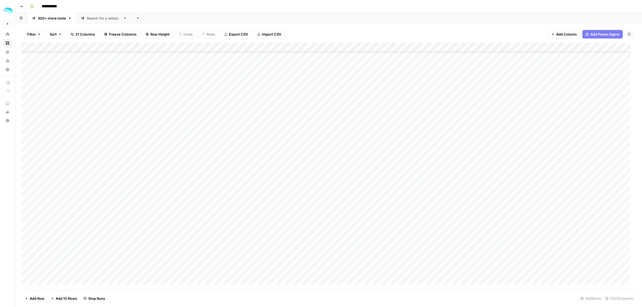
click at [280, 131] on div "Add Column" at bounding box center [329, 166] width 614 height 247
click at [280, 143] on div "Add Column" at bounding box center [329, 166] width 614 height 247
click at [280, 159] on div "Add Column" at bounding box center [329, 166] width 614 height 247
click at [281, 130] on div "Add Column" at bounding box center [329, 166] width 614 height 247
click at [280, 159] on div "Add Column" at bounding box center [329, 166] width 614 height 247
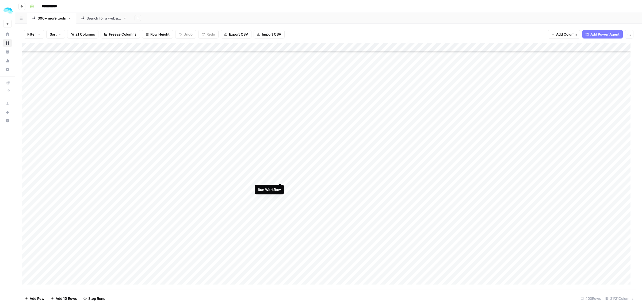
click at [280, 172] on div "Add Column" at bounding box center [329, 166] width 614 height 247
click at [280, 187] on div "Add Column" at bounding box center [329, 166] width 614 height 247
click at [281, 201] on div "Add Column" at bounding box center [329, 166] width 614 height 247
click at [280, 80] on div "Add Column" at bounding box center [329, 166] width 614 height 247
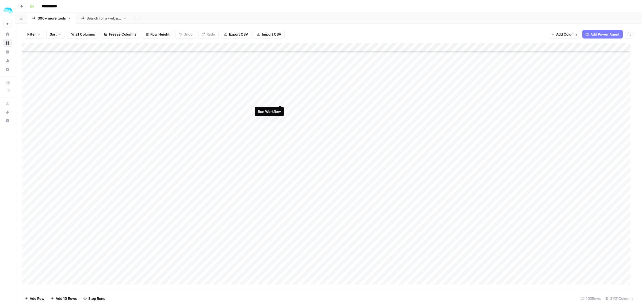
click at [280, 94] on div "Add Column" at bounding box center [329, 166] width 614 height 247
click at [278, 108] on div "Add Column" at bounding box center [329, 166] width 614 height 247
click at [279, 121] on div "Add Column" at bounding box center [329, 166] width 614 height 247
click at [279, 137] on div "Add Column" at bounding box center [329, 166] width 614 height 247
click at [279, 151] on div "Add Column" at bounding box center [329, 166] width 614 height 247
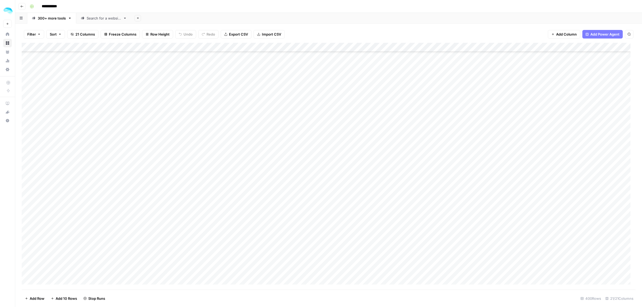
click at [280, 163] on div "Add Column" at bounding box center [329, 166] width 614 height 247
click at [281, 178] on div "Add Column" at bounding box center [329, 166] width 614 height 247
click at [280, 191] on div "Add Column" at bounding box center [329, 166] width 614 height 247
click at [280, 206] on div "Add Column" at bounding box center [329, 166] width 614 height 247
click at [278, 220] on div "Add Column" at bounding box center [329, 166] width 614 height 247
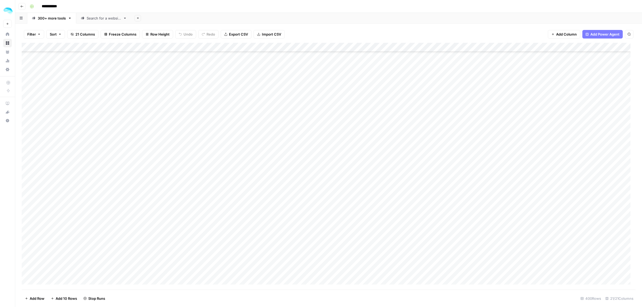
scroll to position [3710, 0]
click at [279, 99] on div "Add Column" at bounding box center [329, 166] width 614 height 247
click at [280, 114] on div "Add Column" at bounding box center [329, 166] width 614 height 247
click at [280, 128] on div "Add Column" at bounding box center [329, 166] width 614 height 247
click at [280, 141] on div "Add Column" at bounding box center [329, 166] width 614 height 247
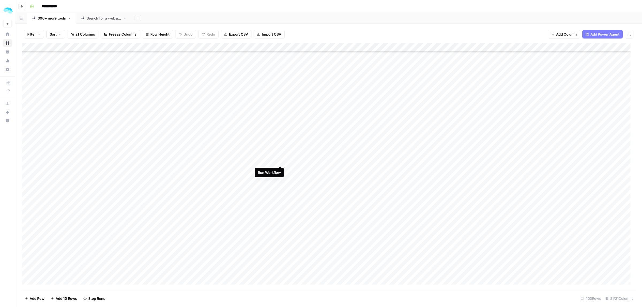
click at [280, 155] on div "Add Column" at bounding box center [329, 166] width 614 height 247
click at [280, 168] on div "Add Column" at bounding box center [329, 166] width 614 height 247
click at [279, 185] on div "Add Column" at bounding box center [329, 166] width 614 height 247
click at [279, 197] on div "Add Column" at bounding box center [329, 166] width 614 height 247
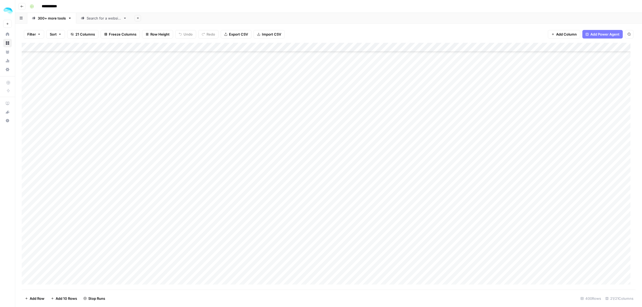
click at [279, 76] on div "Add Column" at bounding box center [329, 166] width 614 height 247
click at [279, 90] on div "Add Column" at bounding box center [329, 166] width 614 height 247
click at [280, 106] on div "Add Column" at bounding box center [329, 166] width 614 height 247
click at [280, 120] on div "Add Column" at bounding box center [329, 166] width 614 height 247
click at [280, 133] on div "Add Column" at bounding box center [329, 166] width 614 height 247
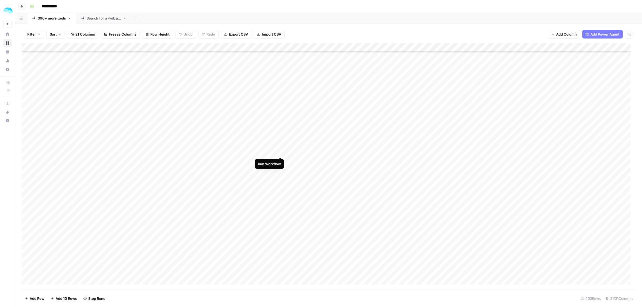
click at [280, 147] on div "Add Column" at bounding box center [329, 166] width 614 height 247
click at [280, 160] on div "Add Column" at bounding box center [329, 166] width 614 height 247
click at [280, 174] on div "Add Column" at bounding box center [329, 166] width 614 height 247
click at [279, 88] on div "Add Column" at bounding box center [329, 166] width 614 height 247
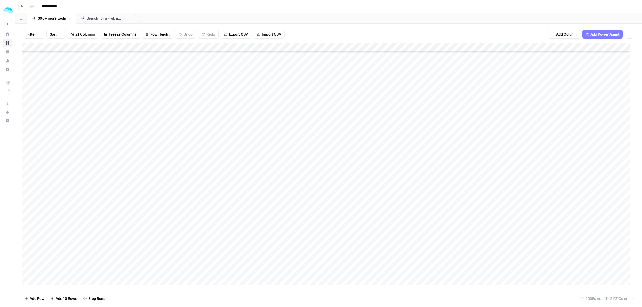
click at [279, 102] on div "Add Column" at bounding box center [329, 166] width 614 height 247
click at [279, 115] on div "Add Column" at bounding box center [329, 166] width 614 height 247
click at [281, 130] on div "Add Column" at bounding box center [329, 166] width 614 height 247
click at [279, 144] on div "Add Column" at bounding box center [329, 166] width 614 height 247
click at [279, 158] on div "Add Column" at bounding box center [329, 166] width 614 height 247
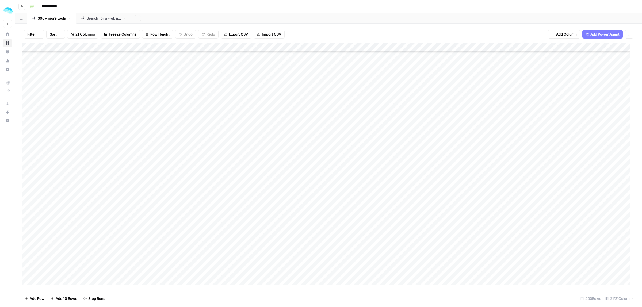
scroll to position [4044, 0]
click at [280, 70] on div "Add Column" at bounding box center [329, 166] width 614 height 247
click at [278, 86] on div "Add Column" at bounding box center [329, 166] width 614 height 247
click at [279, 98] on div "Add Column" at bounding box center [329, 166] width 614 height 247
click at [279, 112] on div "Add Column" at bounding box center [329, 166] width 614 height 247
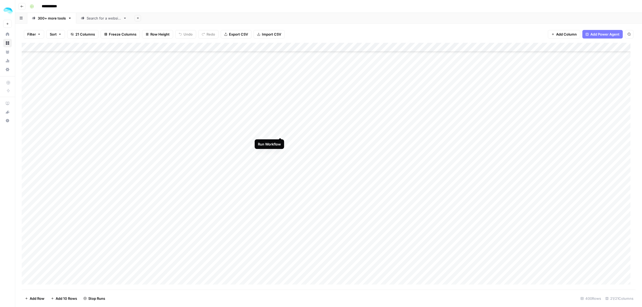
click at [280, 130] on div "Add Column" at bounding box center [329, 166] width 614 height 247
click at [280, 141] on div "Add Column" at bounding box center [329, 166] width 614 height 247
click at [279, 87] on div "Add Column" at bounding box center [329, 166] width 614 height 247
click at [280, 101] on div "Add Column" at bounding box center [329, 166] width 614 height 247
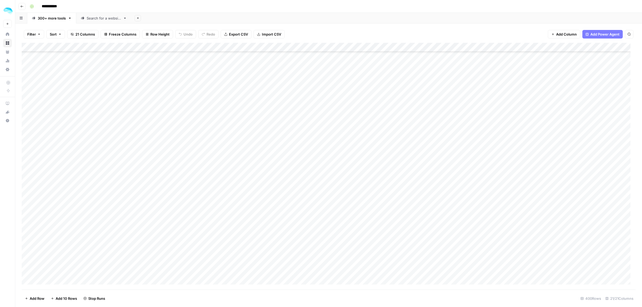
click at [279, 114] on div "Add Column" at bounding box center [329, 166] width 614 height 247
click at [280, 129] on div "Add Column" at bounding box center [329, 166] width 614 height 247
click at [280, 102] on div "Add Column" at bounding box center [329, 166] width 614 height 247
click at [280, 86] on div "Add Column" at bounding box center [329, 166] width 614 height 247
click at [279, 143] on div "Add Column" at bounding box center [329, 166] width 614 height 247
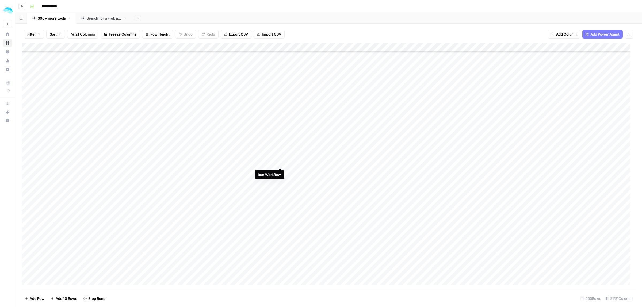
click at [279, 158] on div "Add Column" at bounding box center [329, 166] width 614 height 247
click at [279, 172] on div "Add Column" at bounding box center [329, 166] width 614 height 247
click at [280, 184] on div "Add Column" at bounding box center [329, 166] width 614 height 247
click at [278, 198] on div "Add Column" at bounding box center [329, 166] width 614 height 247
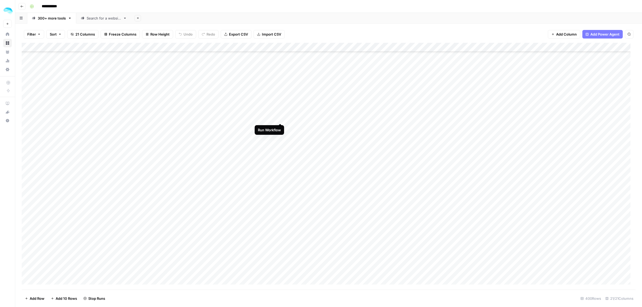
click at [280, 113] on div "Add Column" at bounding box center [329, 166] width 614 height 247
click at [280, 128] on div "Add Column" at bounding box center [329, 166] width 614 height 247
click at [280, 140] on div "Add Column" at bounding box center [329, 166] width 614 height 247
click at [279, 155] on div "Add Column" at bounding box center [329, 166] width 614 height 247
click at [281, 168] on div "Add Column" at bounding box center [329, 166] width 614 height 247
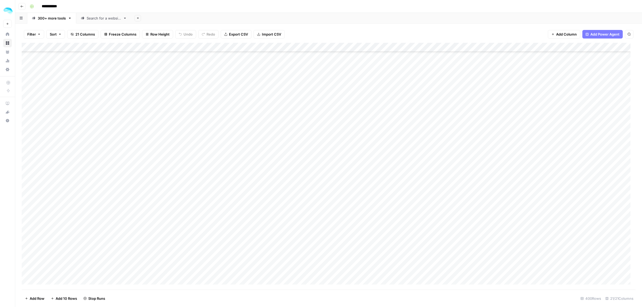
click at [278, 180] on div "Add Column" at bounding box center [329, 166] width 614 height 247
click at [280, 195] on div "Add Column" at bounding box center [329, 166] width 614 height 247
click at [279, 210] on div "Add Column" at bounding box center [329, 166] width 614 height 247
click at [280, 225] on div "Add Column" at bounding box center [329, 166] width 614 height 247
click at [279, 238] on div "Add Column" at bounding box center [329, 166] width 614 height 247
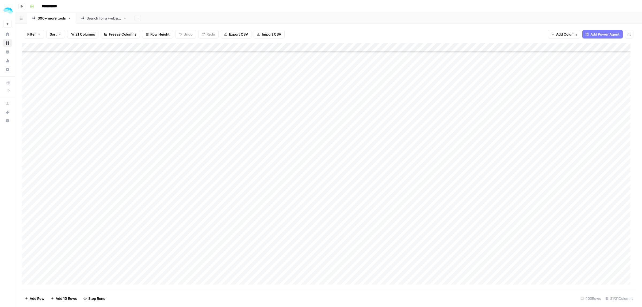
scroll to position [4345, 0]
click at [279, 118] on div "Add Column" at bounding box center [329, 166] width 614 height 247
click at [280, 132] on div "Add Column" at bounding box center [329, 166] width 614 height 247
click at [280, 146] on div "Add Column" at bounding box center [329, 166] width 614 height 247
click at [280, 159] on div "Add Column" at bounding box center [329, 166] width 614 height 247
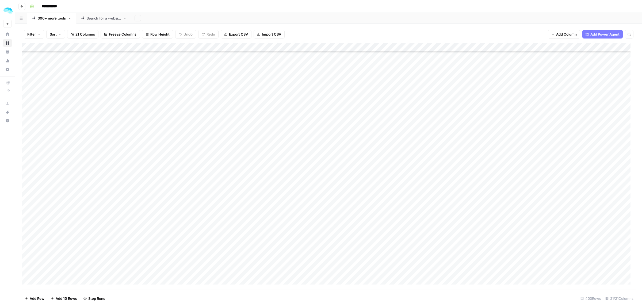
click at [280, 174] on div "Add Column" at bounding box center [329, 166] width 614 height 247
click at [280, 187] on div "Add Column" at bounding box center [329, 166] width 614 height 247
click at [280, 203] on div "Add Column" at bounding box center [329, 166] width 614 height 247
click at [280, 215] on div "Add Column" at bounding box center [329, 166] width 614 height 247
click at [280, 228] on div "Add Column" at bounding box center [329, 166] width 614 height 247
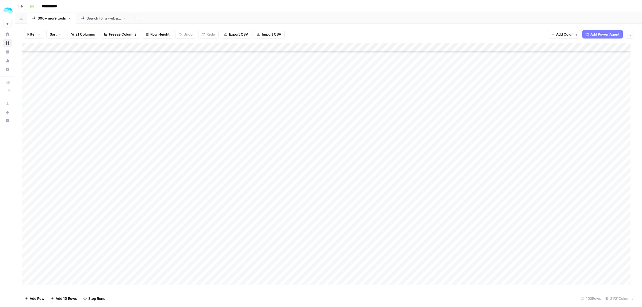
scroll to position [4478, 0]
click at [280, 109] on div "Add Column" at bounding box center [329, 166] width 614 height 247
click at [280, 95] on div "Add Column" at bounding box center [329, 166] width 614 height 247
click at [280, 81] on div "Add Column" at bounding box center [329, 166] width 614 height 247
click at [280, 124] on div "Add Column" at bounding box center [329, 166] width 614 height 247
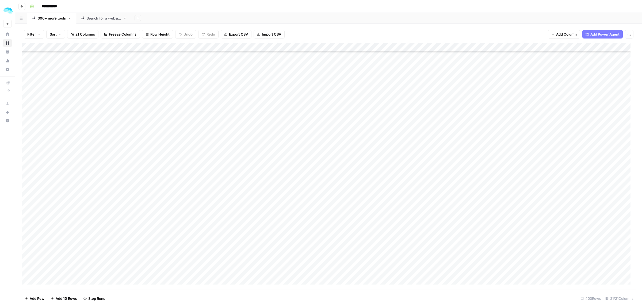
click at [281, 138] on div "Add Column" at bounding box center [329, 166] width 614 height 247
click at [279, 151] on div "Add Column" at bounding box center [329, 166] width 614 height 247
click at [279, 166] on div "Add Column" at bounding box center [329, 166] width 614 height 247
click at [281, 78] on div "Add Column" at bounding box center [329, 166] width 614 height 247
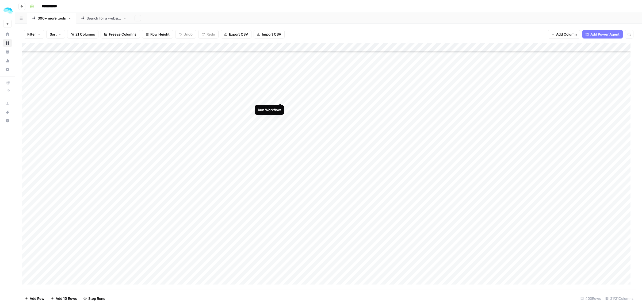
click at [280, 92] on div "Add Column" at bounding box center [329, 166] width 614 height 247
click at [279, 107] on div "Add Column" at bounding box center [329, 166] width 614 height 247
click at [279, 120] on div "Add Column" at bounding box center [329, 166] width 614 height 247
click at [279, 134] on div "Add Column" at bounding box center [329, 166] width 614 height 247
click at [280, 106] on div "Add Column" at bounding box center [329, 166] width 614 height 247
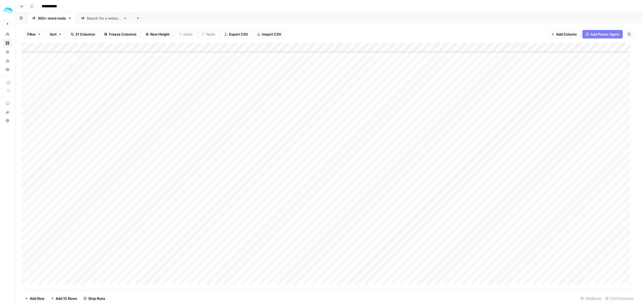
click at [279, 147] on div "Add Column" at bounding box center [329, 166] width 614 height 247
click at [279, 163] on div "Add Column" at bounding box center [329, 166] width 614 height 247
click at [279, 178] on div "Add Column" at bounding box center [329, 166] width 614 height 247
click at [280, 90] on div "Add Column" at bounding box center [329, 166] width 614 height 247
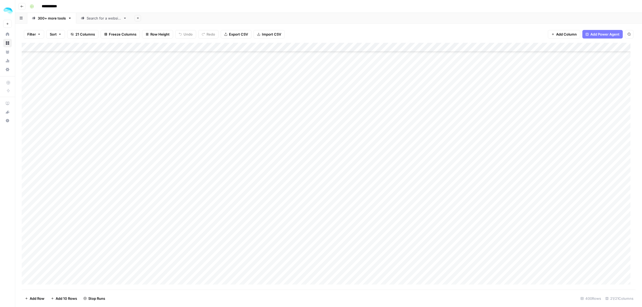
click at [280, 103] on div "Add Column" at bounding box center [329, 166] width 614 height 247
click at [279, 117] on div "Add Column" at bounding box center [329, 166] width 614 height 247
click at [280, 132] on div "Add Column" at bounding box center [329, 166] width 614 height 247
click at [280, 102] on div "Add Column" at bounding box center [329, 166] width 614 height 247
click at [279, 145] on div "Add Column" at bounding box center [329, 166] width 614 height 247
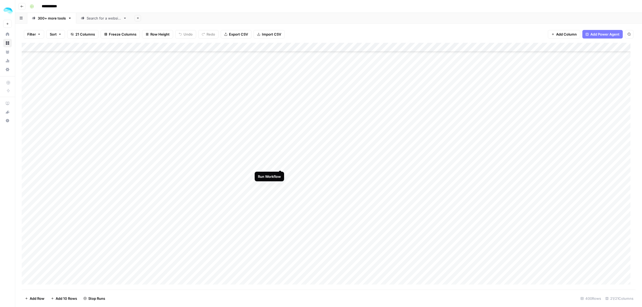
click at [279, 158] on div "Add Column" at bounding box center [329, 166] width 614 height 247
click at [280, 74] on div "Add Column" at bounding box center [329, 166] width 614 height 247
click at [279, 86] on div "Add Column" at bounding box center [329, 166] width 614 height 247
click at [279, 101] on div "Add Column" at bounding box center [329, 166] width 614 height 247
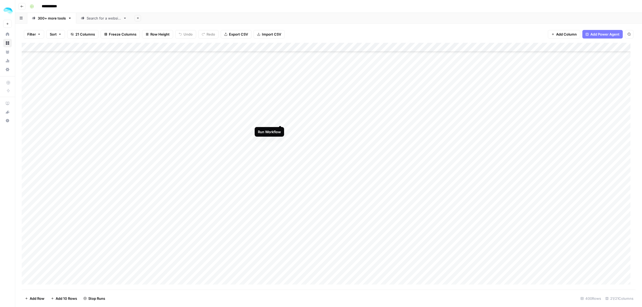
click at [278, 113] on div "Add Column" at bounding box center [329, 166] width 614 height 247
click at [280, 129] on div "Add Column" at bounding box center [329, 166] width 614 height 247
click at [280, 143] on div "Add Column" at bounding box center [329, 166] width 614 height 247
click at [280, 91] on div "Add Column" at bounding box center [329, 166] width 614 height 247
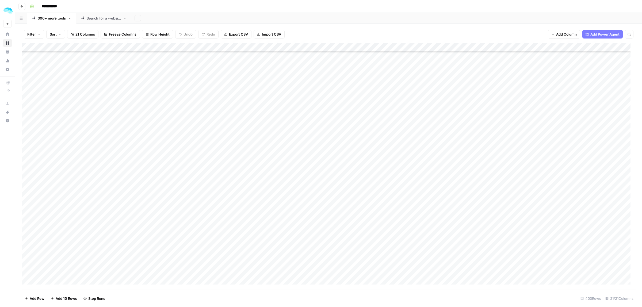
click at [280, 102] on div "Add Column" at bounding box center [329, 166] width 614 height 247
click at [279, 118] on div "Add Column" at bounding box center [329, 166] width 614 height 247
click at [280, 90] on div "Add Column" at bounding box center [329, 166] width 614 height 247
click at [279, 131] on div "Add Column" at bounding box center [329, 166] width 614 height 247
click at [280, 146] on div "Add Column" at bounding box center [329, 166] width 614 height 247
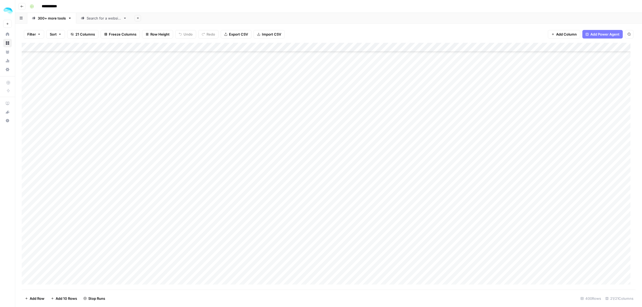
click at [280, 158] on div "Add Column" at bounding box center [329, 166] width 614 height 247
click at [279, 174] on div "Add Column" at bounding box center [329, 166] width 614 height 247
click at [279, 86] on div "Add Column" at bounding box center [329, 166] width 614 height 247
click at [280, 100] on div "Add Column" at bounding box center [329, 166] width 614 height 247
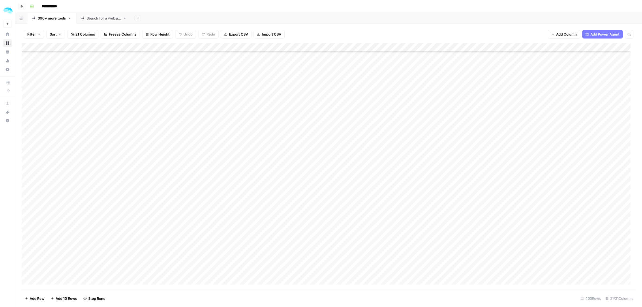
click at [280, 115] on div "Add Column" at bounding box center [329, 166] width 614 height 247
click at [279, 129] on div "Add Column" at bounding box center [329, 166] width 614 height 247
click at [279, 141] on div "Add Column" at bounding box center [329, 166] width 614 height 247
click at [280, 156] on div "Add Column" at bounding box center [329, 166] width 614 height 247
click at [280, 170] on div "Add Column" at bounding box center [329, 166] width 614 height 247
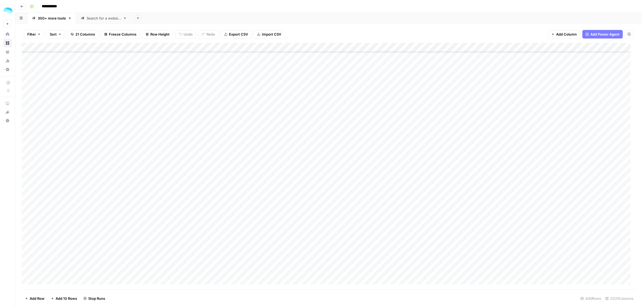
scroll to position [5013, 0]
click at [279, 116] on div "Add Column" at bounding box center [329, 166] width 614 height 247
click at [280, 132] on div "Add Column" at bounding box center [329, 166] width 614 height 247
click at [280, 143] on div "Add Column" at bounding box center [329, 166] width 614 height 247
click at [280, 159] on div "Add Column" at bounding box center [329, 166] width 614 height 247
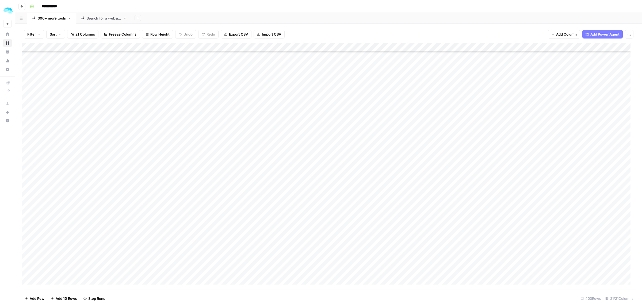
click at [281, 132] on div "Add Column" at bounding box center [329, 166] width 614 height 247
click at [280, 172] on div "Add Column" at bounding box center [329, 166] width 614 height 247
click at [280, 187] on div "Add Column" at bounding box center [329, 166] width 614 height 247
click at [280, 202] on div "Add Column" at bounding box center [329, 166] width 614 height 247
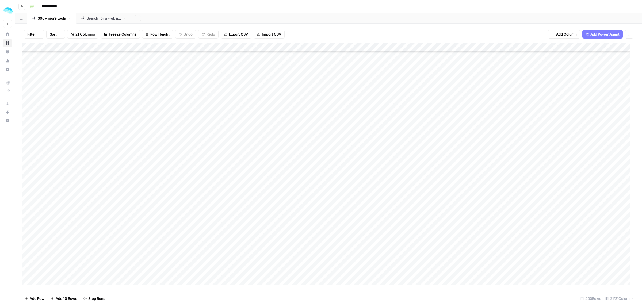
click at [280, 80] on div "Add Column" at bounding box center [329, 166] width 614 height 247
click at [280, 95] on div "Add Column" at bounding box center [329, 166] width 614 height 247
click at [278, 109] on div "Add Column" at bounding box center [329, 166] width 614 height 247
click at [278, 124] on div "Add Column" at bounding box center [329, 166] width 614 height 247
click at [279, 135] on div "Add Column" at bounding box center [329, 166] width 614 height 247
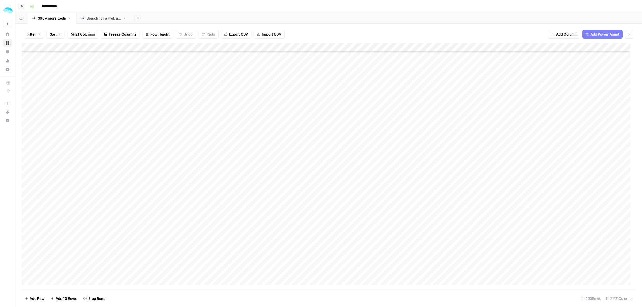
click at [280, 150] on div "Add Column" at bounding box center [329, 166] width 614 height 247
click at [279, 163] on div "Add Column" at bounding box center [329, 166] width 614 height 247
click at [280, 179] on div "Add Column" at bounding box center [329, 166] width 614 height 247
click at [280, 193] on div "Add Column" at bounding box center [329, 166] width 614 height 247
click at [280, 206] on div "Add Column" at bounding box center [329, 166] width 614 height 247
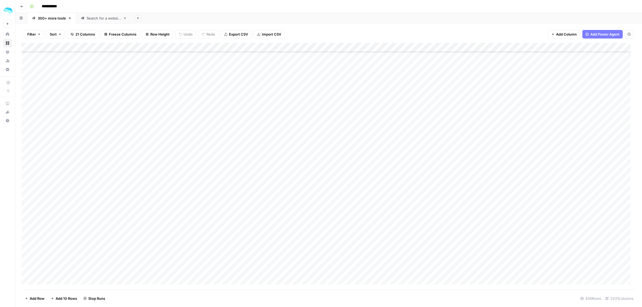
click at [279, 218] on div "Add Column" at bounding box center [329, 166] width 614 height 247
click at [279, 134] on div "Add Column" at bounding box center [329, 166] width 614 height 247
click at [280, 147] on div "Add Column" at bounding box center [329, 166] width 614 height 247
click at [280, 161] on div "Add Column" at bounding box center [329, 166] width 614 height 247
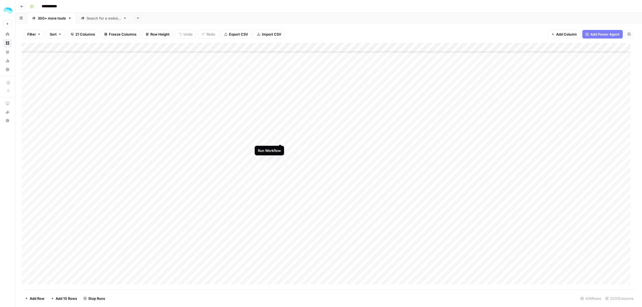
click at [279, 134] on div "Add Column" at bounding box center [329, 166] width 614 height 247
click at [280, 174] on div "Add Column" at bounding box center [329, 166] width 614 height 247
click at [279, 188] on div "Add Column" at bounding box center [329, 166] width 614 height 247
click at [280, 205] on div "Add Column" at bounding box center [329, 166] width 614 height 247
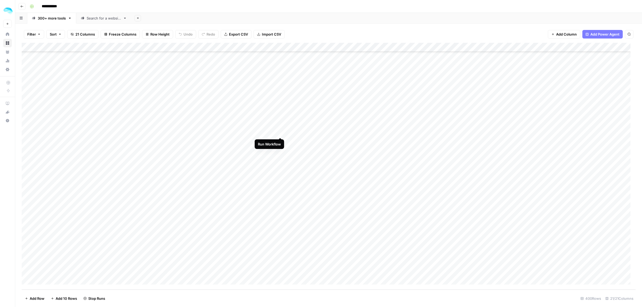
click at [280, 126] on div "Add Column" at bounding box center [329, 166] width 614 height 247
click at [279, 142] on div "Add Column" at bounding box center [329, 166] width 614 height 247
click at [278, 155] on div "Add Column" at bounding box center [329, 166] width 614 height 247
click at [280, 170] on div "Add Column" at bounding box center [329, 166] width 614 height 247
click at [280, 183] on div "Add Column" at bounding box center [329, 166] width 614 height 247
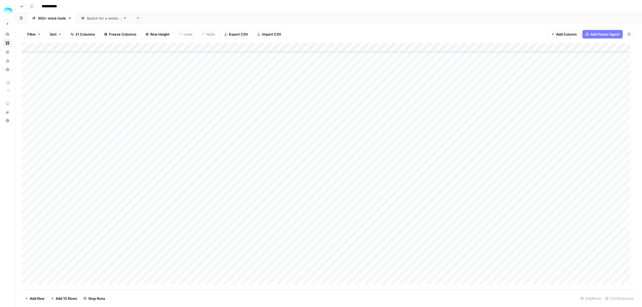
click at [280, 197] on div "Add Column" at bounding box center [329, 166] width 614 height 247
click at [280, 210] on div "Add Column" at bounding box center [329, 166] width 614 height 247
click at [279, 226] on div "Add Column" at bounding box center [329, 166] width 614 height 247
click at [279, 237] on div "Add Column" at bounding box center [329, 166] width 614 height 247
click at [280, 251] on div "Add Column" at bounding box center [329, 166] width 614 height 247
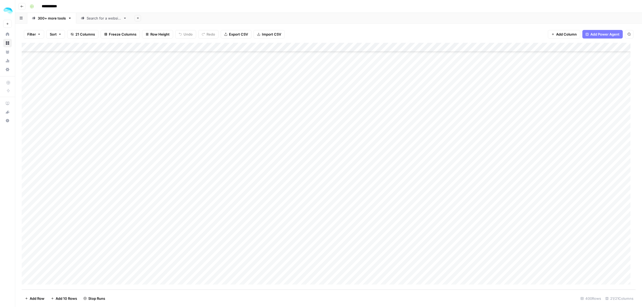
click at [280, 265] on div "Add Column" at bounding box center [329, 166] width 614 height 247
click at [278, 146] on div "Add Column" at bounding box center [329, 166] width 614 height 247
click at [280, 161] on div "Add Column" at bounding box center [329, 166] width 614 height 247
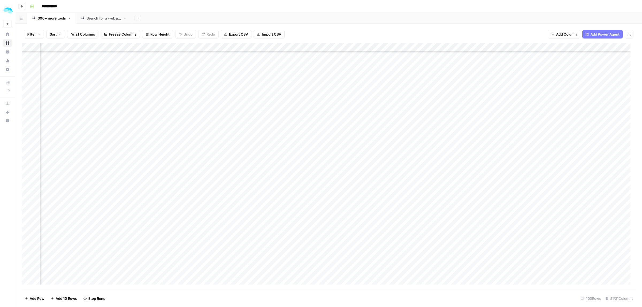
click at [236, 48] on div "Add Column" at bounding box center [329, 166] width 614 height 247
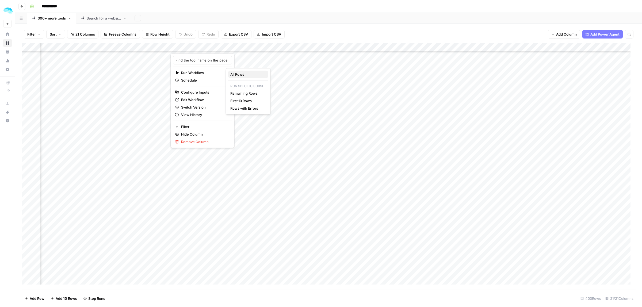
click at [246, 73] on span "All Rows" at bounding box center [247, 74] width 34 height 5
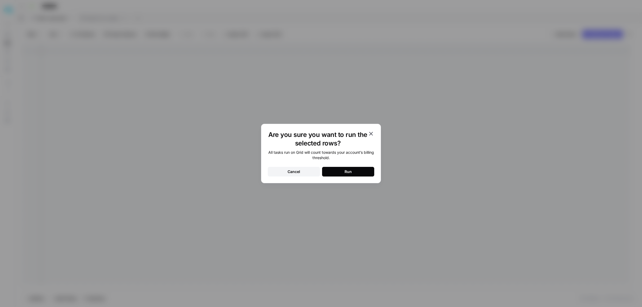
click at [357, 175] on button "Run" at bounding box center [348, 172] width 52 height 10
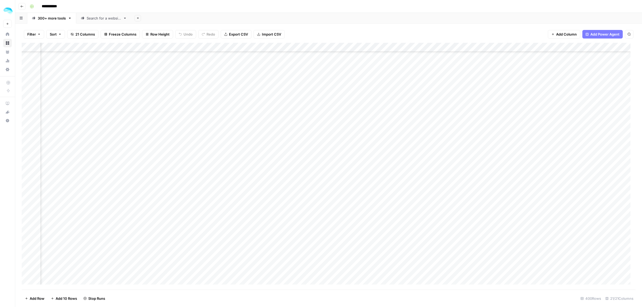
scroll to position [3933, 760]
click at [366, 47] on div "Add Column" at bounding box center [329, 166] width 614 height 247
click at [395, 35] on div "Filter Sort 21 Columns Freeze Columns Row Height Undo Redo Export CSV Import CS…" at bounding box center [329, 34] width 614 height 17
click at [279, 150] on div "Add Column" at bounding box center [329, 166] width 614 height 247
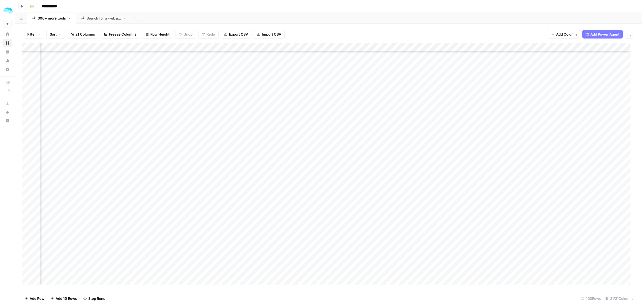
scroll to position [3208, 0]
click at [28, 130] on div "Add Column" at bounding box center [329, 166] width 614 height 247
click at [36, 297] on span "Delete 1 Row" at bounding box center [35, 298] width 21 height 5
click at [302, 64] on span "Delete" at bounding box center [301, 61] width 11 height 5
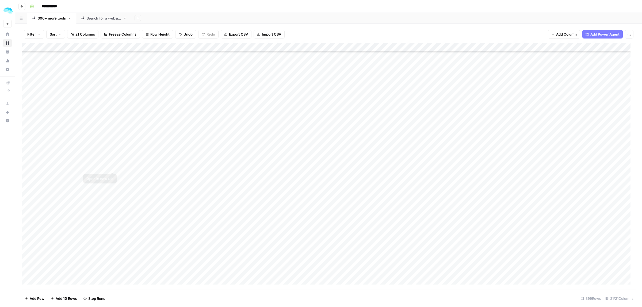
click at [111, 162] on div "Add Column" at bounding box center [329, 166] width 614 height 247
click at [457, 47] on div "Add Column" at bounding box center [329, 166] width 614 height 247
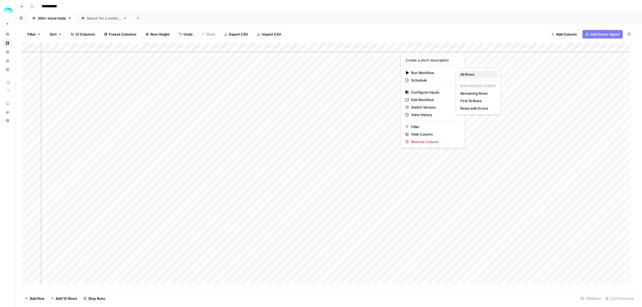
click at [471, 74] on span "All Rows" at bounding box center [477, 74] width 34 height 5
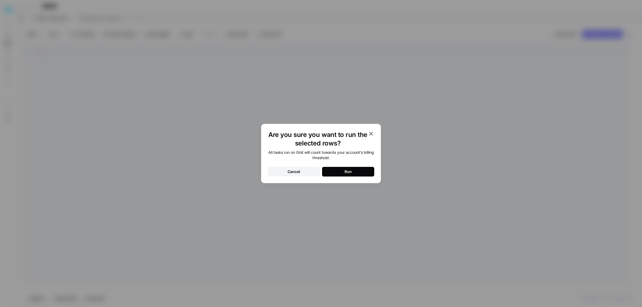
click at [347, 174] on div "Run" at bounding box center [347, 171] width 7 height 5
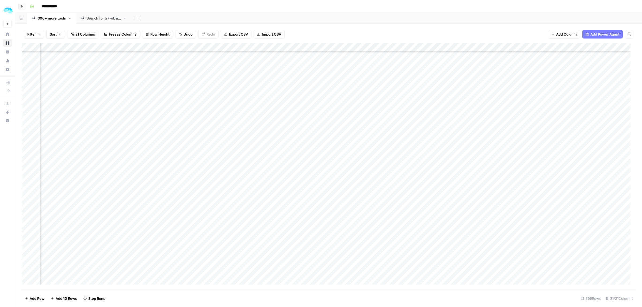
scroll to position [4889, 170]
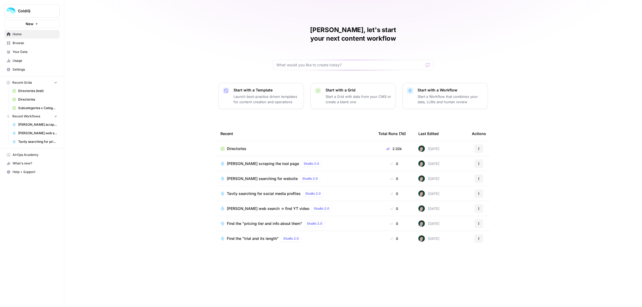
click at [22, 43] on span "Browse" at bounding box center [35, 43] width 45 height 5
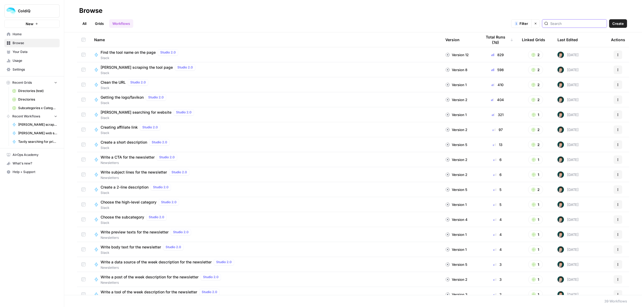
click at [565, 21] on input "search" at bounding box center [577, 23] width 54 height 5
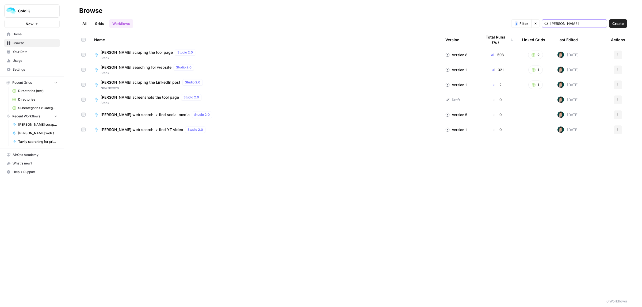
type input "[PERSON_NAME]"
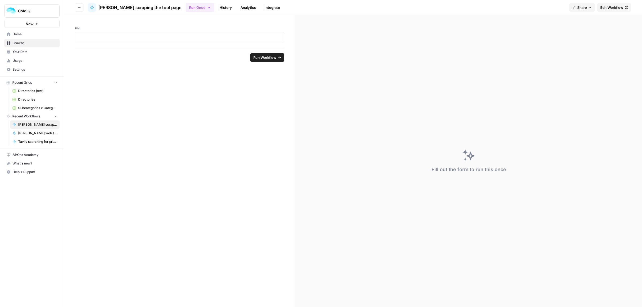
click at [611, 8] on span "Edit Workflow" at bounding box center [611, 7] width 23 height 5
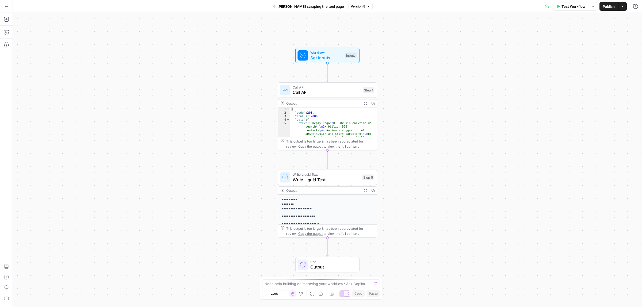
click at [316, 94] on span "Call API" at bounding box center [325, 92] width 67 height 6
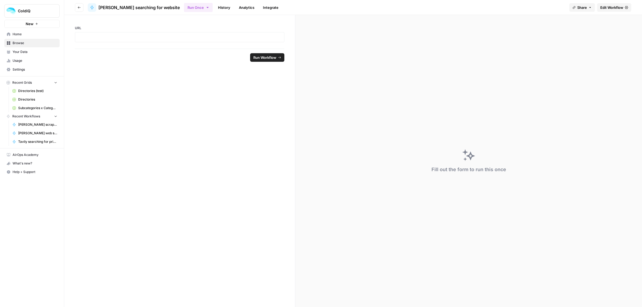
click at [612, 7] on span "Edit Workflow" at bounding box center [611, 7] width 23 height 5
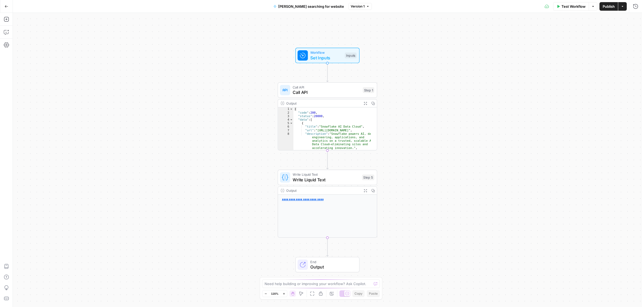
click at [321, 98] on div "Call API Call API Step 1 Output Expand Output Copy 1 2 3 4 5 6 7 8 9 { "code" :…" at bounding box center [327, 116] width 99 height 68
click at [328, 91] on span "Call API" at bounding box center [325, 92] width 67 height 6
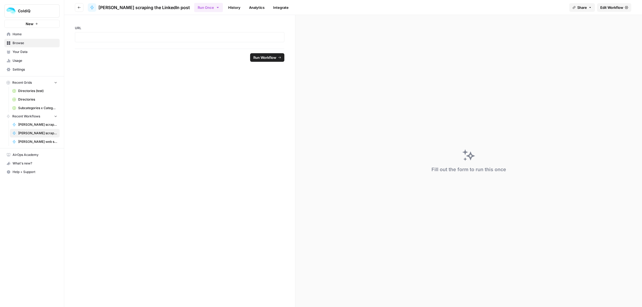
click at [611, 9] on span "Edit Workflow" at bounding box center [611, 7] width 23 height 5
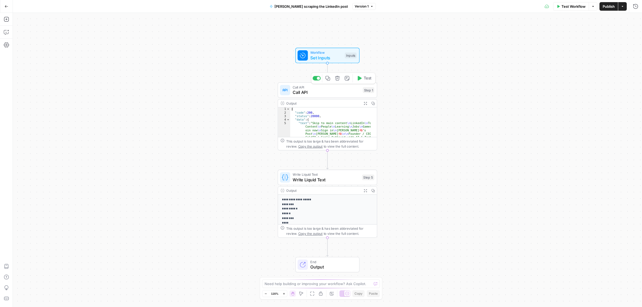
click at [333, 89] on span "Call API" at bounding box center [325, 92] width 67 height 6
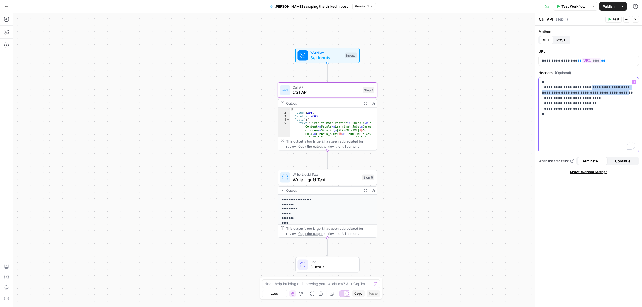
drag, startPoint x: 581, startPoint y: 98, endPoint x: 542, endPoint y: 94, distance: 39.3
click at [542, 94] on p "**********" at bounding box center [588, 100] width 93 height 43
click at [607, 6] on span "Publish" at bounding box center [608, 6] width 12 height 5
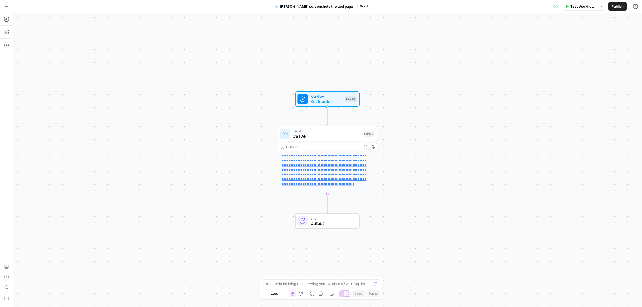
click at [313, 129] on span "Call API" at bounding box center [325, 130] width 67 height 5
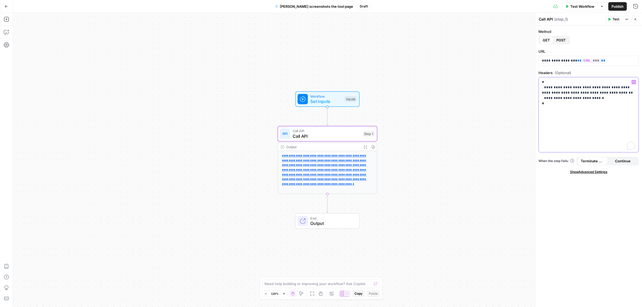
drag, startPoint x: 580, startPoint y: 99, endPoint x: 542, endPoint y: 93, distance: 39.2
click at [542, 93] on p "**********" at bounding box center [588, 95] width 93 height 32
click at [613, 6] on span "Publish" at bounding box center [617, 6] width 12 height 5
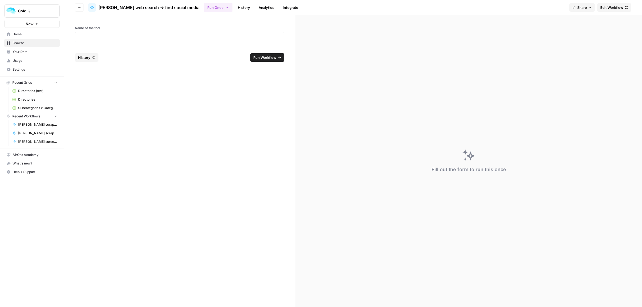
click at [618, 10] on link "Edit Workflow" at bounding box center [614, 7] width 34 height 9
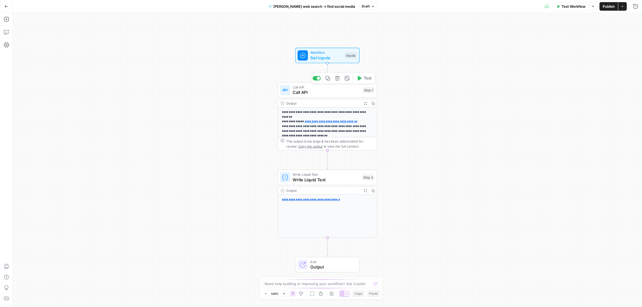
click at [329, 90] on span "Call API" at bounding box center [325, 92] width 67 height 6
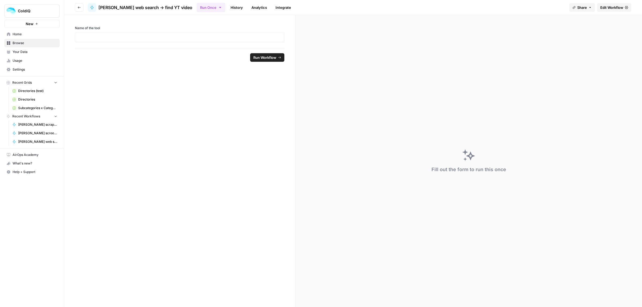
click at [626, 7] on icon at bounding box center [626, 7] width 3 height 3
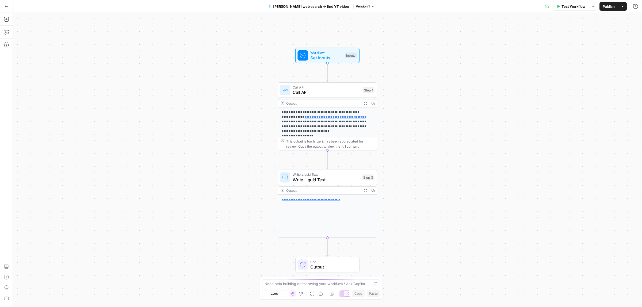
click at [333, 90] on span "Call API" at bounding box center [325, 92] width 67 height 6
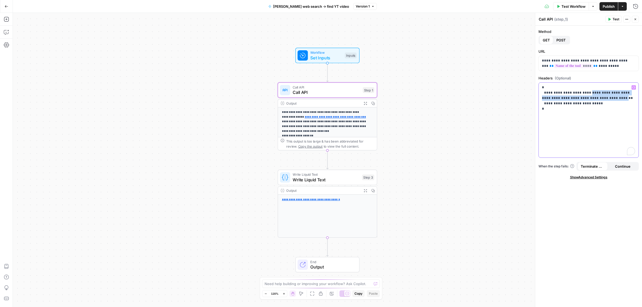
drag, startPoint x: 581, startPoint y: 103, endPoint x: 541, endPoint y: 99, distance: 39.7
click at [541, 99] on div "**********" at bounding box center [588, 120] width 100 height 75
click at [607, 9] on span "Publish" at bounding box center [608, 6] width 12 height 5
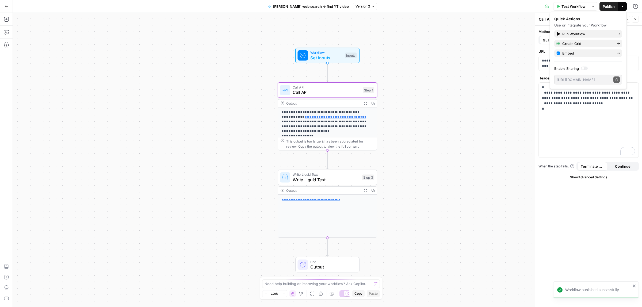
click at [610, 6] on span "Publish" at bounding box center [608, 6] width 12 height 5
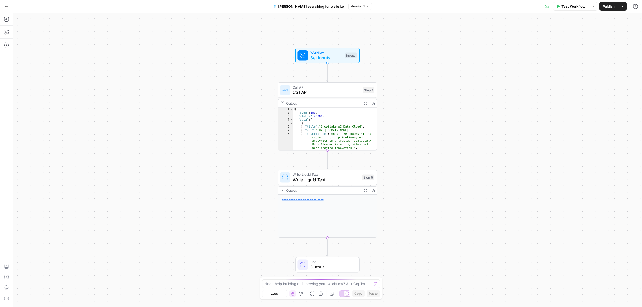
click at [346, 95] on div "Call API Call API Step 1 Copy step Delete step Add Note Test" at bounding box center [327, 90] width 99 height 16
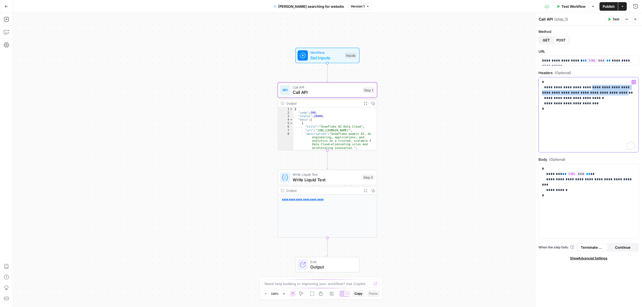
drag, startPoint x: 580, startPoint y: 98, endPoint x: 541, endPoint y: 92, distance: 39.6
click at [541, 92] on div "**********" at bounding box center [588, 114] width 100 height 75
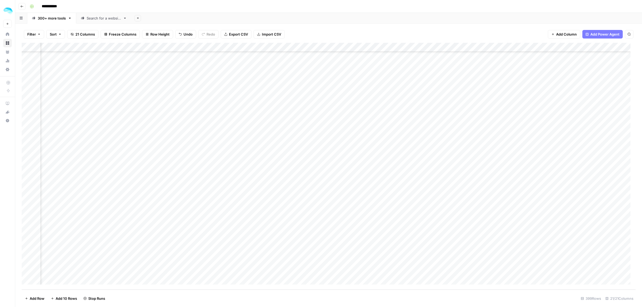
scroll to position [5323, 0]
click at [26, 117] on div "Add Column" at bounding box center [329, 166] width 614 height 247
click at [38, 299] on span "Delete 1 Row" at bounding box center [35, 298] width 21 height 5
click at [298, 59] on span "Delete" at bounding box center [301, 61] width 11 height 5
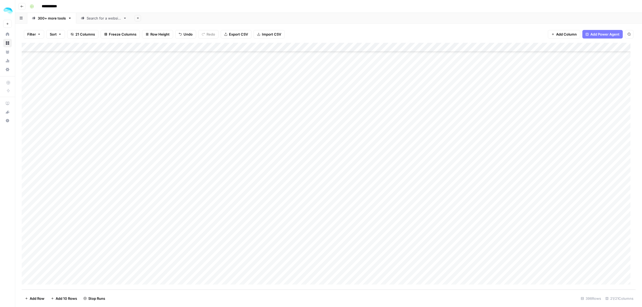
click at [328, 238] on div "Add Column" at bounding box center [329, 166] width 614 height 247
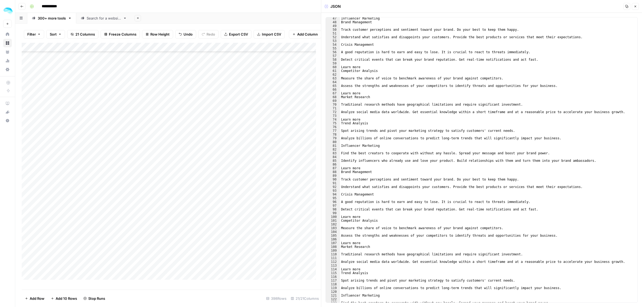
scroll to position [180, 0]
click at [636, 7] on icon "button" at bounding box center [634, 6] width 3 height 3
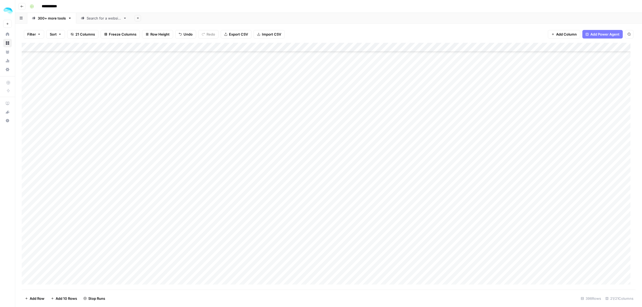
scroll to position [535, 0]
click at [430, 122] on div "Add Column" at bounding box center [329, 166] width 614 height 247
type textarea "*****"
click at [111, 118] on div "Add Column" at bounding box center [329, 166] width 614 height 247
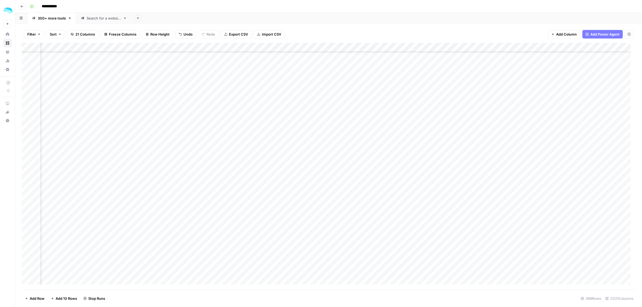
scroll to position [3476, 111]
click at [294, 48] on div "Add Column" at bounding box center [329, 166] width 614 height 247
click at [323, 113] on div "Add Column" at bounding box center [329, 166] width 614 height 247
click at [215, 110] on div "Add Column" at bounding box center [329, 166] width 614 height 247
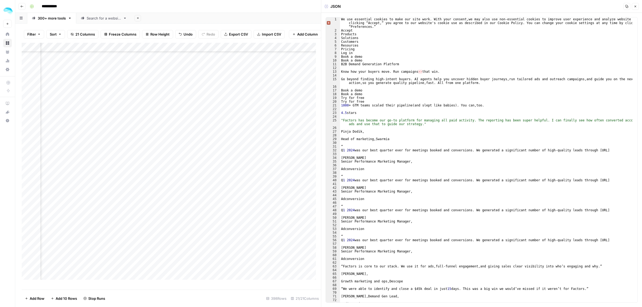
click at [636, 7] on icon "button" at bounding box center [634, 6] width 3 height 3
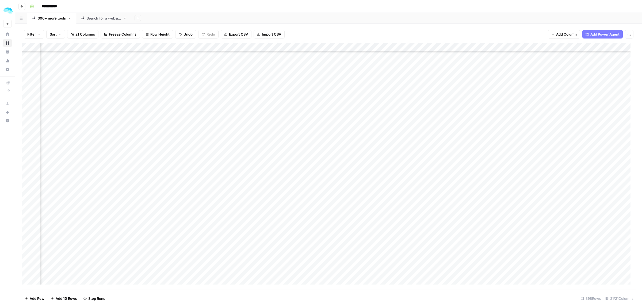
scroll to position [0, 411]
click at [349, 48] on div "Add Column" at bounding box center [329, 166] width 614 height 247
click at [401, 112] on div "Add Column" at bounding box center [329, 166] width 614 height 247
click at [373, 107] on div "Add Column" at bounding box center [329, 166] width 614 height 247
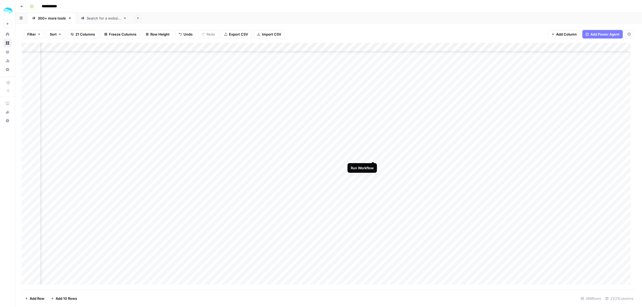
click at [373, 152] on div "Add Column" at bounding box center [329, 166] width 614 height 247
click at [27, 168] on div "Add Column" at bounding box center [329, 166] width 614 height 247
click at [38, 297] on span "Delete 1 Row" at bounding box center [35, 298] width 21 height 5
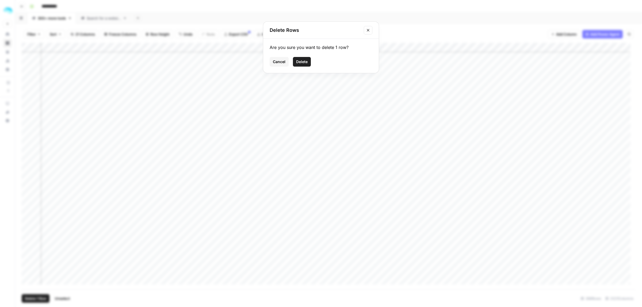
click at [305, 66] on button "Delete" at bounding box center [302, 62] width 18 height 10
drag, startPoint x: 397, startPoint y: 100, endPoint x: 397, endPoint y: 272, distance: 172.2
click at [397, 272] on div "Add Column" at bounding box center [329, 166] width 614 height 247
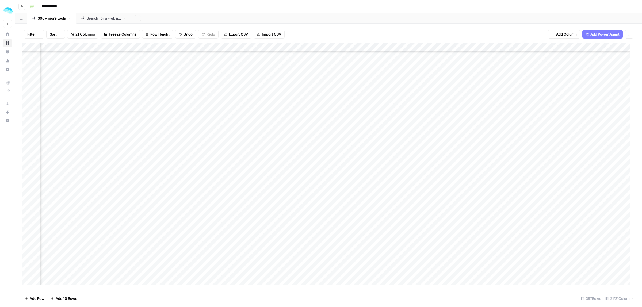
drag, startPoint x: 391, startPoint y: 90, endPoint x: 391, endPoint y: 272, distance: 181.5
click at [392, 274] on div "Add Column" at bounding box center [329, 166] width 614 height 247
click at [397, 252] on div "Add Column" at bounding box center [329, 166] width 614 height 247
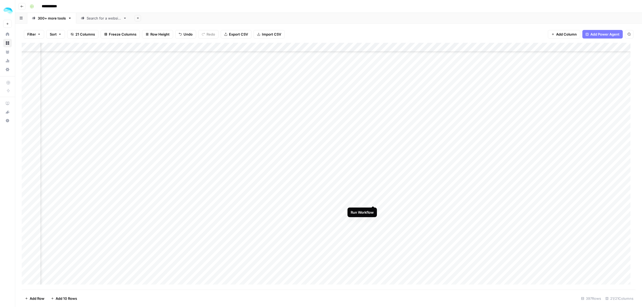
click at [372, 195] on div "Add Column" at bounding box center [329, 166] width 614 height 247
click at [371, 210] on div "Add Column" at bounding box center [329, 166] width 614 height 247
click at [373, 88] on div "Add Column" at bounding box center [329, 166] width 614 height 247
click at [372, 104] on div "Add Column" at bounding box center [329, 166] width 614 height 247
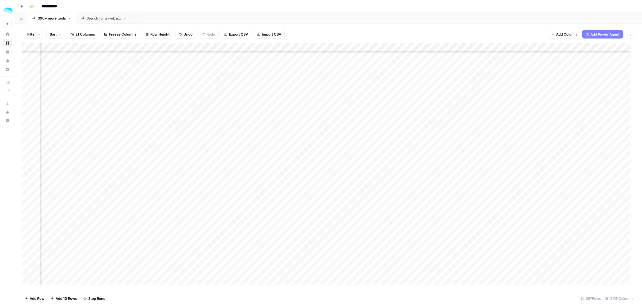
click at [372, 117] on div "Add Column" at bounding box center [329, 166] width 614 height 247
click at [372, 132] on div "Add Column" at bounding box center [329, 166] width 614 height 247
click at [372, 146] on div "Add Column" at bounding box center [329, 166] width 614 height 247
click at [373, 92] on div "Add Column" at bounding box center [329, 166] width 614 height 247
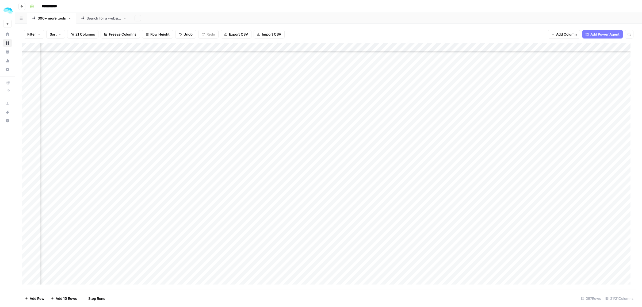
click at [372, 107] on div "Add Column" at bounding box center [329, 166] width 614 height 247
click at [372, 119] on div "Add Column" at bounding box center [329, 166] width 614 height 247
click at [372, 132] on div "Add Column" at bounding box center [329, 166] width 614 height 247
click at [372, 149] on div "Add Column" at bounding box center [329, 166] width 614 height 247
click at [372, 106] on div "Add Column" at bounding box center [329, 166] width 614 height 247
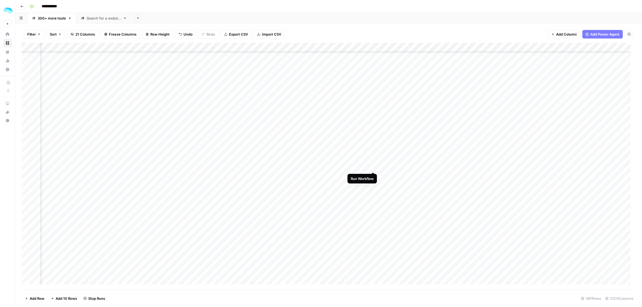
click at [372, 162] on div "Add Column" at bounding box center [329, 166] width 614 height 247
click at [372, 175] on div "Add Column" at bounding box center [329, 166] width 614 height 247
click at [372, 89] on div "Add Column" at bounding box center [329, 166] width 614 height 247
click at [373, 102] on div "Add Column" at bounding box center [329, 166] width 614 height 247
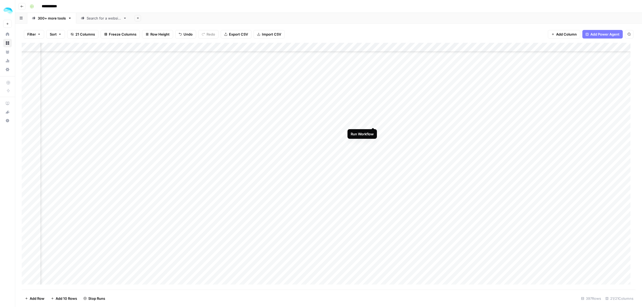
click at [372, 115] on div "Add Column" at bounding box center [329, 166] width 614 height 247
click at [371, 132] on div "Add Column" at bounding box center [329, 166] width 614 height 247
click at [372, 144] on div "Add Column" at bounding box center [329, 166] width 614 height 247
click at [372, 158] on div "Add Column" at bounding box center [329, 166] width 614 height 247
click at [373, 173] on div "Add Column" at bounding box center [329, 166] width 614 height 247
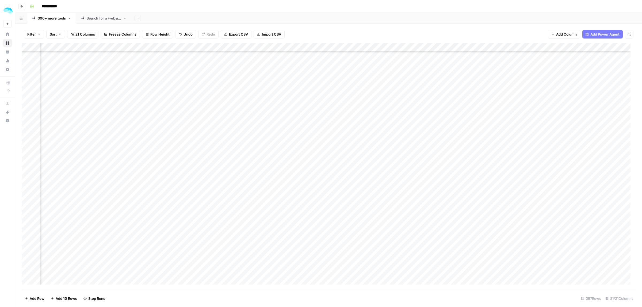
click at [372, 186] on div "Add Column" at bounding box center [329, 166] width 614 height 247
click at [371, 200] on div "Add Column" at bounding box center [329, 166] width 614 height 247
click at [372, 215] on div "Add Column" at bounding box center [329, 166] width 614 height 247
click at [372, 229] on div "Add Column" at bounding box center [329, 166] width 614 height 247
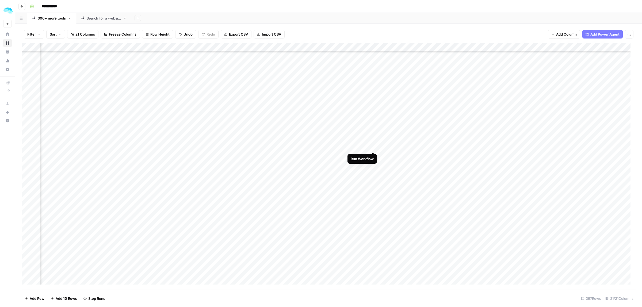
click at [373, 142] on div "Add Column" at bounding box center [329, 166] width 614 height 247
click at [372, 156] on div "Add Column" at bounding box center [329, 166] width 614 height 247
click at [371, 169] on div "Add Column" at bounding box center [329, 166] width 614 height 247
click at [373, 64] on div "Add Column" at bounding box center [329, 166] width 614 height 247
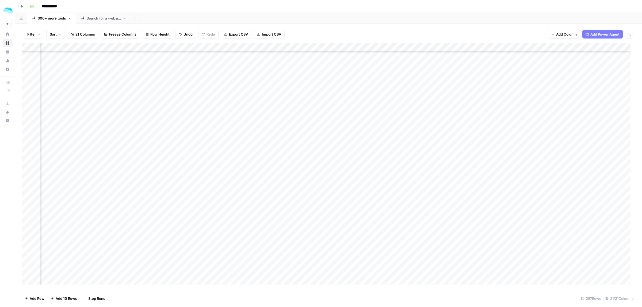
click at [372, 78] on div "Add Column" at bounding box center [329, 166] width 614 height 247
click at [372, 93] on div "Add Column" at bounding box center [329, 166] width 614 height 247
click at [372, 105] on div "Add Column" at bounding box center [329, 166] width 614 height 247
click at [372, 122] on div "Add Column" at bounding box center [329, 166] width 614 height 247
click at [372, 118] on div "Add Column" at bounding box center [329, 166] width 614 height 247
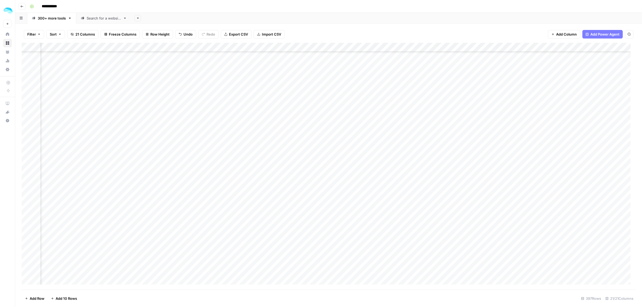
click at [373, 118] on div "Add Column" at bounding box center [329, 166] width 614 height 247
click at [374, 133] on div "Add Column" at bounding box center [329, 166] width 614 height 247
click at [373, 147] on div "Add Column" at bounding box center [329, 166] width 614 height 247
click at [366, 49] on div "Add Column" at bounding box center [329, 166] width 614 height 247
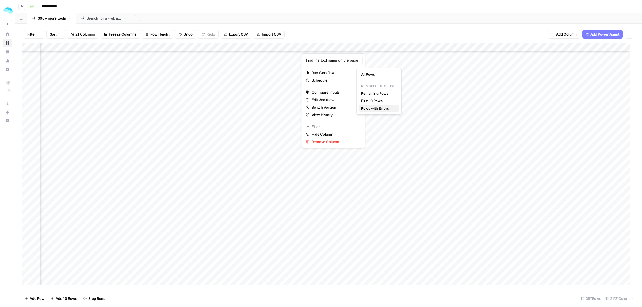
click at [378, 110] on span "Rows with Errors" at bounding box center [378, 108] width 34 height 5
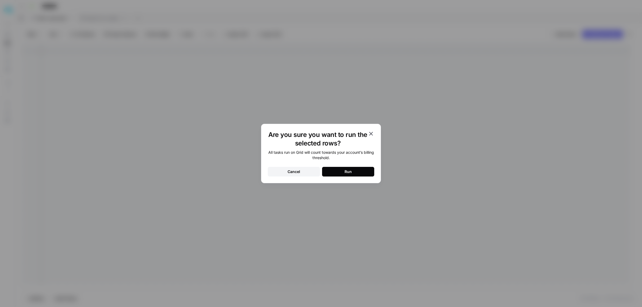
click at [346, 168] on button "Run" at bounding box center [348, 172] width 52 height 10
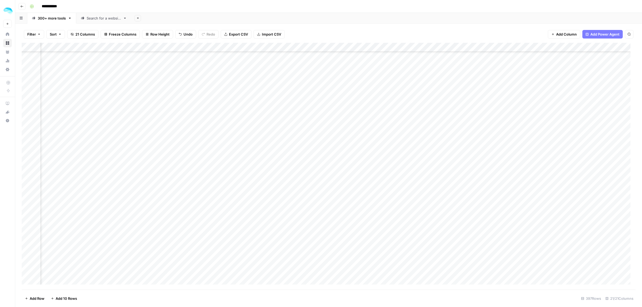
scroll to position [3479, 32]
click at [372, 150] on div "Add Column" at bounding box center [329, 166] width 614 height 247
click at [372, 126] on div "Add Column" at bounding box center [329, 166] width 614 height 247
click at [373, 143] on div "Add Column" at bounding box center [329, 166] width 614 height 247
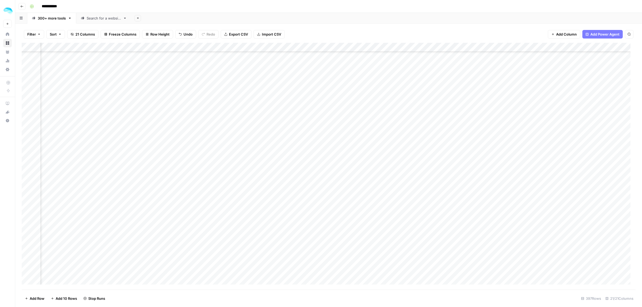
click at [373, 155] on div "Add Column" at bounding box center [329, 166] width 614 height 247
click at [373, 168] on div "Add Column" at bounding box center [329, 166] width 614 height 247
click at [373, 184] on div "Add Column" at bounding box center [329, 166] width 614 height 247
click at [372, 197] on div "Add Column" at bounding box center [329, 166] width 614 height 247
click at [372, 212] on div "Add Column" at bounding box center [329, 166] width 614 height 247
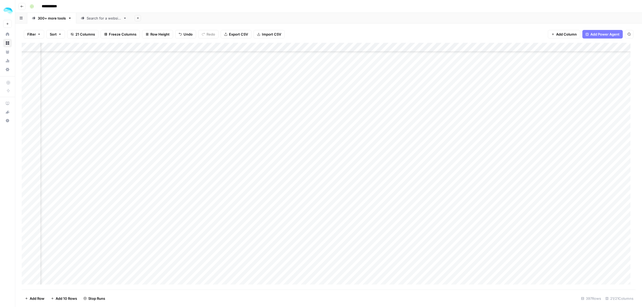
scroll to position [3712, 32]
click at [373, 125] on div "Add Column" at bounding box center [329, 166] width 614 height 247
click at [372, 138] on div "Add Column" at bounding box center [329, 166] width 614 height 247
click at [372, 153] on div "Add Column" at bounding box center [329, 166] width 614 height 247
click at [372, 166] on div "Add Column" at bounding box center [329, 166] width 614 height 247
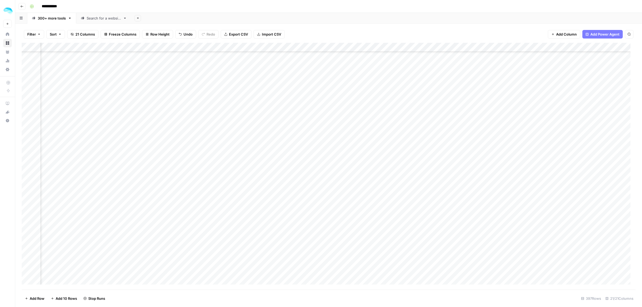
click at [373, 180] on div "Add Column" at bounding box center [329, 166] width 614 height 247
click at [373, 193] on div "Add Column" at bounding box center [329, 166] width 614 height 247
click at [372, 108] on div "Add Column" at bounding box center [329, 166] width 614 height 247
click at [373, 123] on div "Add Column" at bounding box center [329, 166] width 614 height 247
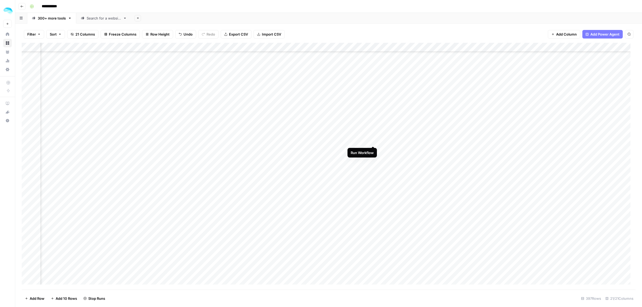
click at [373, 137] on div "Add Column" at bounding box center [329, 166] width 614 height 247
drag, startPoint x: 358, startPoint y: 142, endPoint x: 361, endPoint y: 200, distance: 57.9
click at [361, 200] on div "Add Column" at bounding box center [329, 166] width 614 height 247
click at [373, 151] on div "Add Column" at bounding box center [329, 166] width 614 height 247
click at [372, 163] on div "Add Column" at bounding box center [329, 166] width 614 height 247
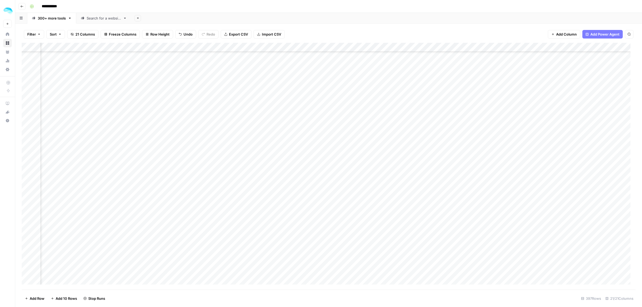
drag, startPoint x: 341, startPoint y: 183, endPoint x: 342, endPoint y: 244, distance: 60.2
click at [343, 257] on div "Add Column" at bounding box center [329, 166] width 614 height 247
click at [366, 47] on div "Add Column" at bounding box center [329, 166] width 614 height 247
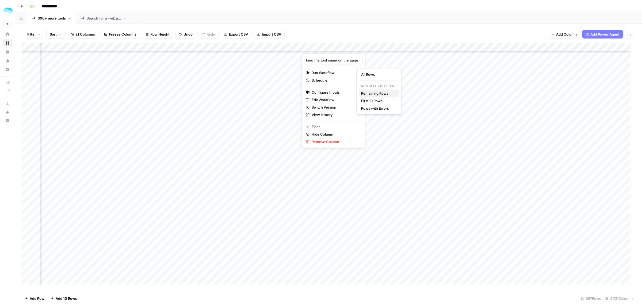
click at [378, 94] on span "Remaining Rows" at bounding box center [378, 93] width 34 height 5
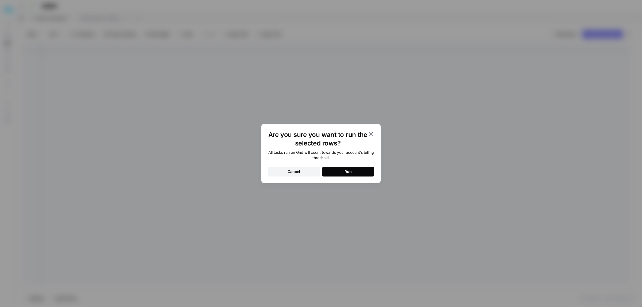
click at [345, 175] on button "Run" at bounding box center [348, 172] width 52 height 10
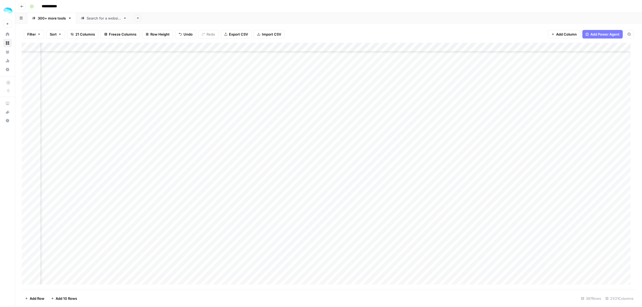
scroll to position [3846, 32]
click at [372, 144] on div "Add Column" at bounding box center [329, 166] width 614 height 247
click at [372, 157] on div "Add Column" at bounding box center [329, 166] width 614 height 247
click at [373, 172] on div "Add Column" at bounding box center [329, 166] width 614 height 247
click at [374, 186] on div "Add Column" at bounding box center [329, 166] width 614 height 247
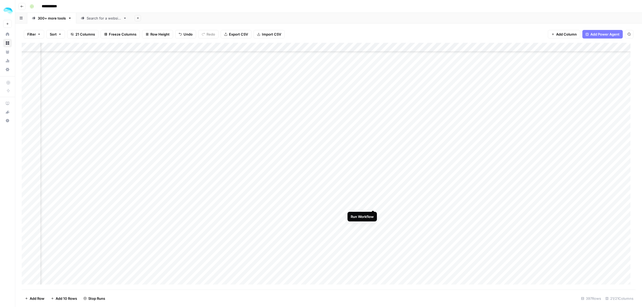
click at [372, 201] on div "Add Column" at bounding box center [329, 166] width 614 height 247
click at [372, 213] on div "Add Column" at bounding box center [329, 166] width 614 height 247
click at [372, 161] on div "Add Column" at bounding box center [329, 166] width 614 height 247
click at [373, 176] on div "Add Column" at bounding box center [329, 166] width 614 height 247
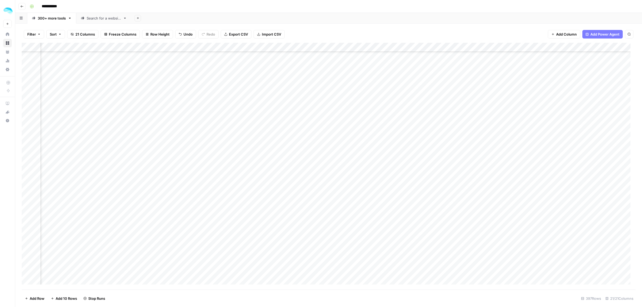
click at [371, 189] on div "Add Column" at bounding box center [329, 166] width 614 height 247
click at [375, 201] on div "Add Column" at bounding box center [329, 166] width 614 height 247
click at [373, 217] on div "Add Column" at bounding box center [329, 166] width 614 height 247
click at [373, 230] on div "Add Column" at bounding box center [329, 166] width 614 height 247
click at [373, 243] on div "Add Column" at bounding box center [329, 166] width 614 height 247
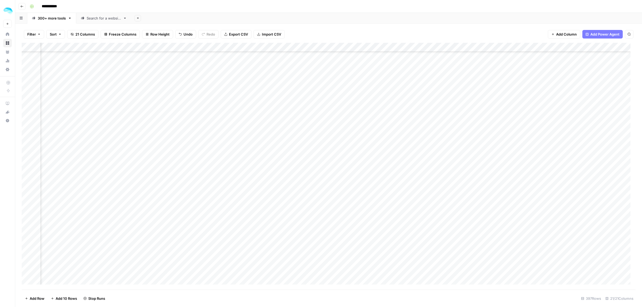
click at [373, 257] on div "Add Column" at bounding box center [329, 166] width 614 height 247
click at [372, 104] on div "Add Column" at bounding box center [329, 166] width 614 height 247
click at [372, 118] on div "Add Column" at bounding box center [329, 166] width 614 height 247
click at [372, 132] on div "Add Column" at bounding box center [329, 166] width 614 height 247
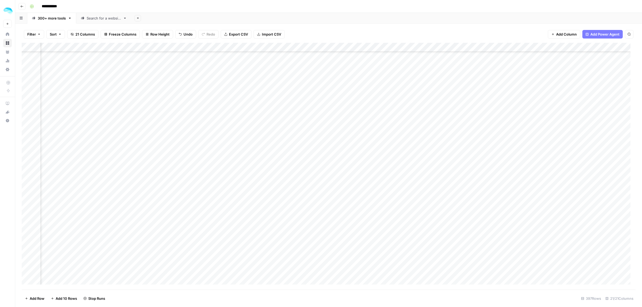
click at [372, 146] on div "Add Column" at bounding box center [329, 166] width 614 height 247
click at [372, 159] on div "Add Column" at bounding box center [329, 166] width 614 height 247
click at [373, 175] on div "Add Column" at bounding box center [329, 166] width 614 height 247
click at [373, 188] on div "Add Column" at bounding box center [329, 166] width 614 height 247
click at [372, 201] on div "Add Column" at bounding box center [329, 166] width 614 height 247
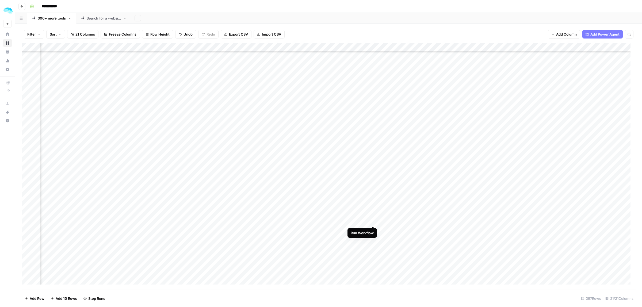
click at [373, 216] on div "Add Column" at bounding box center [329, 166] width 614 height 247
click at [373, 229] on div "Add Column" at bounding box center [329, 166] width 614 height 247
click at [372, 76] on div "Add Column" at bounding box center [329, 166] width 614 height 247
click at [373, 90] on div "Add Column" at bounding box center [329, 166] width 614 height 247
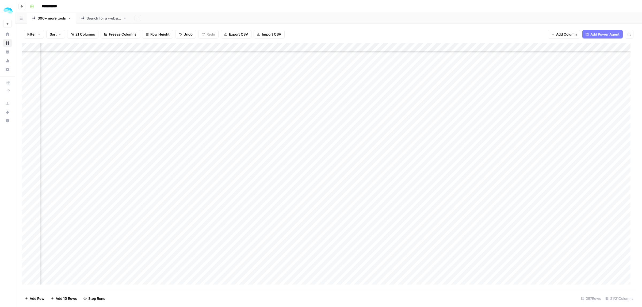
click at [372, 105] on div "Add Column" at bounding box center [329, 166] width 614 height 247
click at [371, 117] on div "Add Column" at bounding box center [329, 166] width 614 height 247
click at [373, 133] on div "Add Column" at bounding box center [329, 166] width 614 height 247
click at [373, 143] on div "Add Column" at bounding box center [329, 166] width 614 height 247
click at [372, 147] on div "Add Column" at bounding box center [329, 166] width 614 height 247
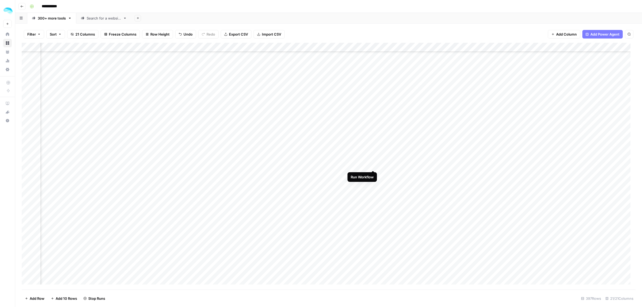
click at [373, 159] on div "Add Column" at bounding box center [329, 166] width 614 height 247
click at [373, 174] on div "Add Column" at bounding box center [329, 166] width 614 height 247
click at [372, 187] on div "Add Column" at bounding box center [329, 166] width 614 height 247
click at [372, 101] on div "Add Column" at bounding box center [329, 166] width 614 height 247
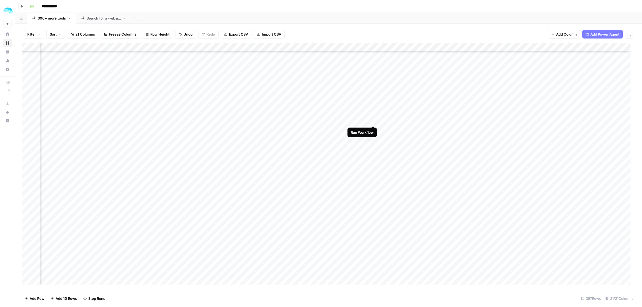
click at [372, 114] on div "Add Column" at bounding box center [329, 166] width 614 height 247
click at [372, 129] on div "Add Column" at bounding box center [329, 166] width 614 height 247
click at [372, 142] on div "Add Column" at bounding box center [329, 166] width 614 height 247
click at [372, 114] on div "Add Column" at bounding box center [329, 166] width 614 height 247
click at [372, 158] on div "Add Column" at bounding box center [329, 166] width 614 height 247
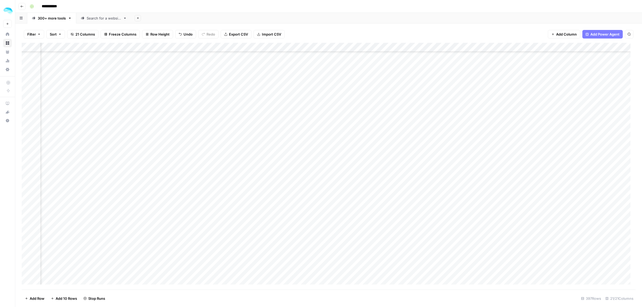
click at [372, 171] on div "Add Column" at bounding box center [329, 166] width 614 height 247
click at [373, 183] on div "Add Column" at bounding box center [329, 166] width 614 height 247
click at [372, 131] on div "Add Column" at bounding box center [329, 166] width 614 height 247
click at [372, 146] on div "Add Column" at bounding box center [329, 166] width 614 height 247
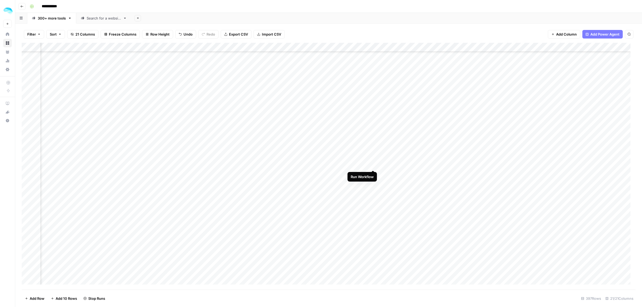
click at [373, 159] on div "Add Column" at bounding box center [329, 166] width 614 height 247
click at [373, 174] on div "Add Column" at bounding box center [329, 166] width 614 height 247
click at [372, 189] on div "Add Column" at bounding box center [329, 166] width 614 height 247
click at [372, 202] on div "Add Column" at bounding box center [329, 166] width 614 height 247
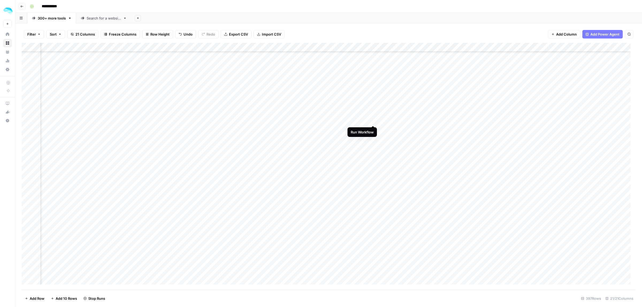
click at [373, 114] on div "Add Column" at bounding box center [329, 166] width 614 height 247
click at [373, 129] on div "Add Column" at bounding box center [329, 166] width 614 height 247
click at [372, 143] on div "Add Column" at bounding box center [329, 166] width 614 height 247
click at [372, 157] on div "Add Column" at bounding box center [329, 166] width 614 height 247
click at [372, 170] on div "Add Column" at bounding box center [329, 166] width 614 height 247
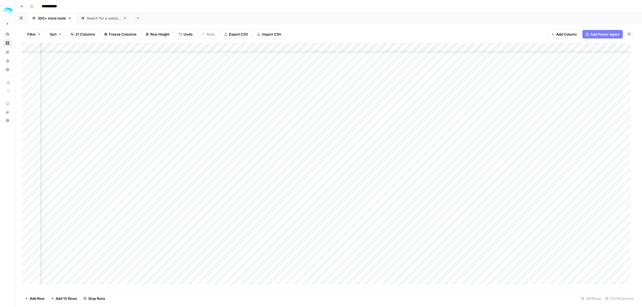
click at [373, 186] on div "Add Column" at bounding box center [329, 166] width 614 height 247
click at [371, 200] on div "Add Column" at bounding box center [329, 166] width 614 height 247
click at [373, 78] on div "Add Column" at bounding box center [329, 166] width 614 height 247
click at [372, 91] on div "Add Column" at bounding box center [329, 166] width 614 height 247
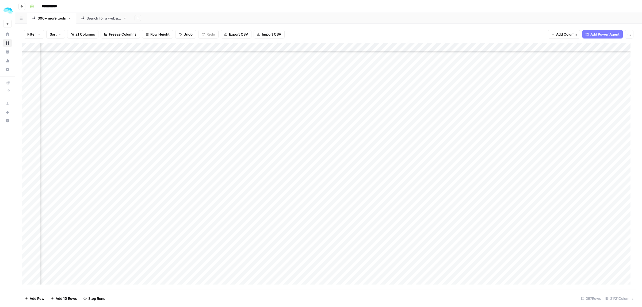
click at [372, 106] on div "Add Column" at bounding box center [329, 166] width 614 height 247
click at [372, 119] on div "Add Column" at bounding box center [329, 166] width 614 height 247
click at [372, 135] on div "Add Column" at bounding box center [329, 166] width 614 height 247
click at [373, 148] on div "Add Column" at bounding box center [329, 166] width 614 height 247
click at [372, 161] on div "Add Column" at bounding box center [329, 166] width 614 height 247
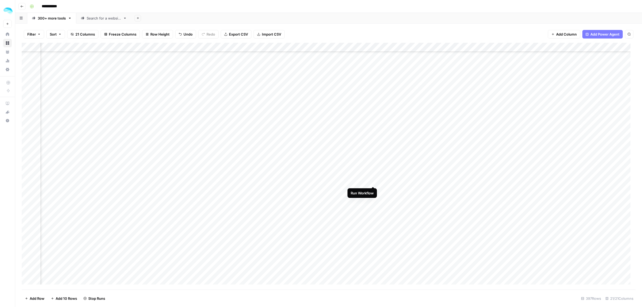
click at [372, 176] on div "Add Column" at bounding box center [329, 166] width 614 height 247
click at [372, 191] on div "Add Column" at bounding box center [329, 166] width 614 height 247
click at [372, 137] on div "Add Column" at bounding box center [329, 166] width 614 height 247
click at [372, 150] on div "Add Column" at bounding box center [329, 166] width 614 height 247
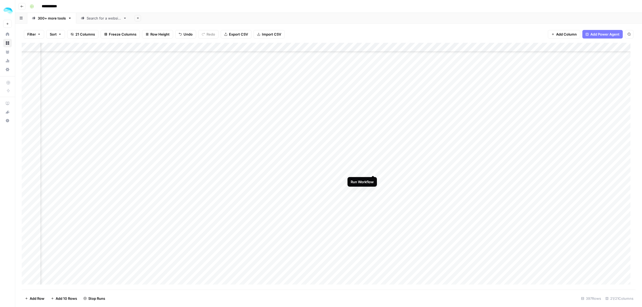
click at [372, 163] on div "Add Column" at bounding box center [329, 166] width 614 height 247
click at [372, 178] on div "Add Column" at bounding box center [329, 166] width 614 height 247
click at [372, 150] on div "Add Column" at bounding box center [329, 166] width 614 height 247
click at [372, 193] on div "Add Column" at bounding box center [329, 166] width 614 height 247
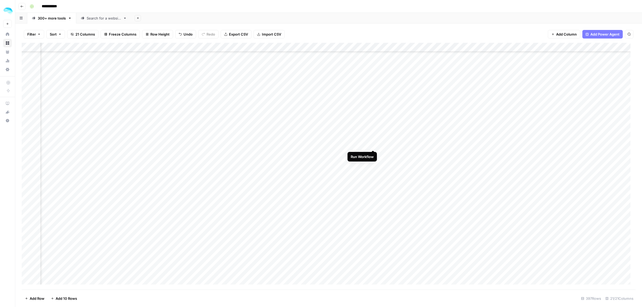
click at [372, 140] on div "Add Column" at bounding box center [329, 166] width 614 height 247
click at [373, 153] on div "Add Column" at bounding box center [329, 166] width 614 height 247
click at [372, 167] on div "Add Column" at bounding box center [329, 166] width 614 height 247
click at [372, 181] on div "Add Column" at bounding box center [329, 166] width 614 height 247
click at [372, 195] on div "Add Column" at bounding box center [329, 166] width 614 height 247
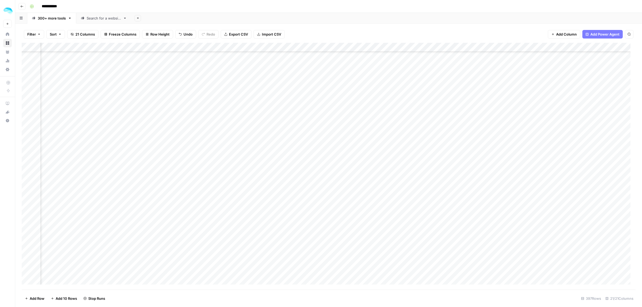
scroll to position [4849, 32]
click at [372, 142] on div "Add Column" at bounding box center [329, 166] width 614 height 247
click at [373, 154] on div "Add Column" at bounding box center [329, 166] width 614 height 247
click at [372, 172] on div "Add Column" at bounding box center [329, 166] width 614 height 247
click at [372, 169] on div "Add Column" at bounding box center [329, 166] width 614 height 247
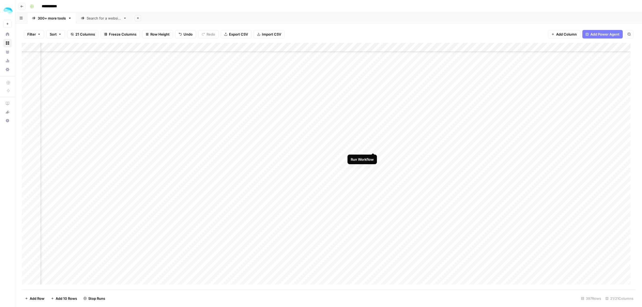
click at [373, 142] on div "Add Column" at bounding box center [329, 166] width 614 height 247
click at [372, 83] on div "Add Column" at bounding box center [329, 166] width 614 height 247
click at [372, 96] on div "Add Column" at bounding box center [329, 166] width 614 height 247
click at [372, 110] on div "Add Column" at bounding box center [329, 166] width 614 height 247
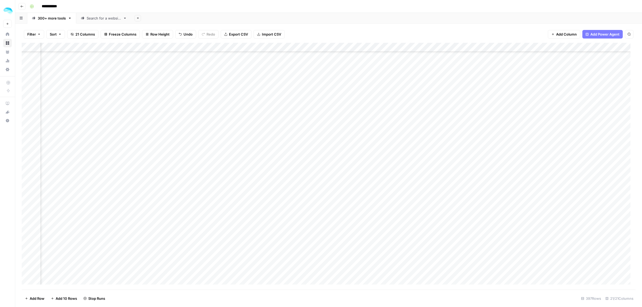
click at [372, 124] on div "Add Column" at bounding box center [329, 166] width 614 height 247
click at [371, 140] on div "Add Column" at bounding box center [329, 166] width 614 height 247
click at [372, 153] on div "Add Column" at bounding box center [329, 166] width 614 height 247
click at [372, 168] on div "Add Column" at bounding box center [329, 166] width 614 height 247
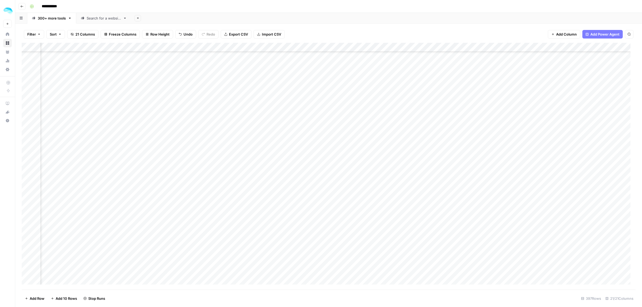
click at [373, 146] on div "Add Column" at bounding box center [329, 166] width 614 height 247
click at [371, 162] on div "Add Column" at bounding box center [329, 166] width 614 height 247
click at [372, 175] on div "Add Column" at bounding box center [329, 166] width 614 height 247
click at [372, 190] on div "Add Column" at bounding box center [329, 166] width 614 height 247
click at [373, 205] on div "Add Column" at bounding box center [329, 166] width 614 height 247
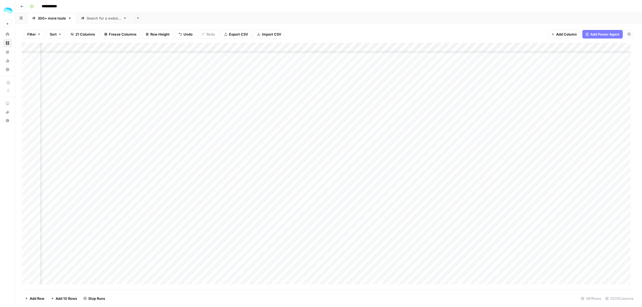
click at [373, 217] on div "Add Column" at bounding box center [329, 166] width 614 height 247
click at [373, 231] on div "Add Column" at bounding box center [329, 166] width 614 height 247
click at [373, 244] on div "Add Column" at bounding box center [329, 166] width 614 height 247
click at [373, 124] on div "Add Column" at bounding box center [329, 166] width 614 height 247
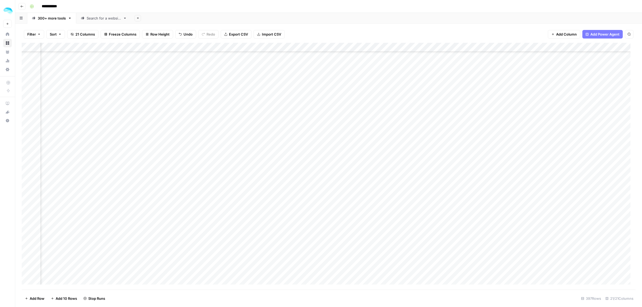
click at [372, 139] on div "Add Column" at bounding box center [329, 166] width 614 height 247
click at [372, 151] on div "Add Column" at bounding box center [329, 166] width 614 height 247
click at [372, 166] on div "Add Column" at bounding box center [329, 166] width 614 height 247
click at [372, 179] on div "Add Column" at bounding box center [329, 166] width 614 height 247
click at [372, 196] on div "Add Column" at bounding box center [329, 166] width 614 height 247
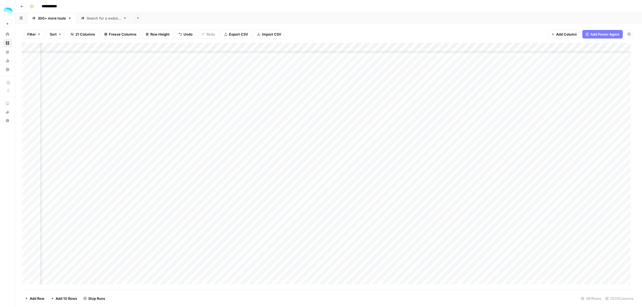
click at [372, 208] on div "Add Column" at bounding box center [329, 166] width 614 height 247
click at [372, 90] on div "Add Column" at bounding box center [329, 166] width 614 height 247
click at [372, 102] on div "Add Column" at bounding box center [329, 166] width 614 height 247
click at [372, 116] on div "Add Column" at bounding box center [329, 166] width 614 height 247
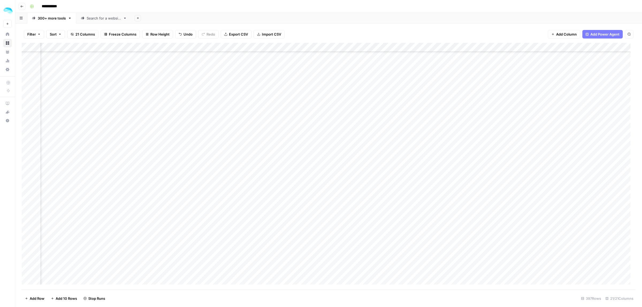
click at [372, 129] on div "Add Column" at bounding box center [329, 166] width 614 height 247
click at [373, 88] on div "Add Column" at bounding box center [329, 166] width 614 height 247
click at [373, 130] on div "Add Column" at bounding box center [329, 166] width 614 height 247
click at [372, 146] on div "Add Column" at bounding box center [329, 166] width 614 height 247
click at [372, 159] on div "Add Column" at bounding box center [329, 166] width 614 height 247
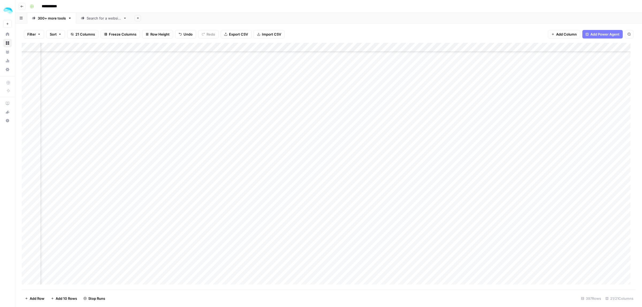
click at [372, 171] on div "Add Column" at bounding box center [329, 166] width 614 height 247
click at [373, 187] on div "Add Column" at bounding box center [329, 166] width 614 height 247
click at [371, 201] on div "Add Column" at bounding box center [329, 166] width 614 height 247
click at [372, 168] on div "Add Column" at bounding box center [329, 166] width 614 height 247
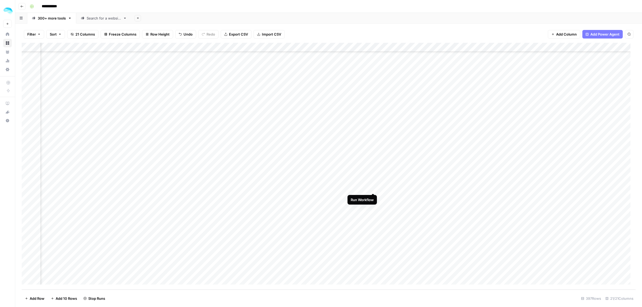
click at [373, 183] on div "Add Column" at bounding box center [329, 166] width 614 height 247
click at [372, 196] on div "Add Column" at bounding box center [329, 166] width 614 height 247
click at [372, 211] on div "Add Column" at bounding box center [329, 166] width 614 height 247
click at [372, 226] on div "Add Column" at bounding box center [329, 166] width 614 height 247
click at [372, 238] on div "Add Column" at bounding box center [329, 166] width 614 height 247
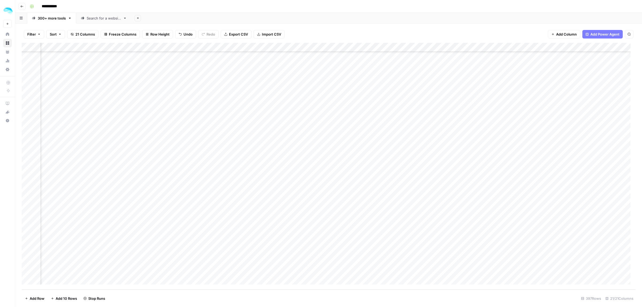
click at [372, 253] on div "Add Column" at bounding box center [329, 166] width 614 height 247
click at [372, 264] on div "Add Column" at bounding box center [329, 166] width 614 height 247
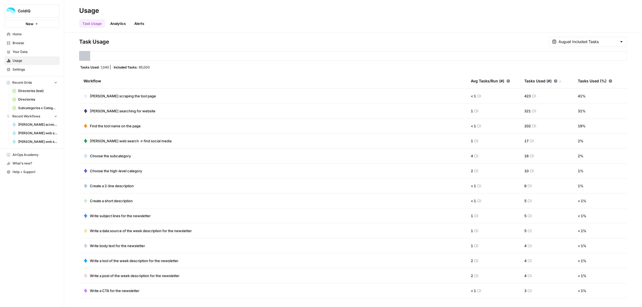
click at [118, 24] on link "Analytics" at bounding box center [118, 23] width 22 height 9
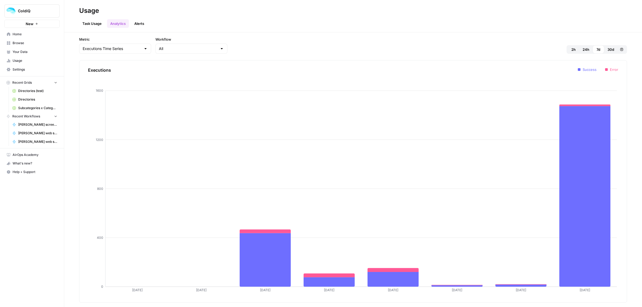
click at [138, 21] on link "Alerts" at bounding box center [139, 23] width 16 height 9
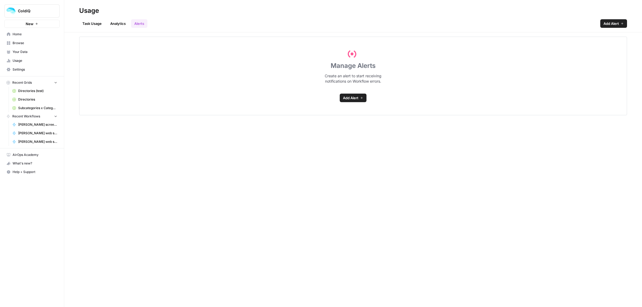
click at [357, 99] on span "Add Alert" at bounding box center [351, 97] width 16 height 5
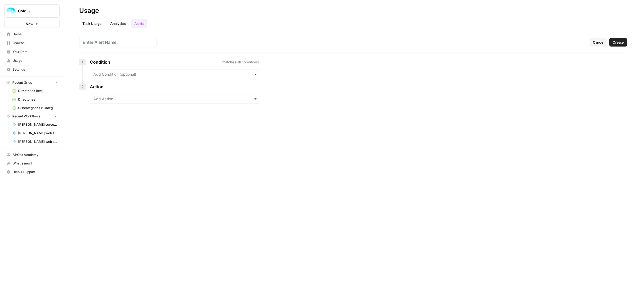
click at [151, 71] on div "button" at bounding box center [174, 75] width 169 height 10
click at [192, 138] on div "Cancel Create 1 Condition matches all conditions 2 Action" at bounding box center [352, 169] width 577 height 275
click at [596, 43] on span "Cancel" at bounding box center [597, 42] width 11 height 5
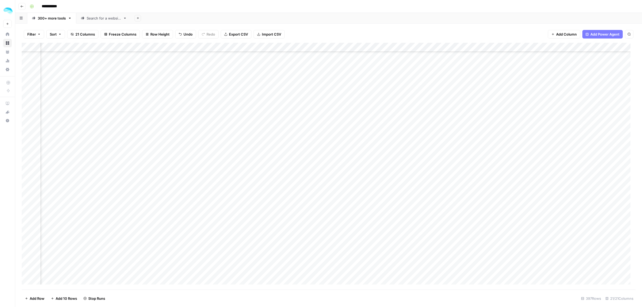
scroll to position [5295, 32]
click at [372, 237] on div "Add Column" at bounding box center [329, 166] width 614 height 247
click at [499, 48] on div "Add Column" at bounding box center [329, 166] width 614 height 247
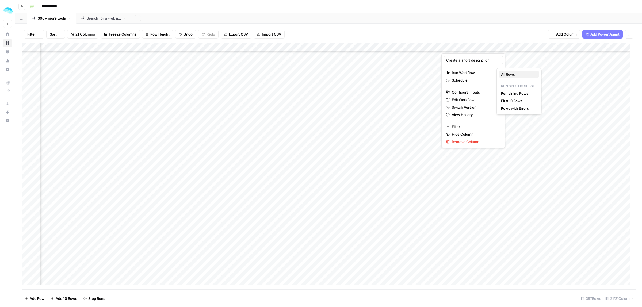
click at [508, 75] on span "All Rows" at bounding box center [518, 74] width 34 height 5
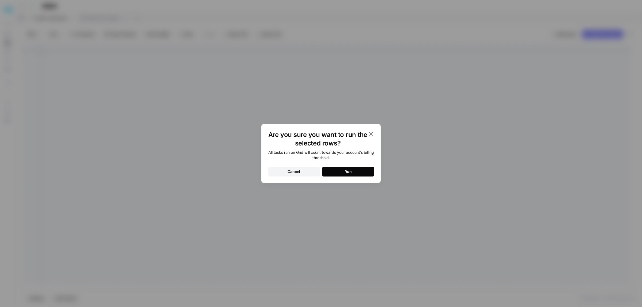
click at [351, 175] on button "Run" at bounding box center [348, 172] width 52 height 10
